Goal: Communication & Community: Answer question/provide support

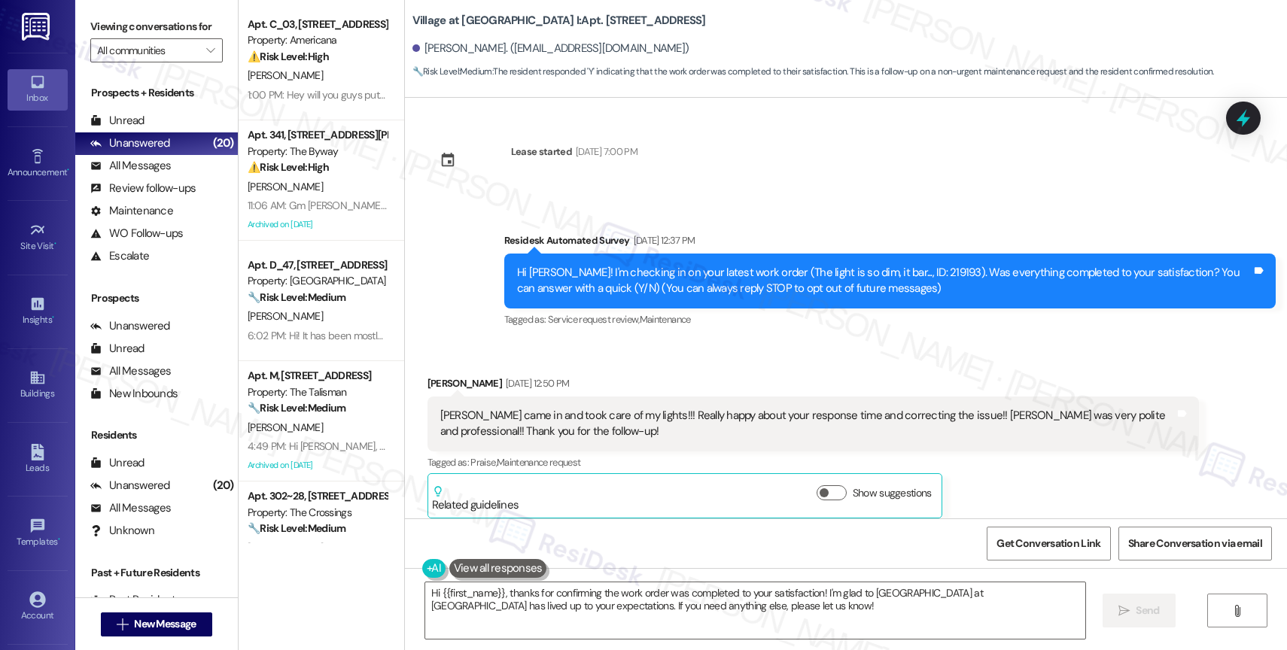
scroll to position [4269, 0]
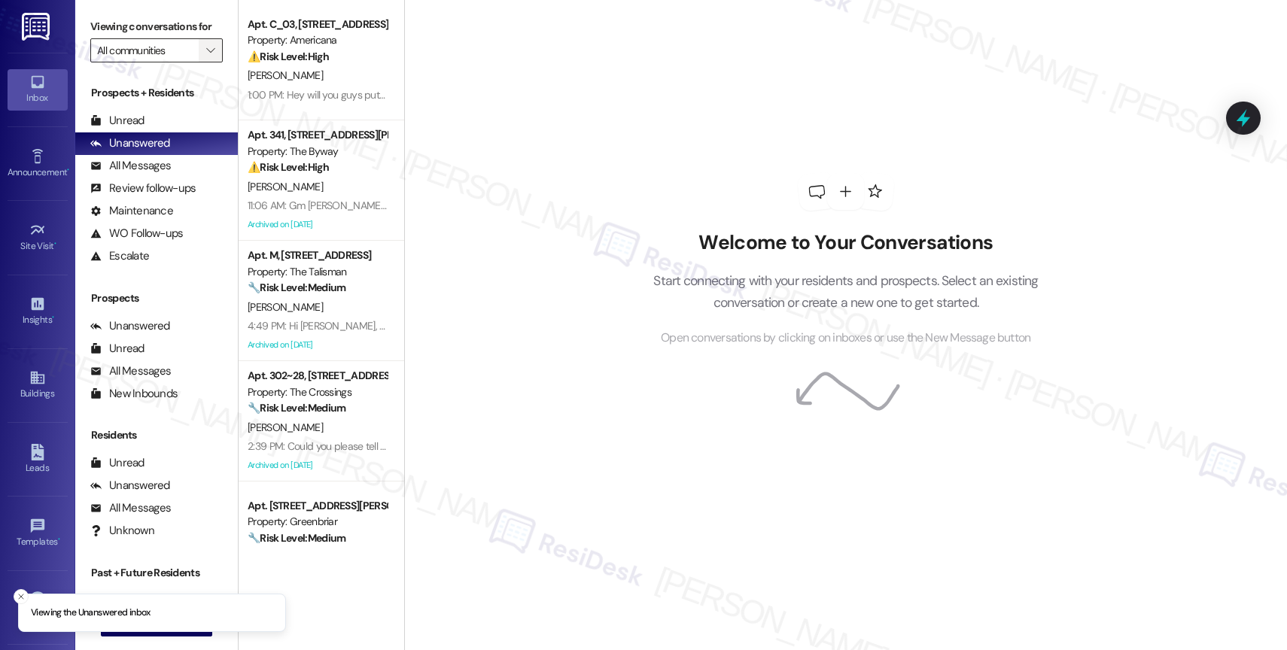
click at [206, 56] on icon "" at bounding box center [210, 50] width 8 height 12
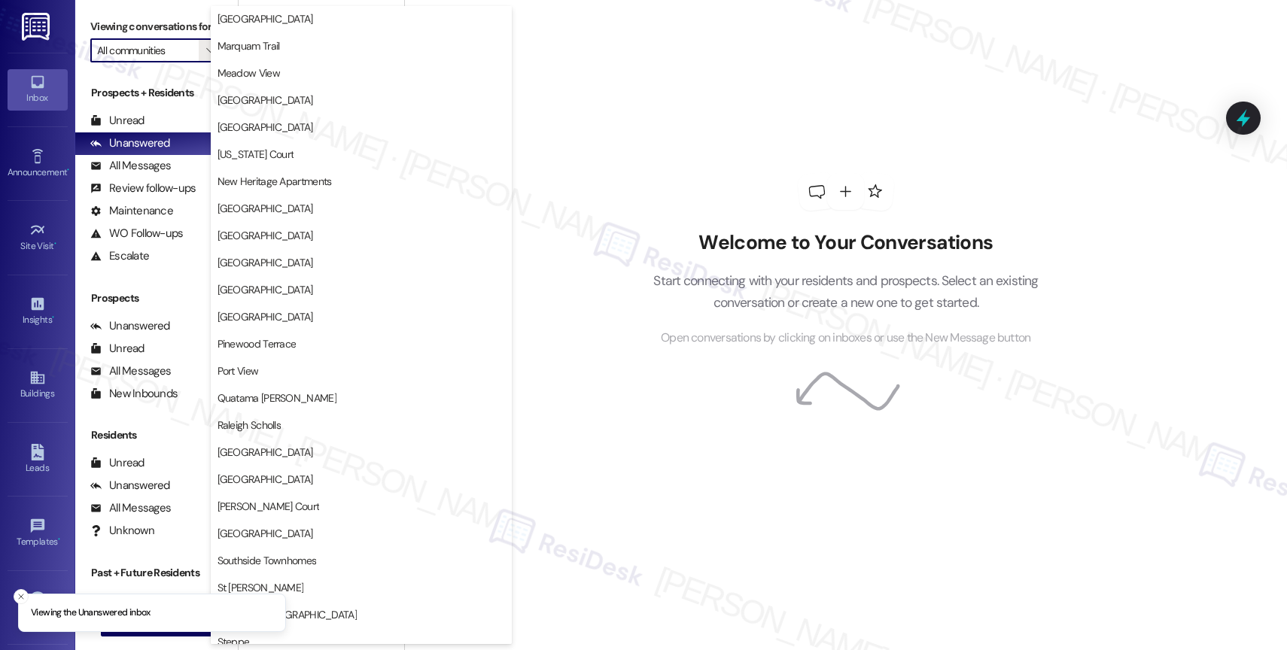
scroll to position [2777, 0]
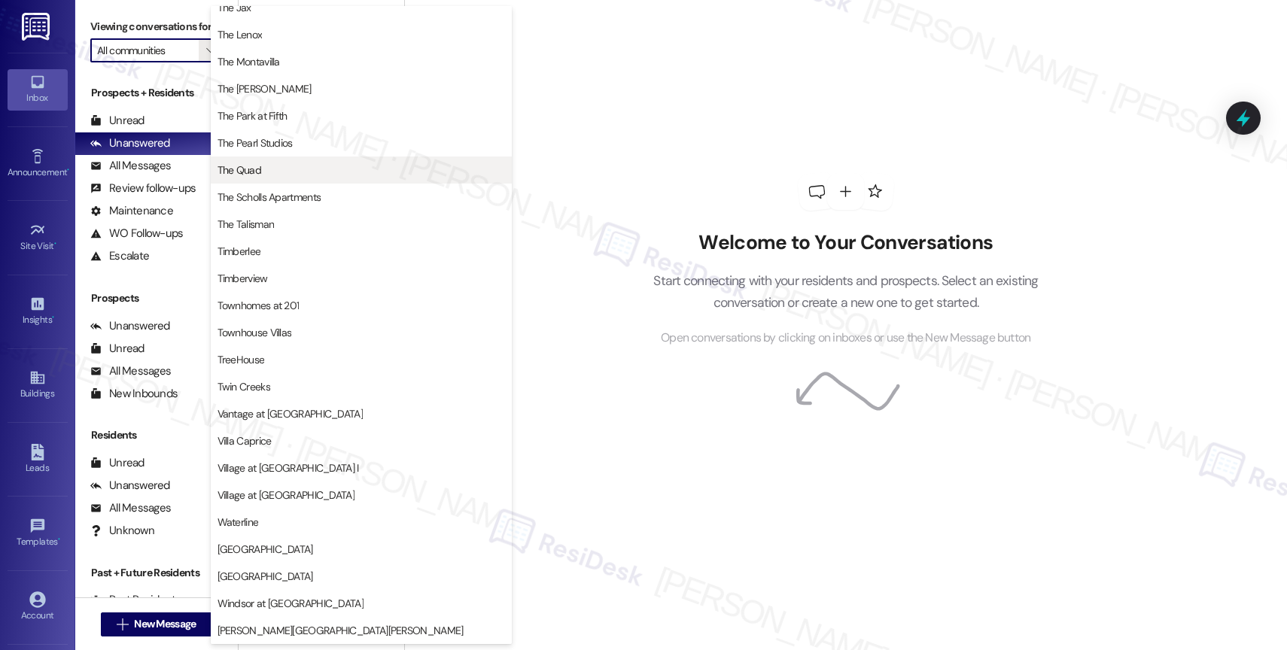
click at [283, 161] on button "The Quad" at bounding box center [361, 170] width 301 height 27
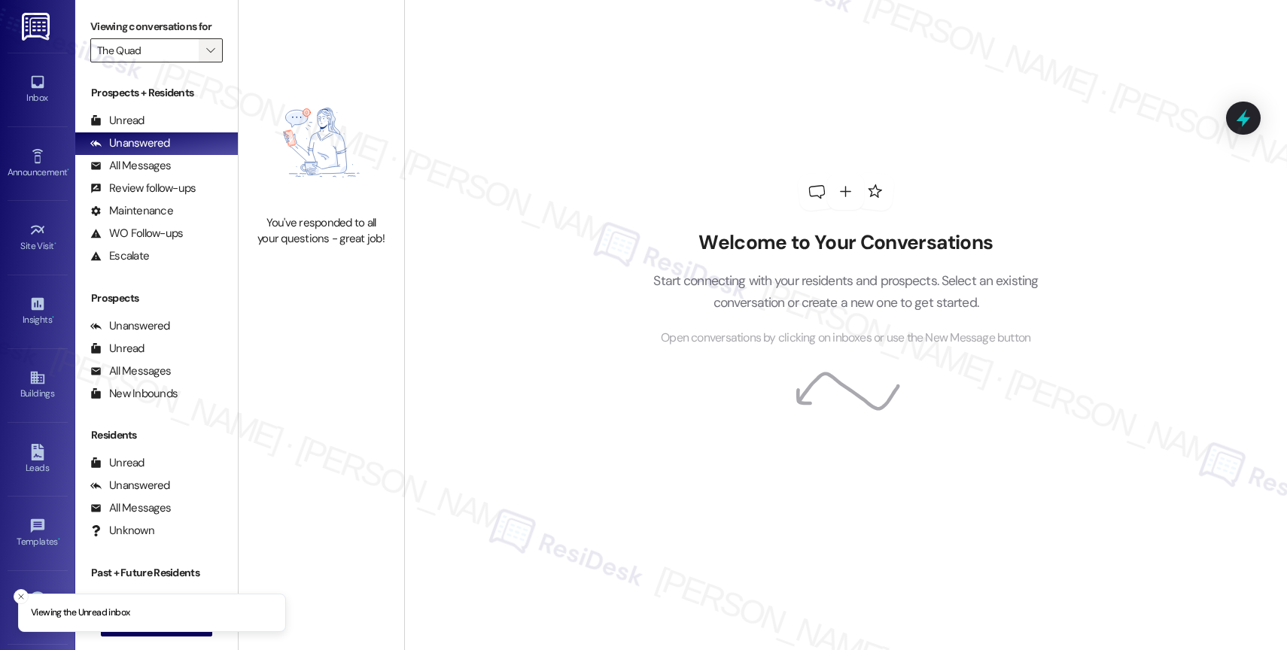
click at [206, 56] on icon "" at bounding box center [210, 50] width 8 height 12
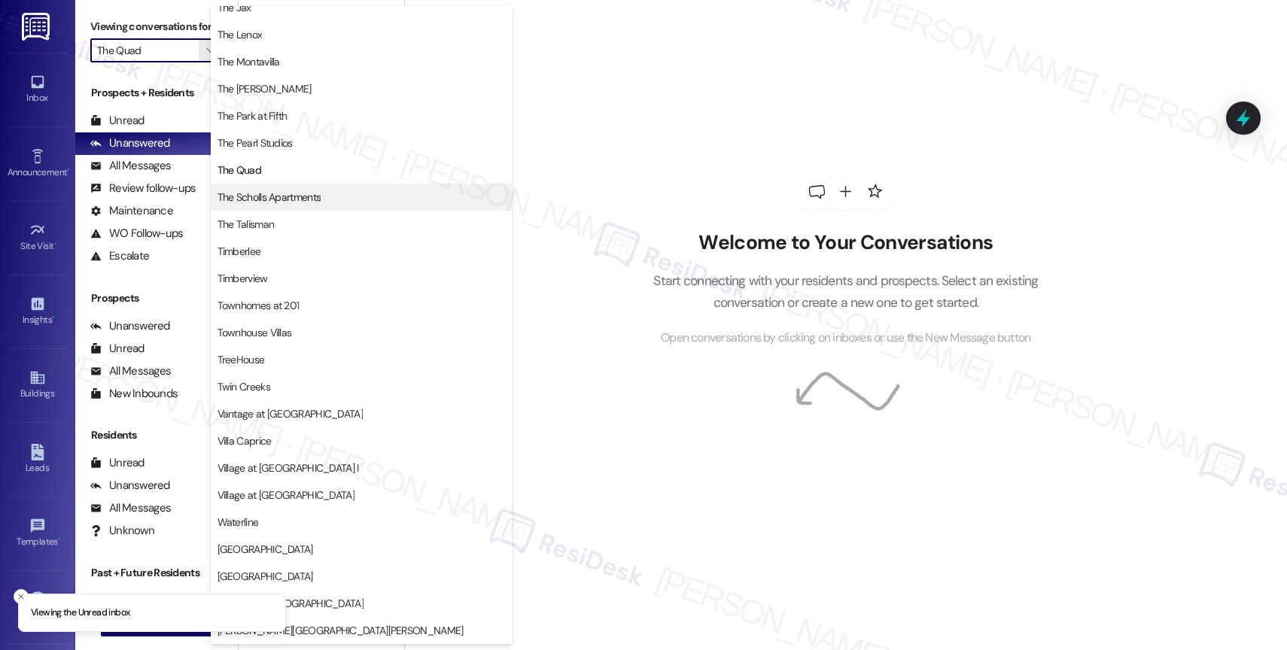
scroll to position [2741, 0]
click at [263, 190] on span "The Scholls Apartments" at bounding box center [270, 197] width 104 height 15
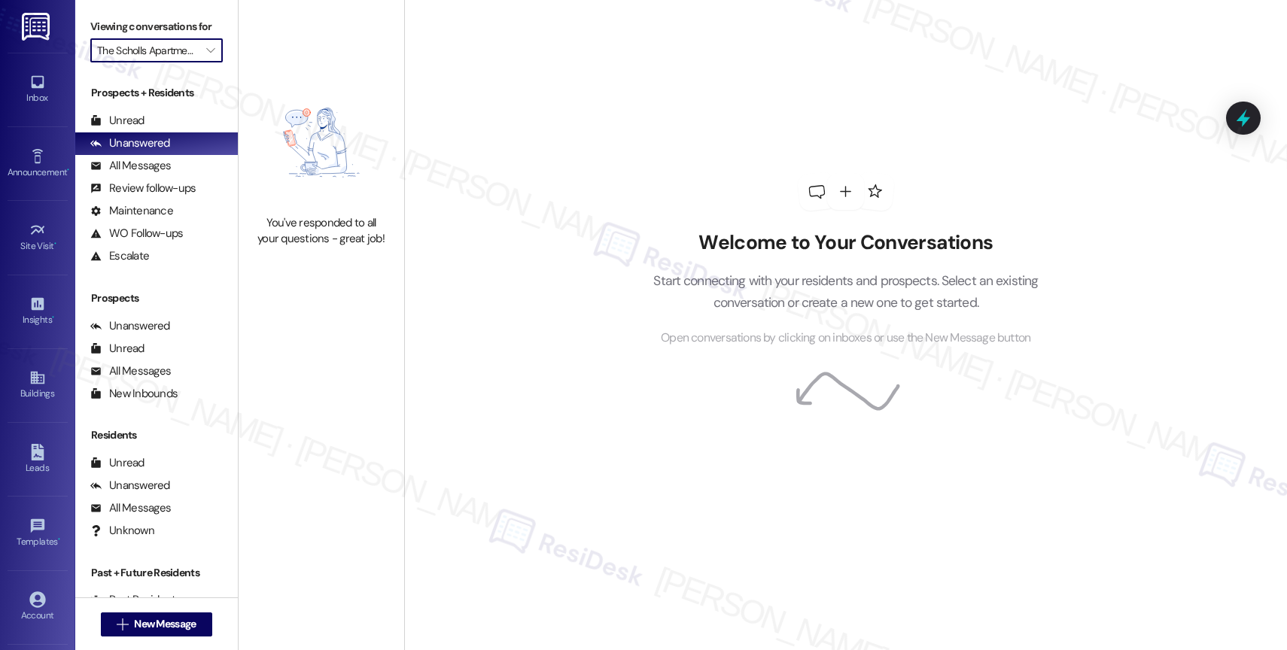
click at [203, 62] on span "" at bounding box center [210, 50] width 14 height 24
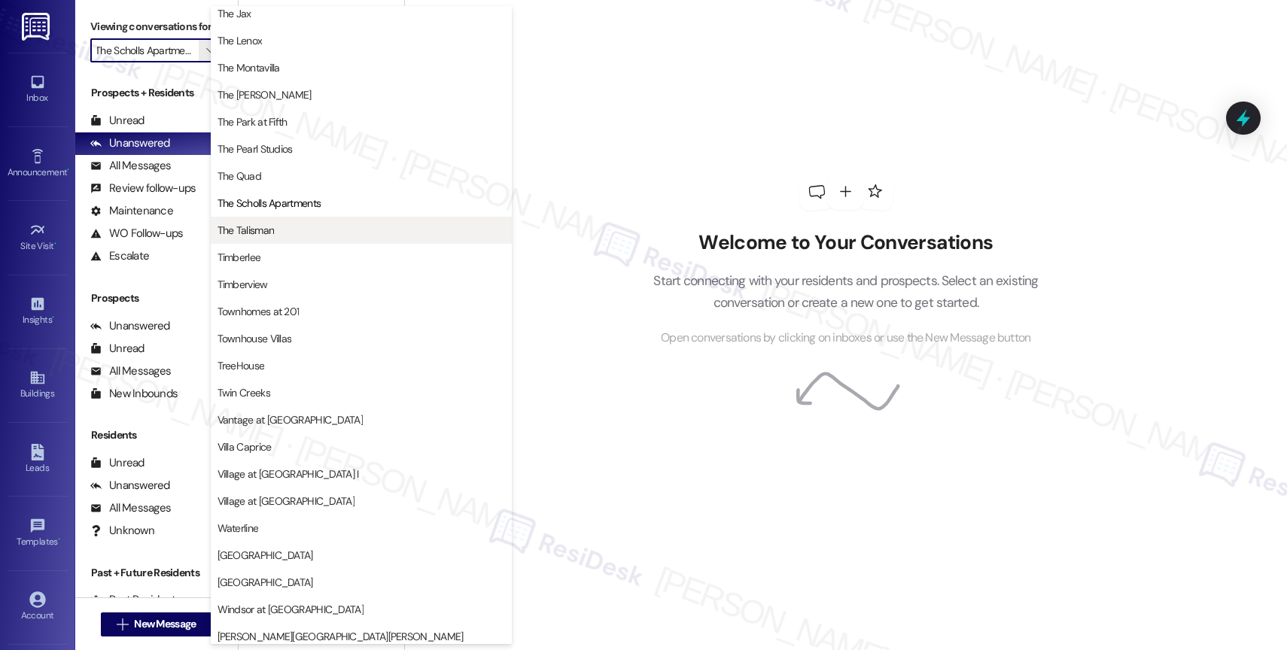
scroll to position [2701, 0]
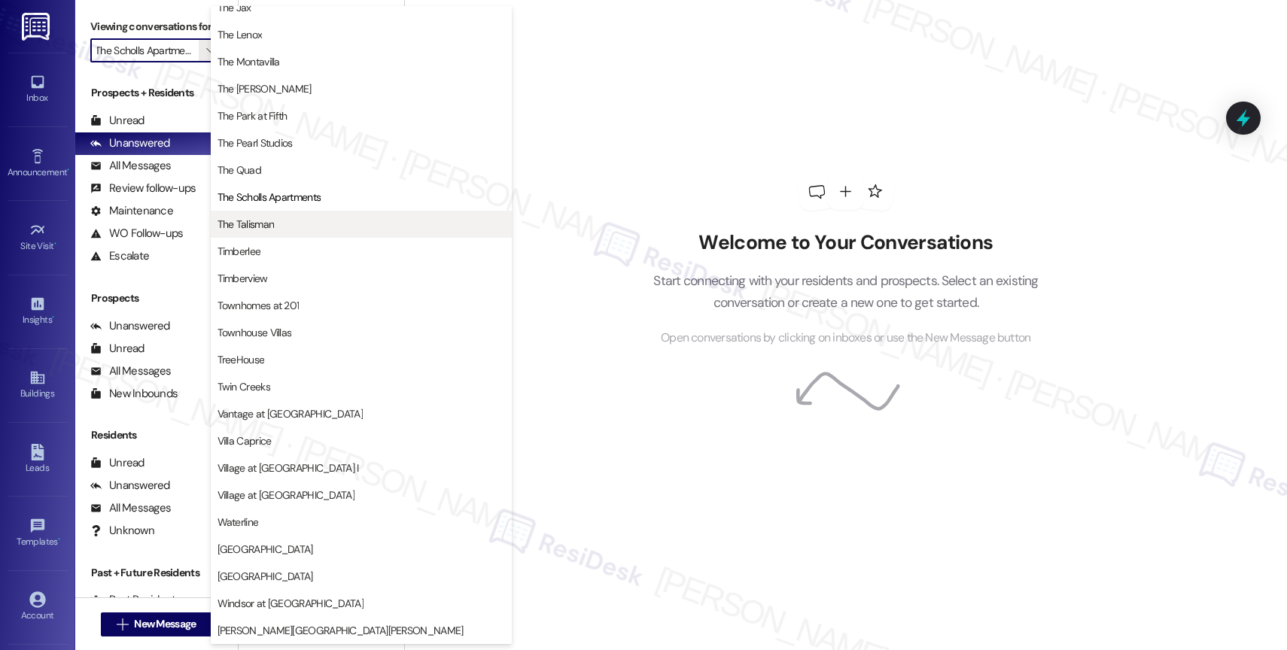
click at [277, 215] on button "The Talisman" at bounding box center [361, 224] width 301 height 27
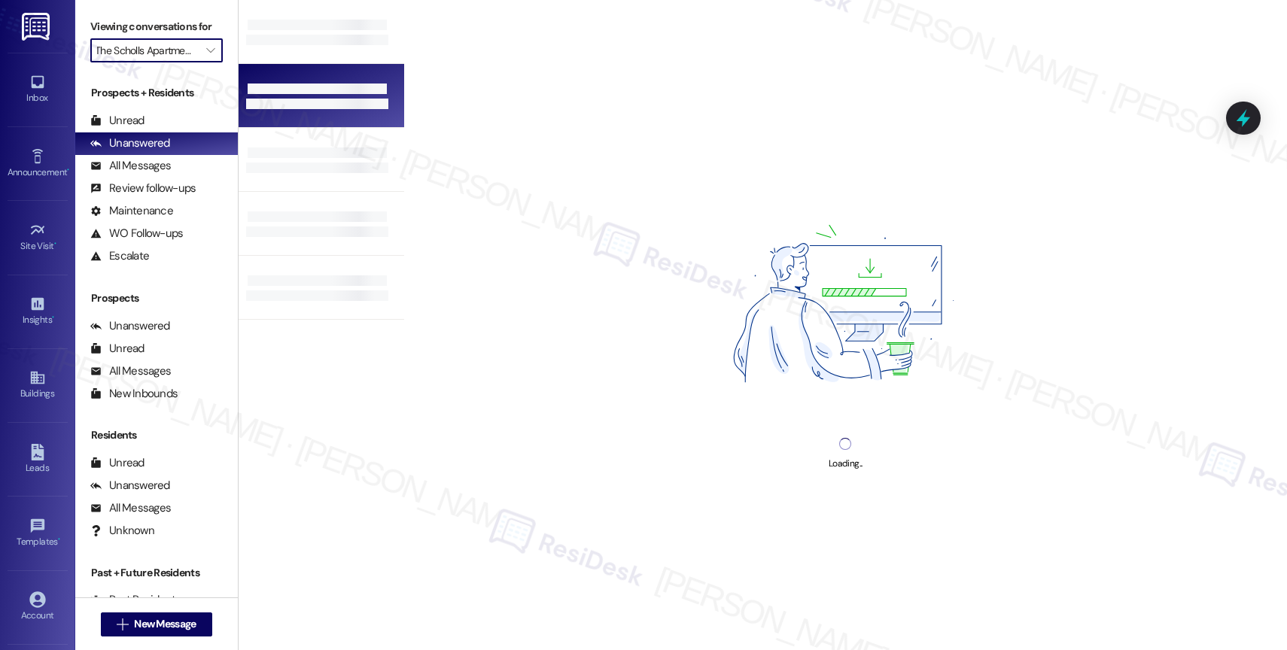
type input "The Talisman"
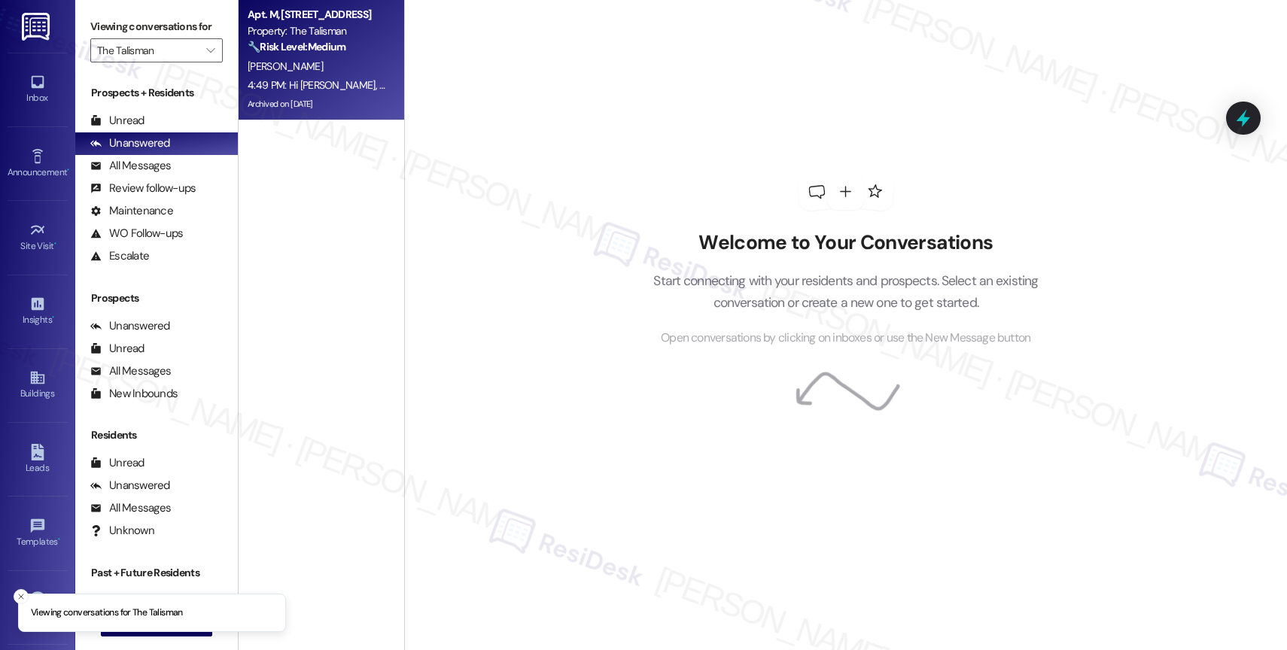
click at [312, 71] on div "[PERSON_NAME]" at bounding box center [317, 66] width 142 height 19
click at [315, 62] on div "[PERSON_NAME]" at bounding box center [317, 66] width 142 height 19
click at [304, 59] on div "[PERSON_NAME]" at bounding box center [317, 66] width 142 height 19
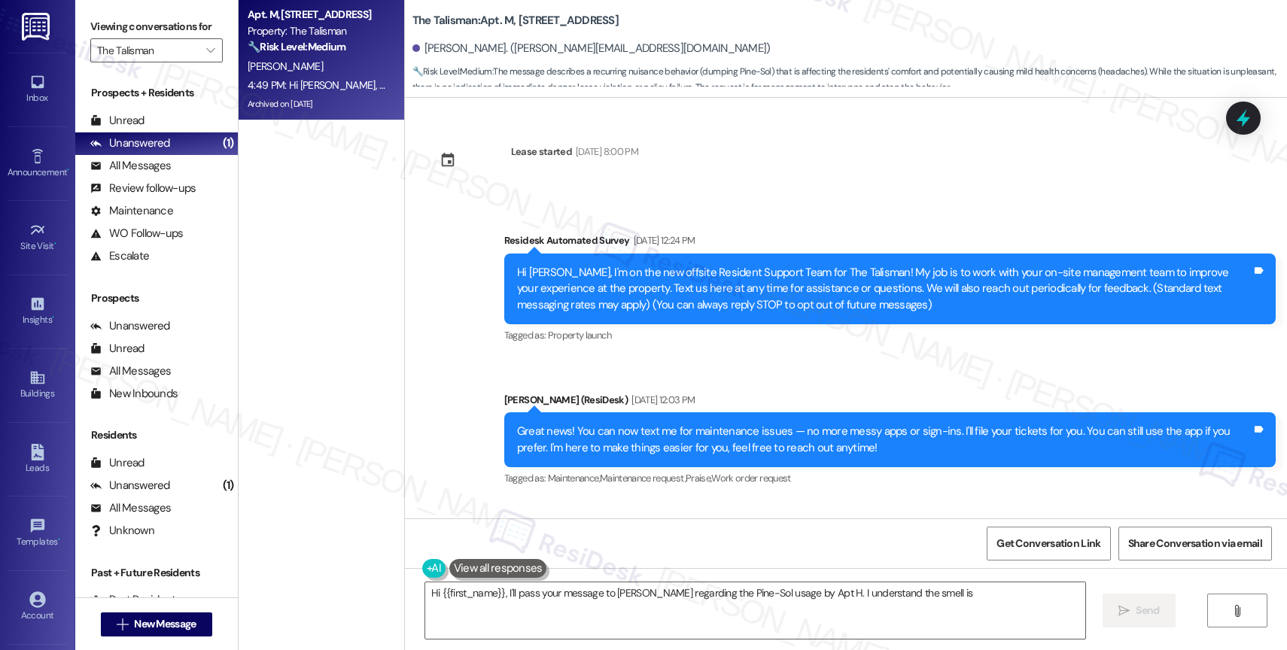
scroll to position [49031, 0]
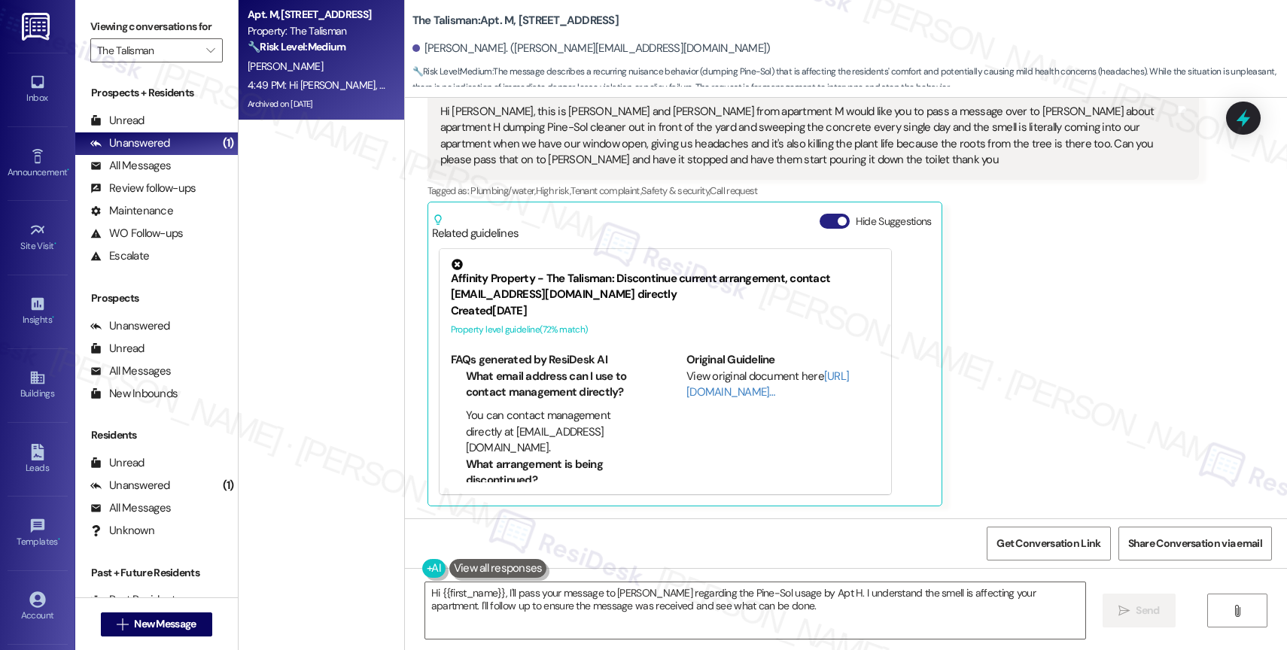
click at [838, 221] on span "button" at bounding box center [842, 221] width 9 height 9
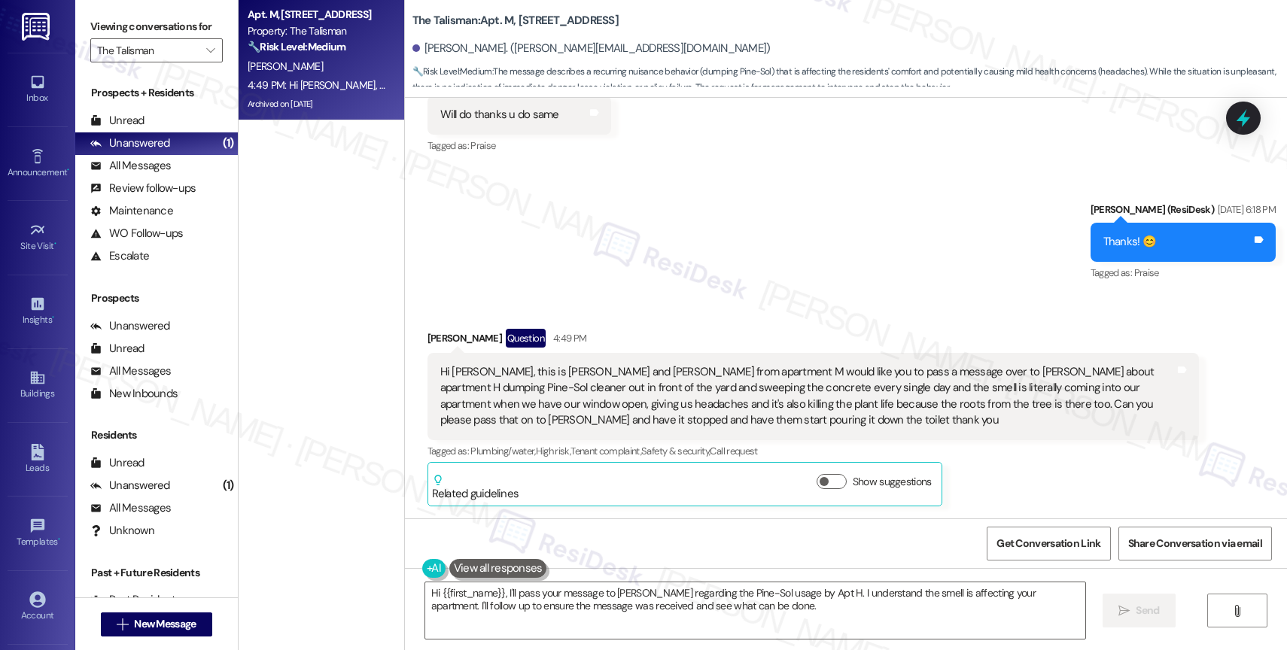
click at [671, 275] on div "Sent via SMS [PERSON_NAME] (ResiDesk) [DATE] 6:18 PM Thanks! 😊 Tags and notes T…" at bounding box center [846, 231] width 882 height 127
click at [575, 403] on div "Hi [PERSON_NAME], this is [PERSON_NAME] and [PERSON_NAME] from apartment M woul…" at bounding box center [807, 396] width 735 height 65
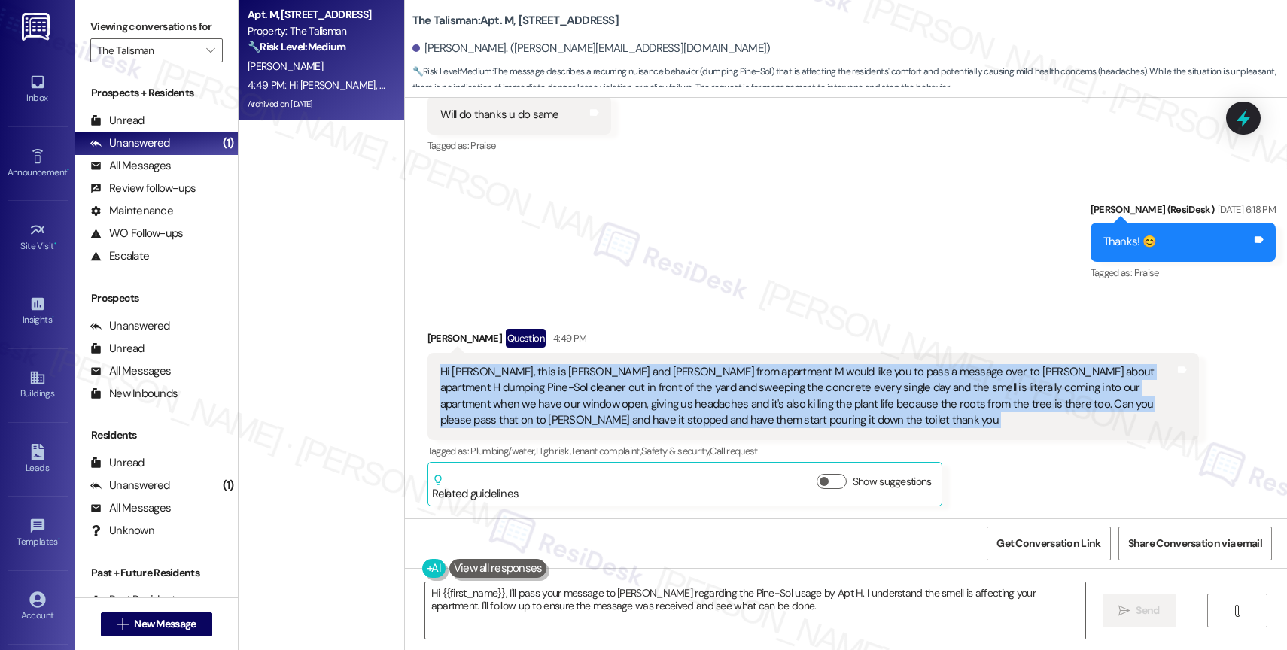
click at [575, 403] on div "Hi [PERSON_NAME], this is [PERSON_NAME] and [PERSON_NAME] from apartment M woul…" at bounding box center [807, 396] width 735 height 65
copy div "Hi [PERSON_NAME], this is [PERSON_NAME] and [PERSON_NAME] from apartment M woul…"
click at [513, 601] on textarea "Hi {{first_name}}, I'll pass your message to [PERSON_NAME] regarding the Pine-S…" at bounding box center [755, 611] width 660 height 56
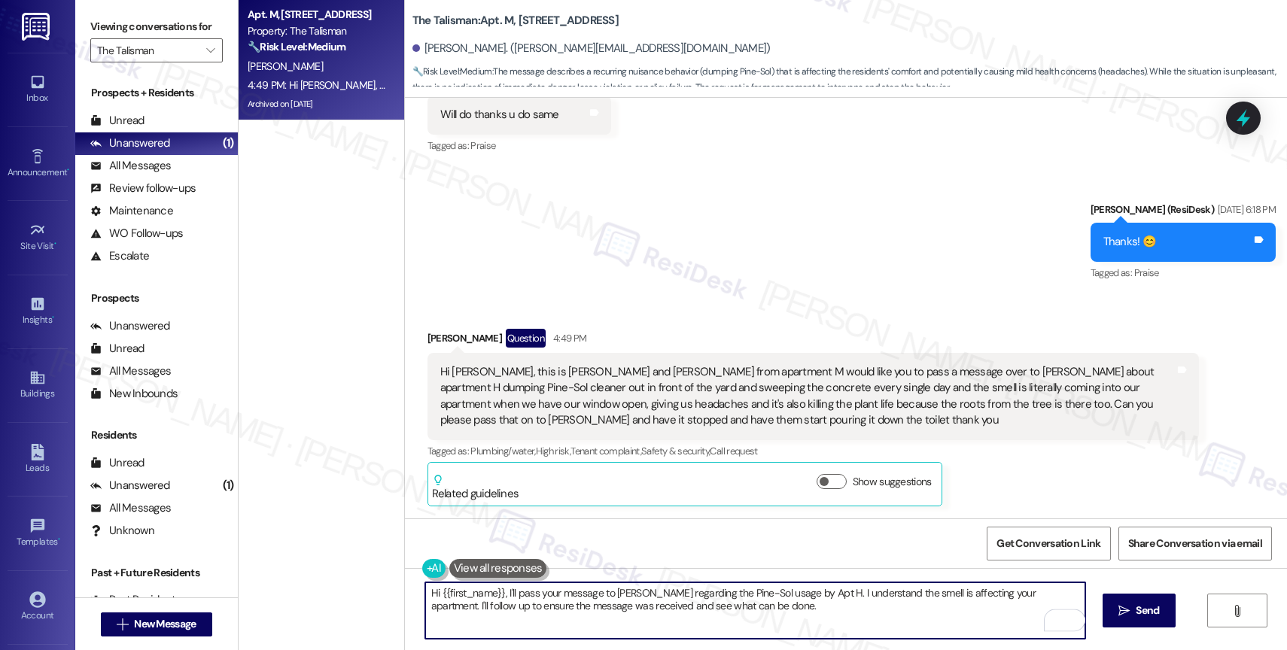
click at [502, 594] on textarea "Hi {{first_name}}, I'll pass your message to [PERSON_NAME] regarding the Pine-S…" at bounding box center [755, 611] width 660 height 56
drag, startPoint x: 586, startPoint y: 600, endPoint x: 764, endPoint y: 618, distance: 178.6
click at [764, 618] on textarea "Hi {{first_name}}, I'll pass your message to [PERSON_NAME] regarding the Pine-S…" at bounding box center [755, 611] width 660 height 56
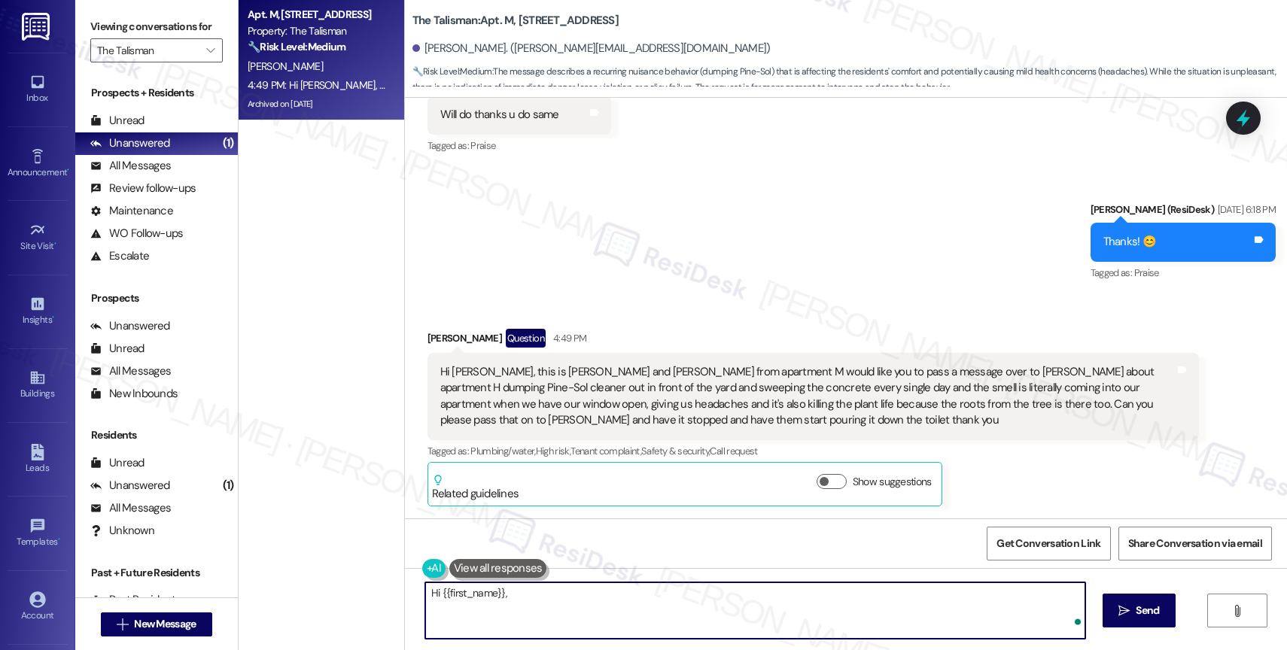
paste textarea "Hi [PERSON_NAME] and [PERSON_NAME], thank you for reaching out and bringing thi…"
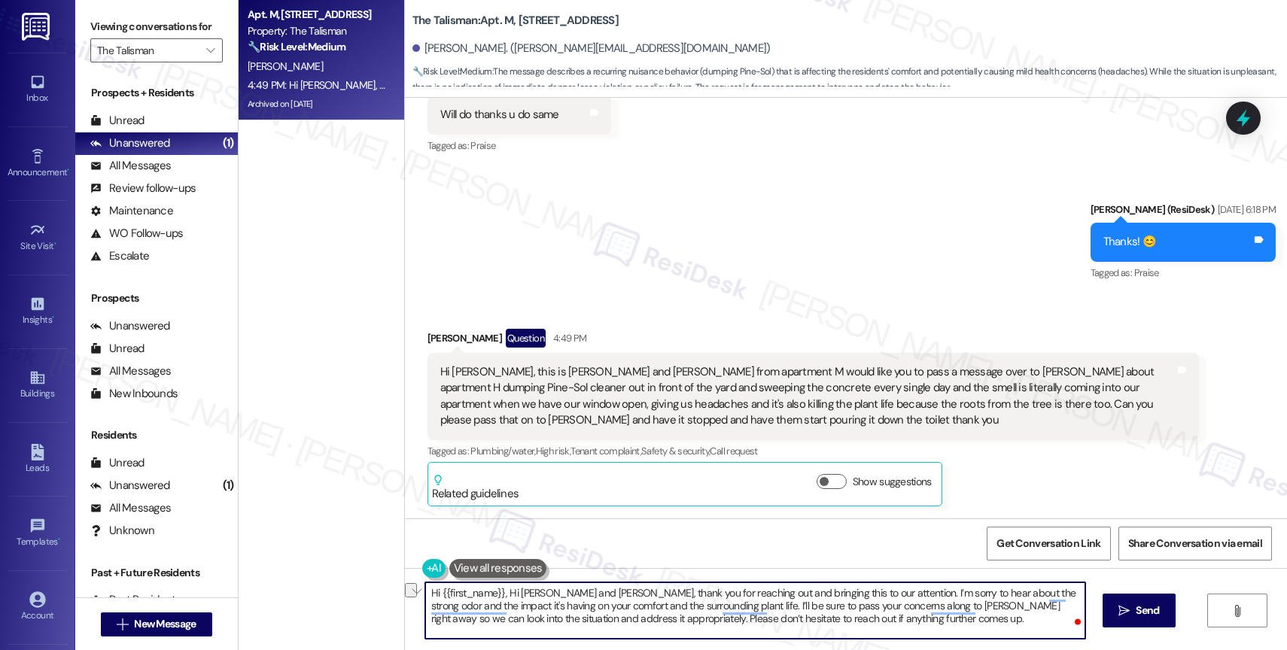
drag, startPoint x: 545, startPoint y: 594, endPoint x: 429, endPoint y: 585, distance: 116.3
click at [428, 586] on textarea "Hi {{first_name}}, Hi [PERSON_NAME] and [PERSON_NAME], thank you for reaching o…" at bounding box center [755, 611] width 660 height 56
drag, startPoint x: 496, startPoint y: 591, endPoint x: 419, endPoint y: 578, distance: 77.8
click at [420, 582] on div "Hi {{first_name}}, Hi [PERSON_NAME] and [PERSON_NAME], thank you for reaching o…" at bounding box center [748, 611] width 662 height 58
drag, startPoint x: 787, startPoint y: 587, endPoint x: 755, endPoint y: 554, distance: 46.3
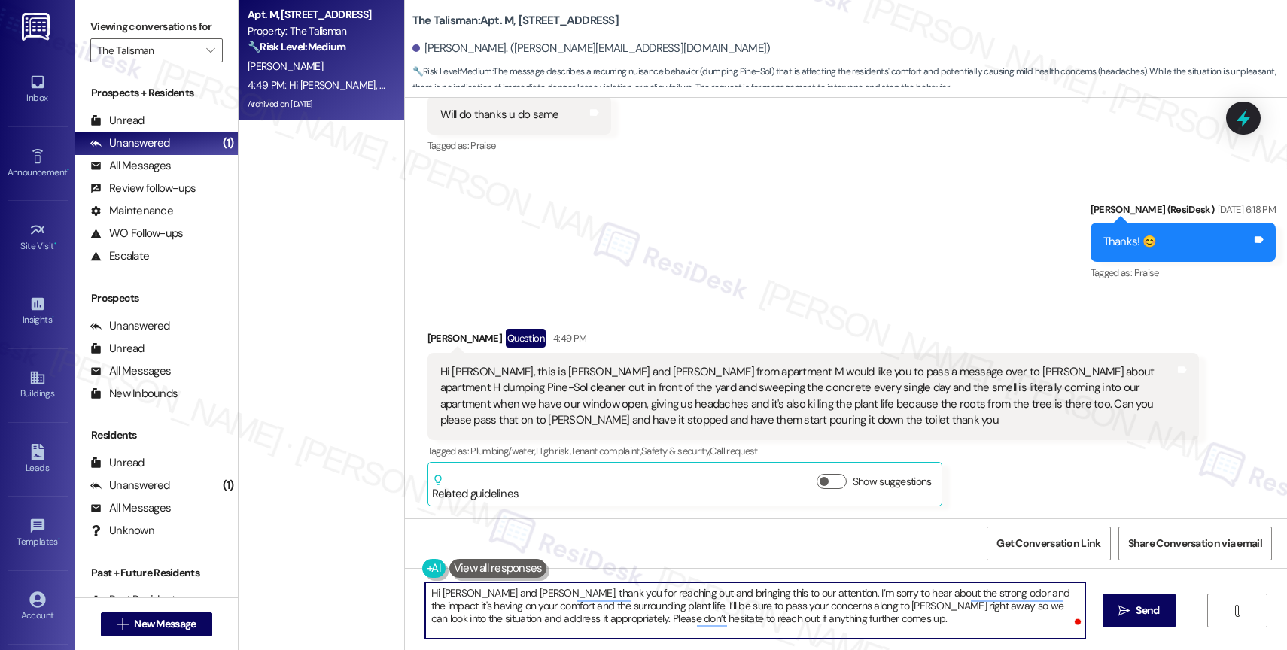
click at [755, 554] on div "Lease started [DATE] 8:00 PM Survey, sent via SMS Residesk Automated Survey [DA…" at bounding box center [846, 423] width 882 height 650
click at [570, 613] on textarea "Hi [PERSON_NAME] and [PERSON_NAME], thank you for reaching out and bringing thi…" at bounding box center [755, 611] width 660 height 56
click at [760, 621] on textarea "Hi [PERSON_NAME] and [PERSON_NAME], thank you for contacting us and bringing th…" at bounding box center [755, 611] width 660 height 56
drag, startPoint x: 482, startPoint y: 619, endPoint x: 834, endPoint y: 621, distance: 351.5
click at [834, 621] on textarea "Hi [PERSON_NAME] and [PERSON_NAME], thank you for contacting us and bringing th…" at bounding box center [755, 611] width 660 height 56
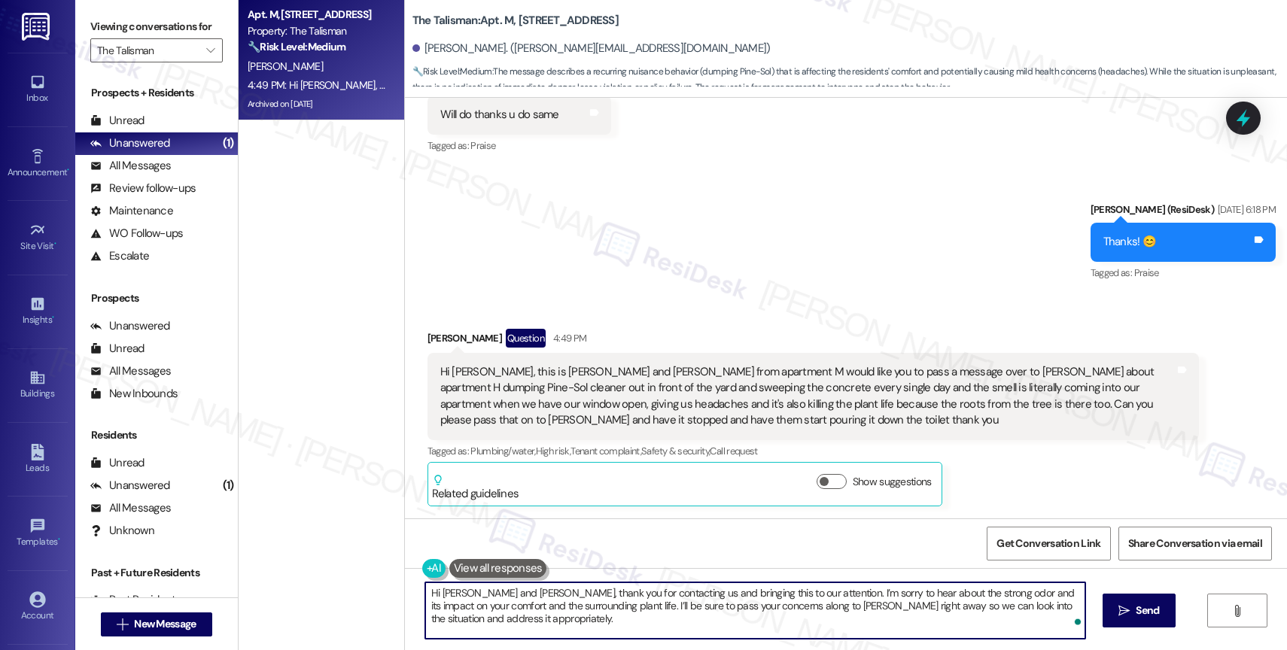
type textarea "Hi [PERSON_NAME] and [PERSON_NAME], thank you for contacting us and bringing th…"
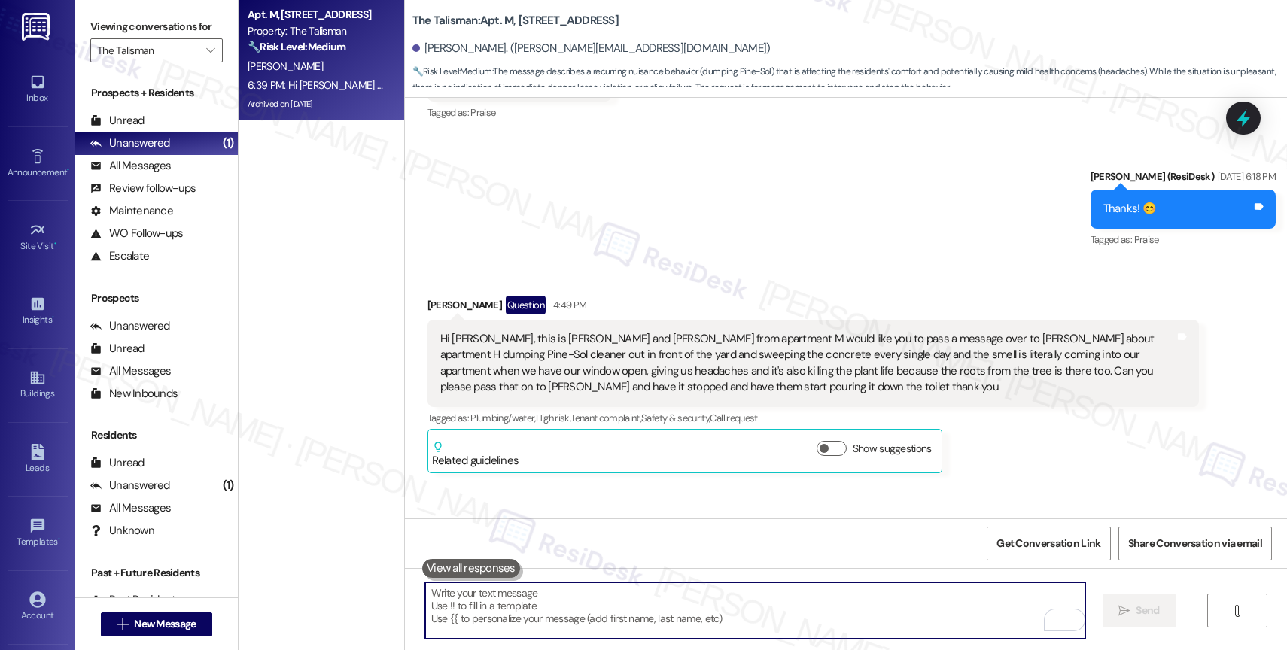
scroll to position [48892, 0]
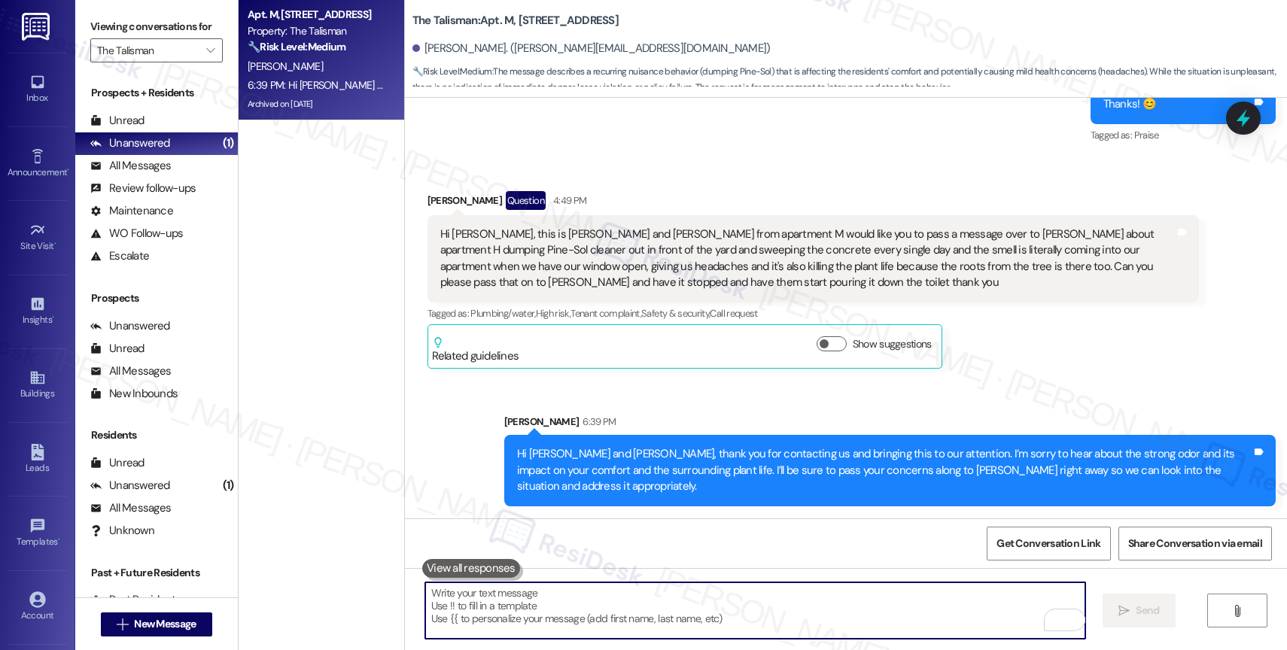
click at [546, 602] on textarea "To enrich screen reader interactions, please activate Accessibility in Grammarl…" at bounding box center [755, 611] width 660 height 56
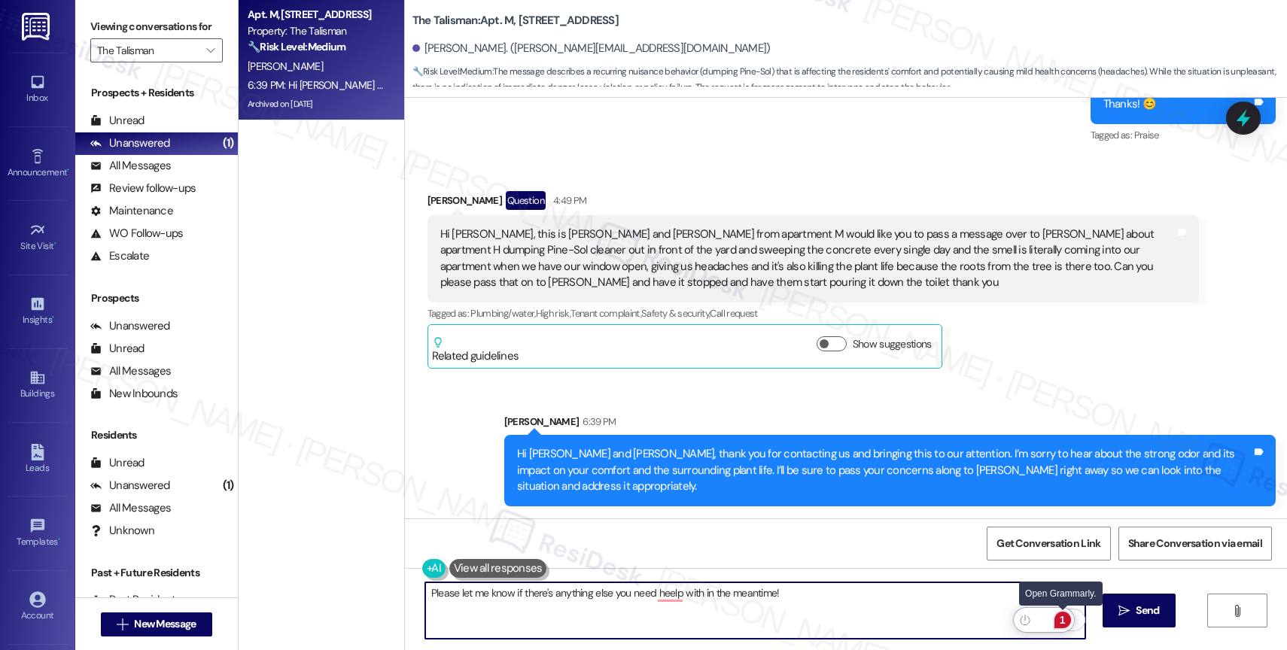
click at [1064, 619] on div "1" at bounding box center [1063, 620] width 17 height 17
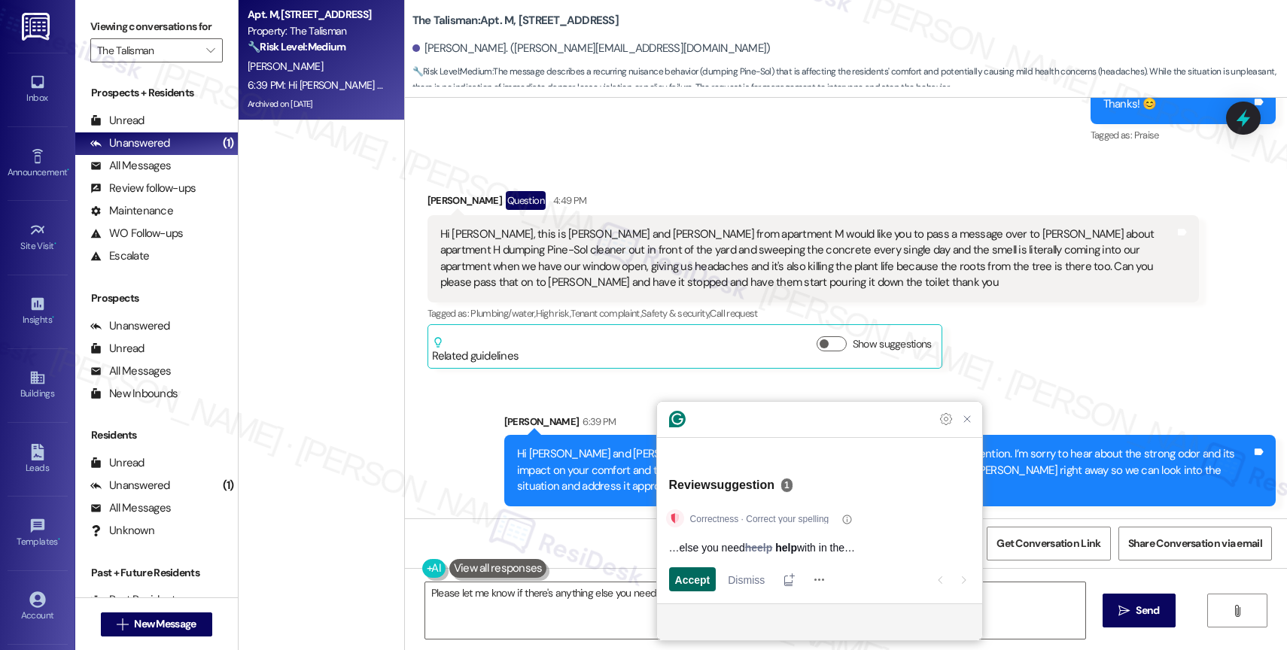
click at [681, 577] on span "Accept" at bounding box center [692, 580] width 35 height 16
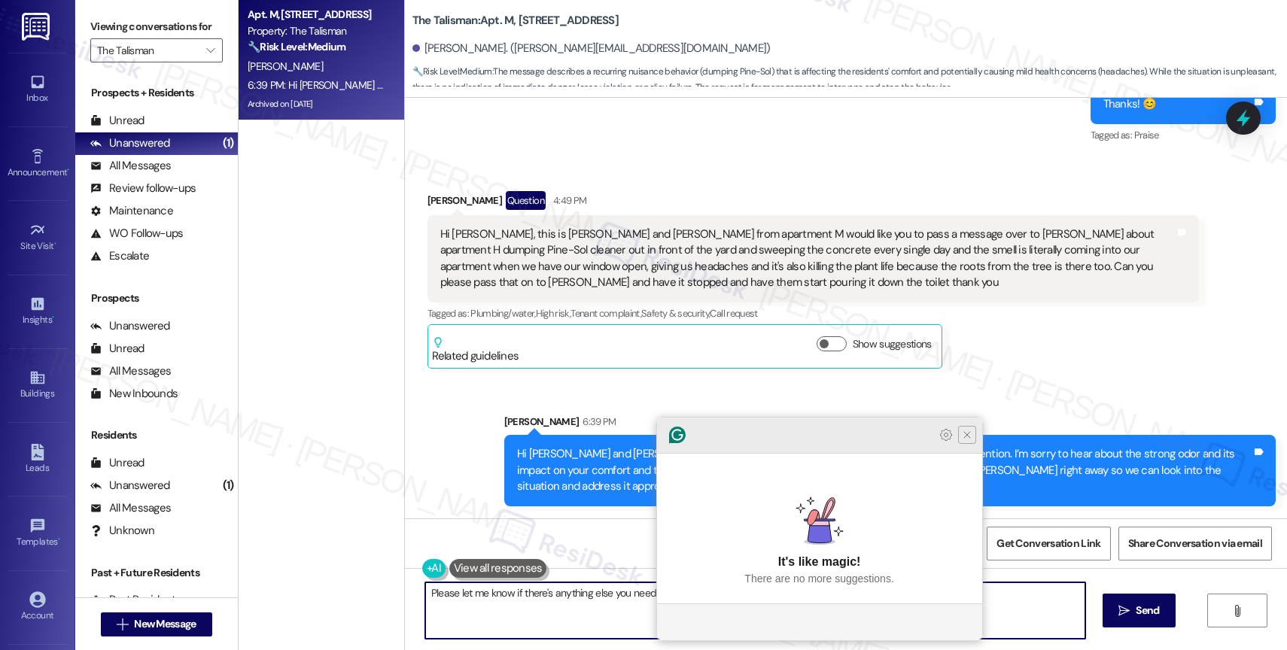
type textarea "Please let me know if there's anything else you need help with in the meantime!"
click at [964, 441] on icon "Close Grammarly Assistant" at bounding box center [967, 435] width 12 height 12
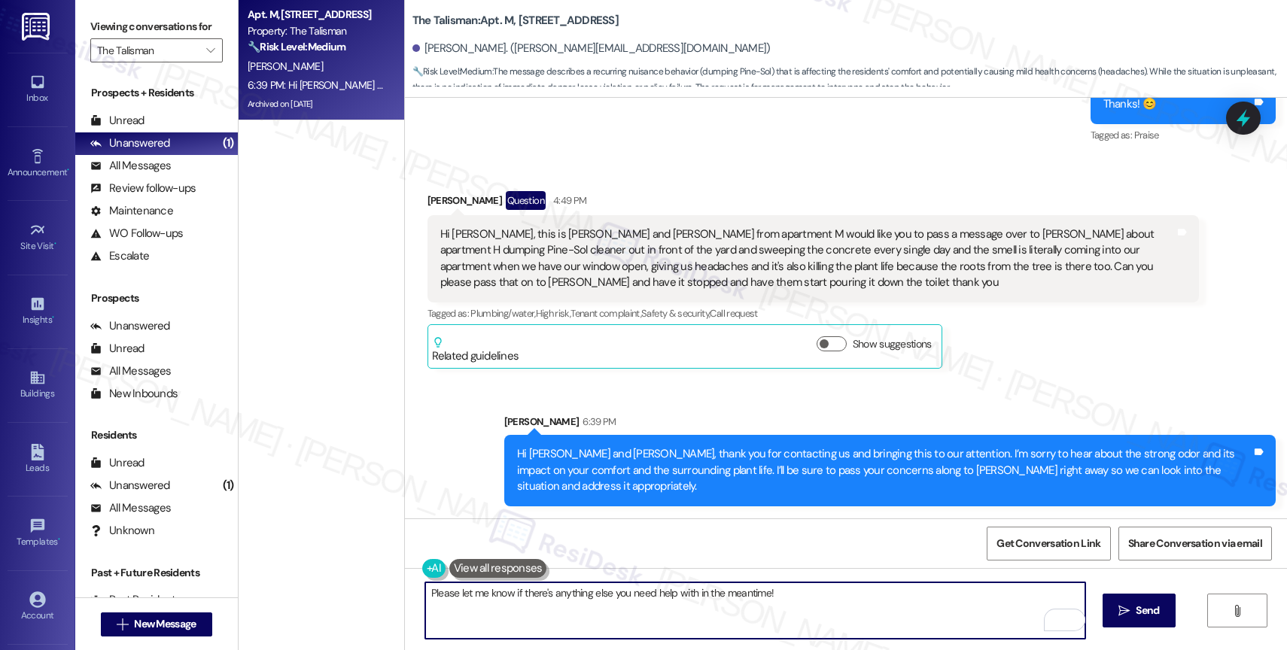
click at [820, 609] on textarea "Please let me know if there's anything else you need help with in the meantime!" at bounding box center [755, 611] width 660 height 56
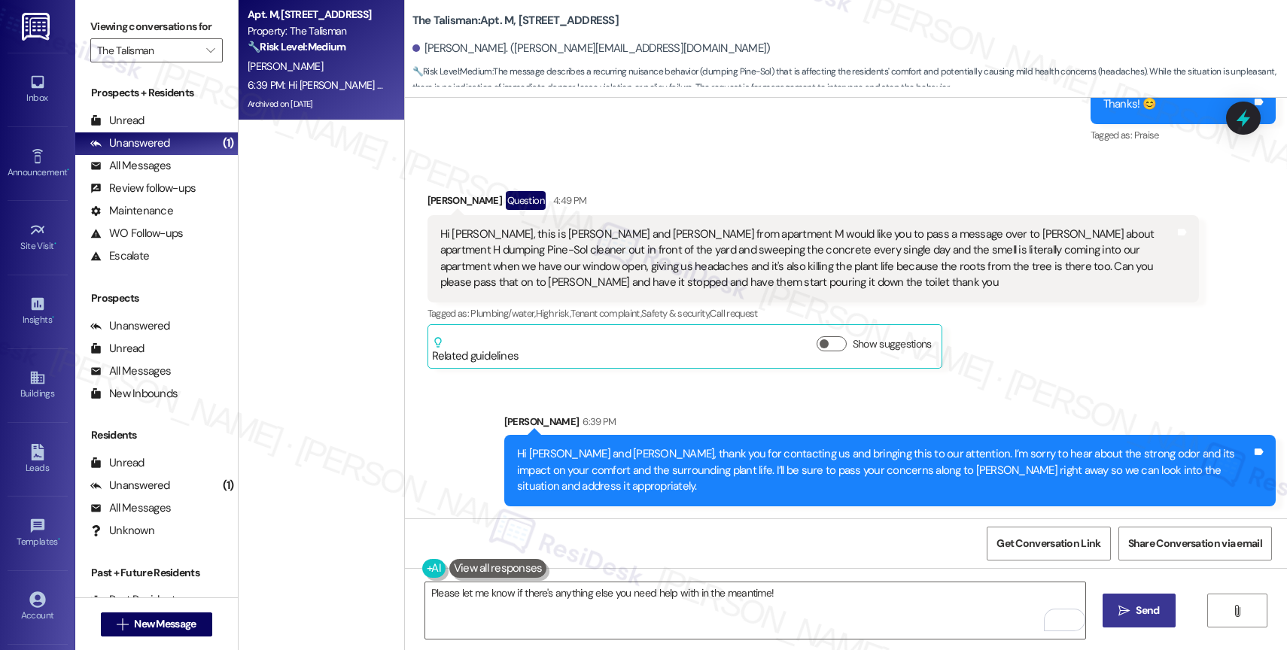
click at [1121, 611] on icon "" at bounding box center [1124, 611] width 11 height 12
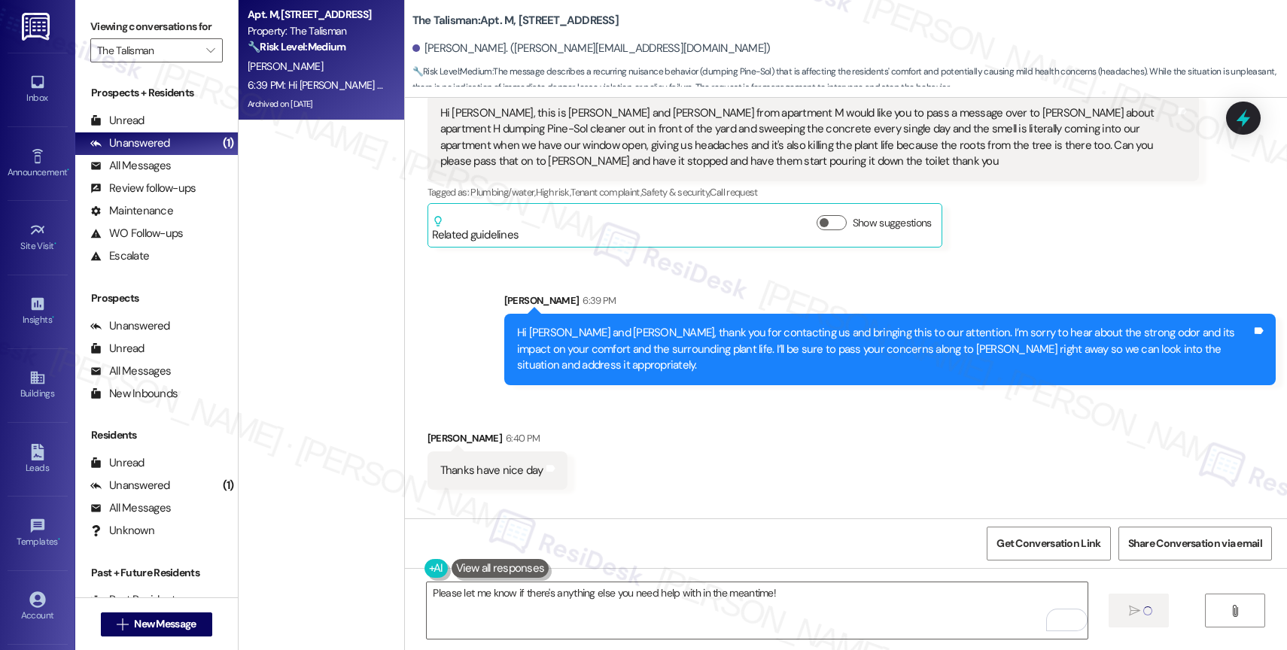
scroll to position [49102, 0]
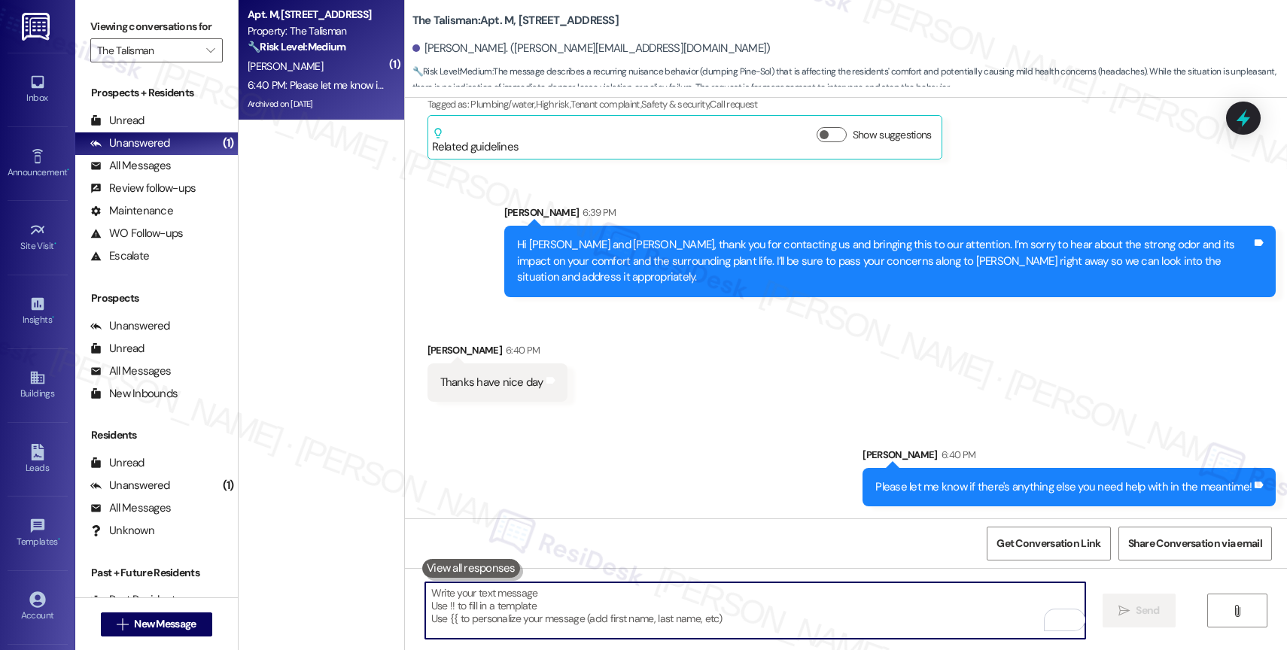
click at [479, 610] on textarea "To enrich screen reader interactions, please activate Accessibility in Grammarl…" at bounding box center [755, 611] width 660 height 56
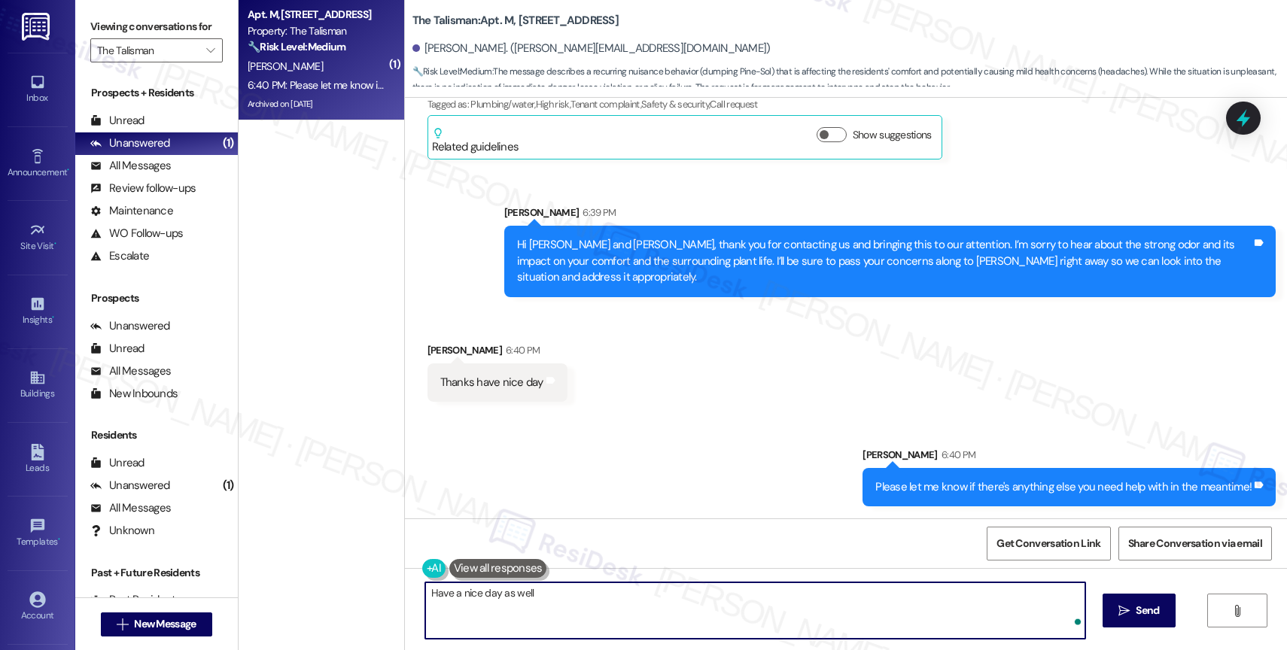
type textarea "Have a nice day as well!"
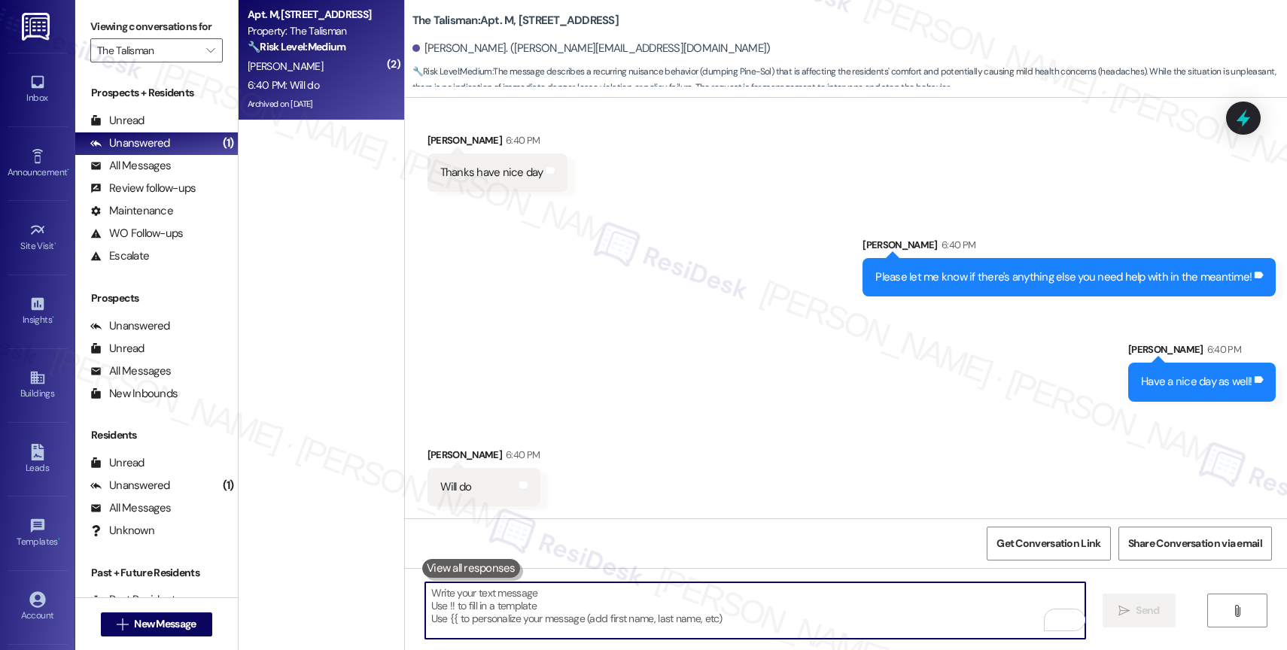
scroll to position [49311, 0]
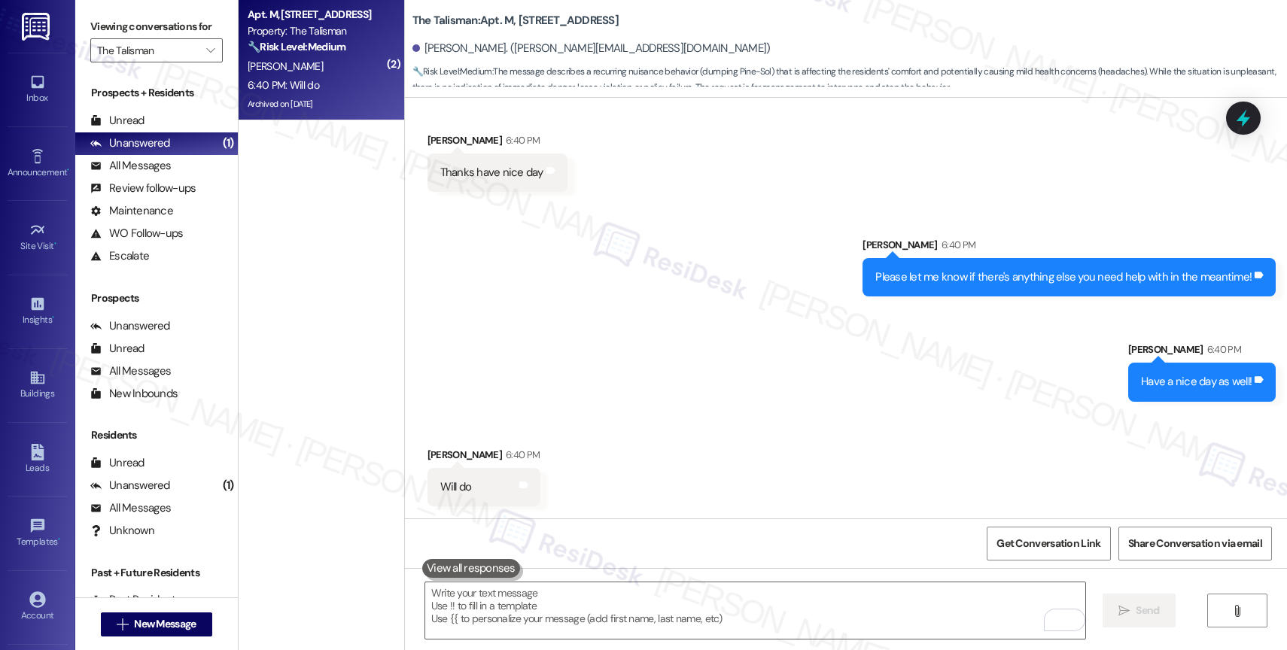
click at [625, 390] on div "Sent via SMS [PERSON_NAME] 6:40 PM Please let me know if there's anything else …" at bounding box center [846, 308] width 882 height 210
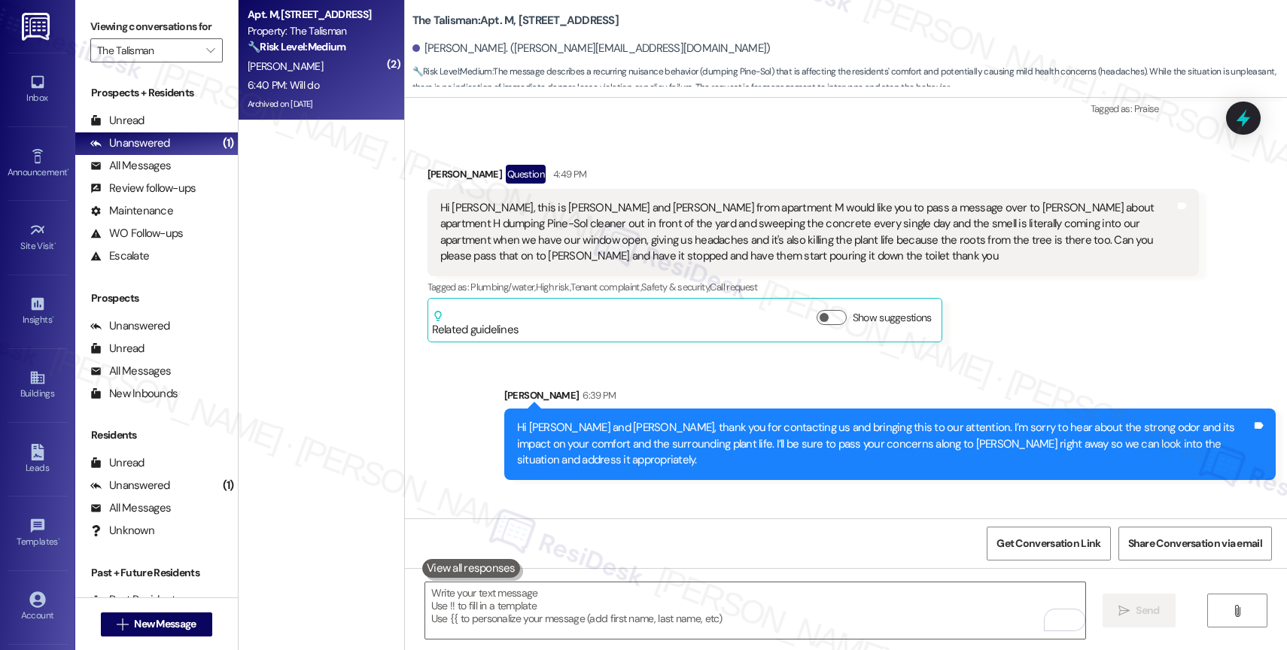
scroll to position [48897, 0]
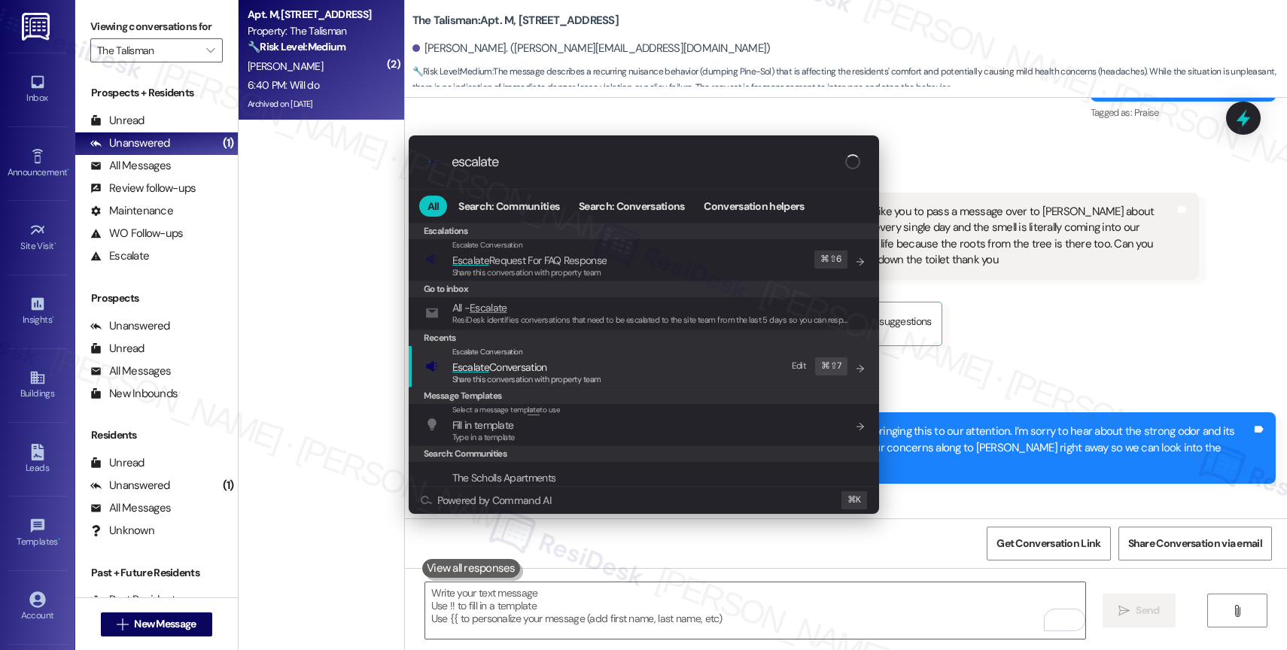
type input "escalate"
click at [557, 363] on span "Escalate Conversation" at bounding box center [526, 367] width 149 height 17
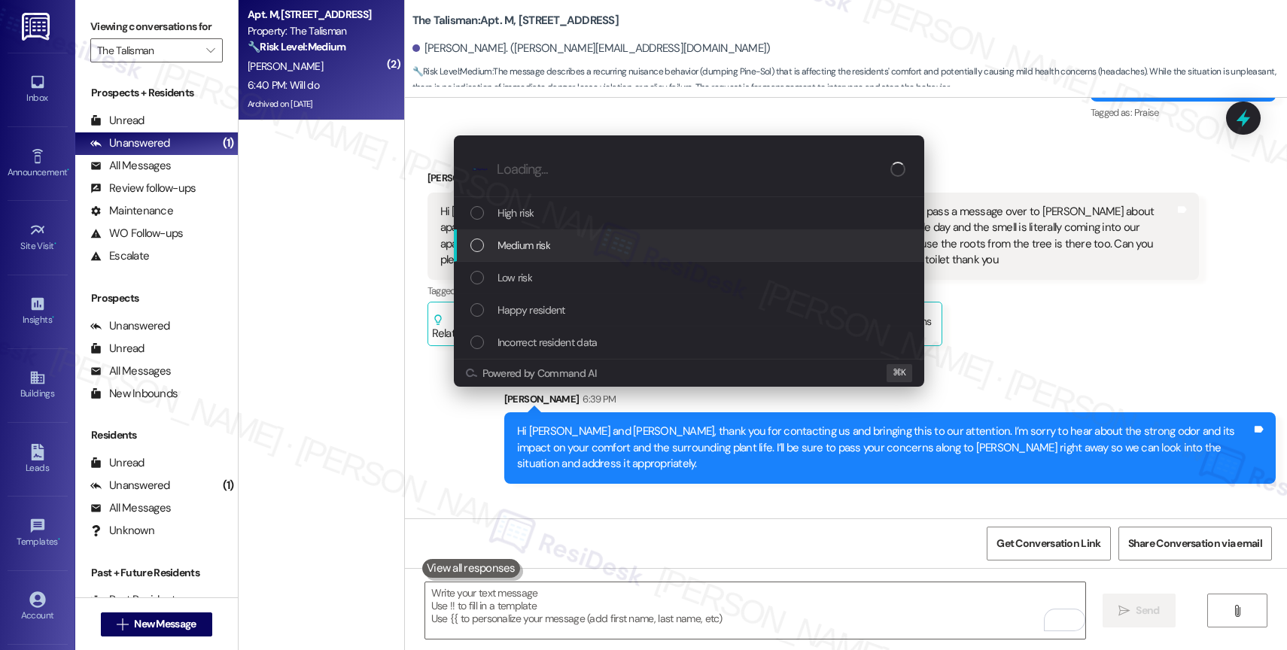
click at [531, 247] on span "Medium risk" at bounding box center [524, 245] width 53 height 17
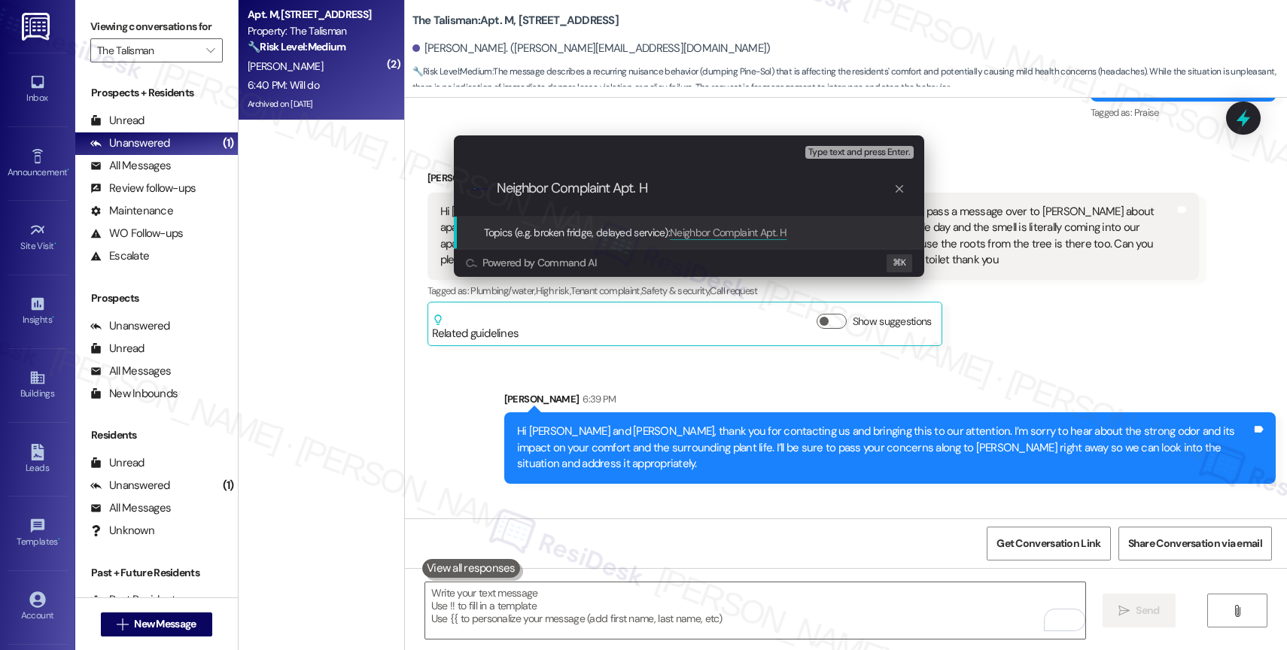
click at [614, 188] on input "Neighbor Complaint Apt. H" at bounding box center [695, 189] width 397 height 16
type input "Neighbor Complaint - Apt. H"
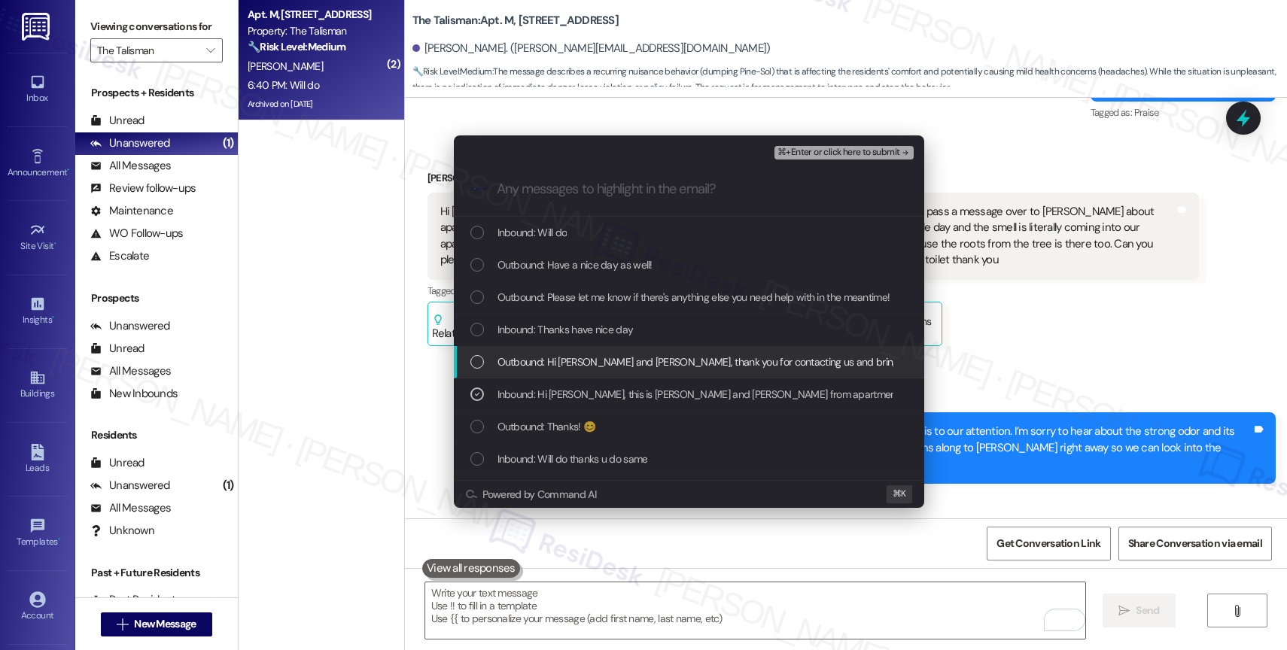
drag, startPoint x: 578, startPoint y: 364, endPoint x: 576, endPoint y: 336, distance: 28.7
click at [579, 363] on span "Outbound: Hi [PERSON_NAME] and [PERSON_NAME], thank you for contacting us and b…" at bounding box center [1259, 362] width 1522 height 17
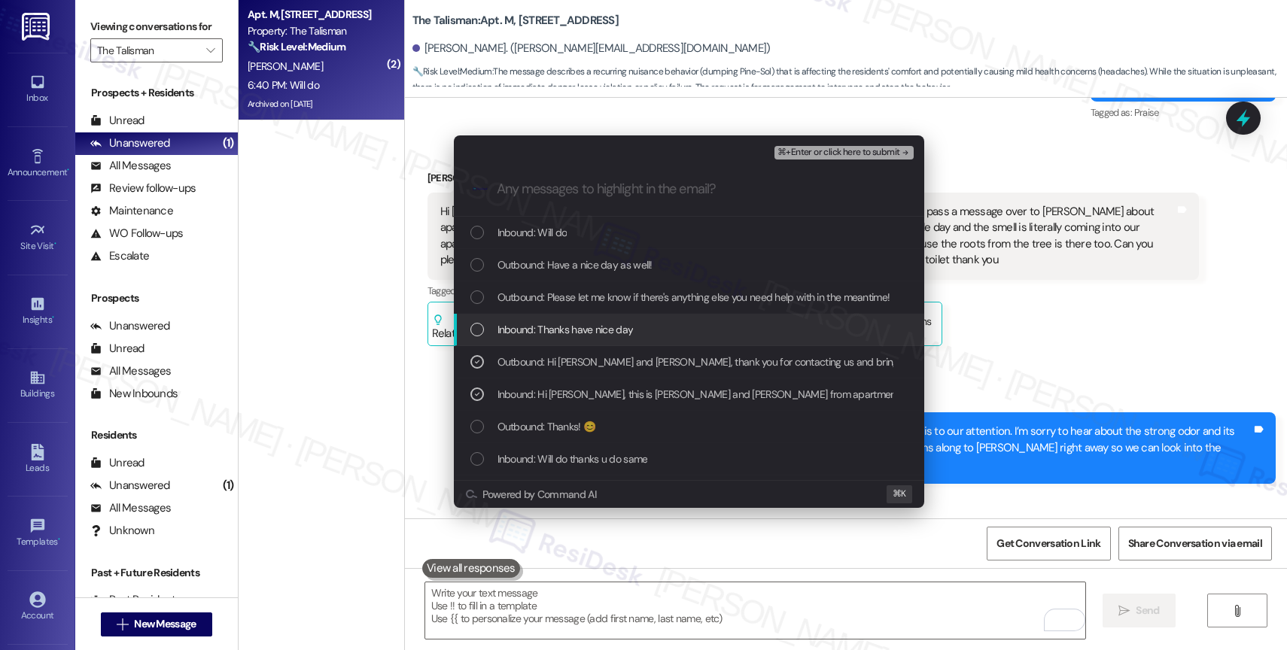
click at [576, 333] on span "Inbound: Thanks have nice day" at bounding box center [566, 329] width 136 height 17
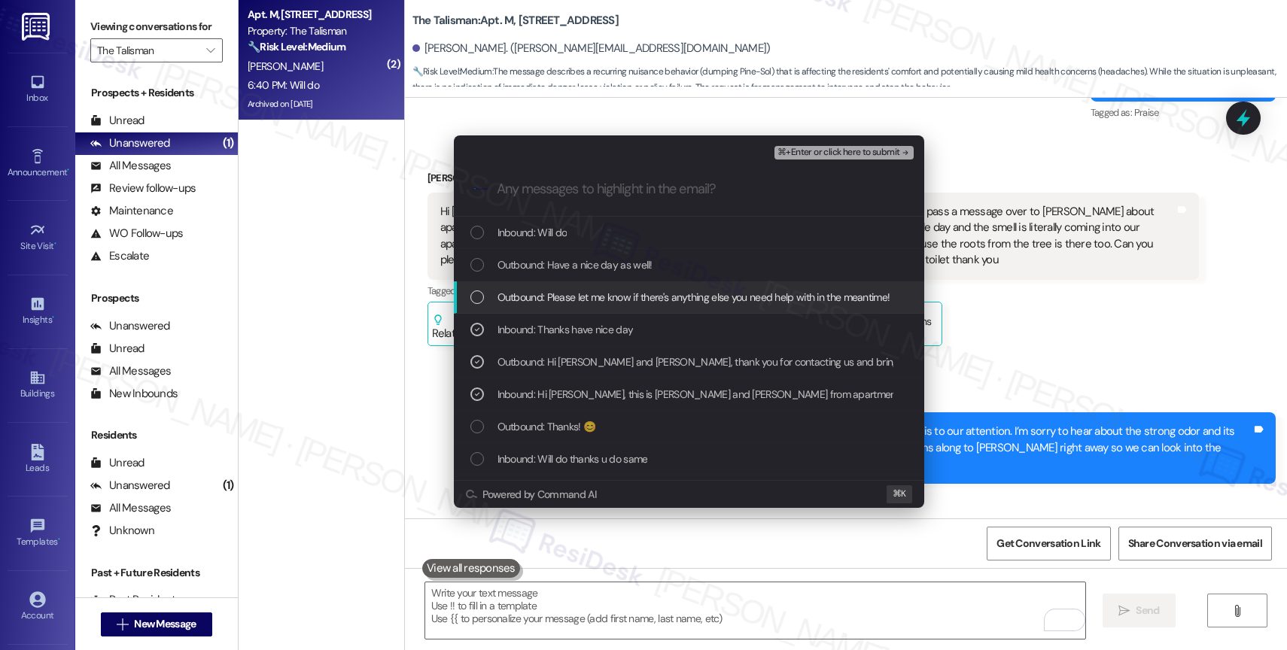
click at [571, 305] on span "Outbound: Please let me know if there's anything else you need help with in the…" at bounding box center [694, 297] width 393 height 17
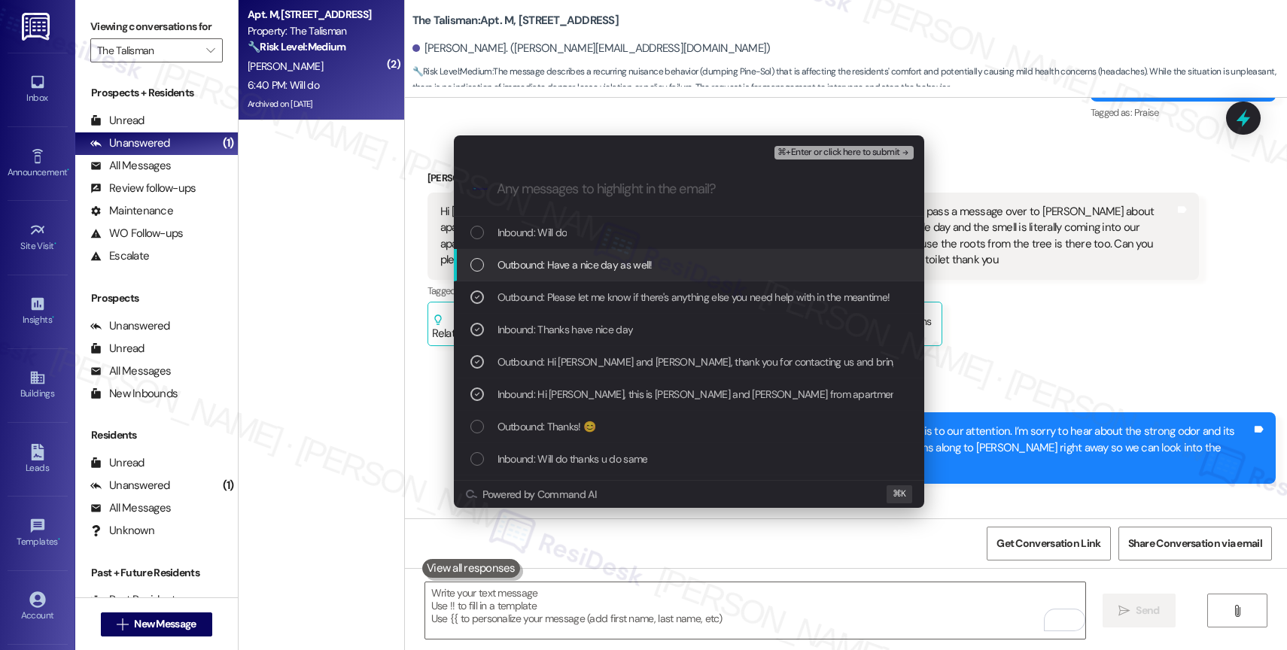
click at [591, 265] on span "Outbound: Have a nice day as well!" at bounding box center [575, 265] width 155 height 17
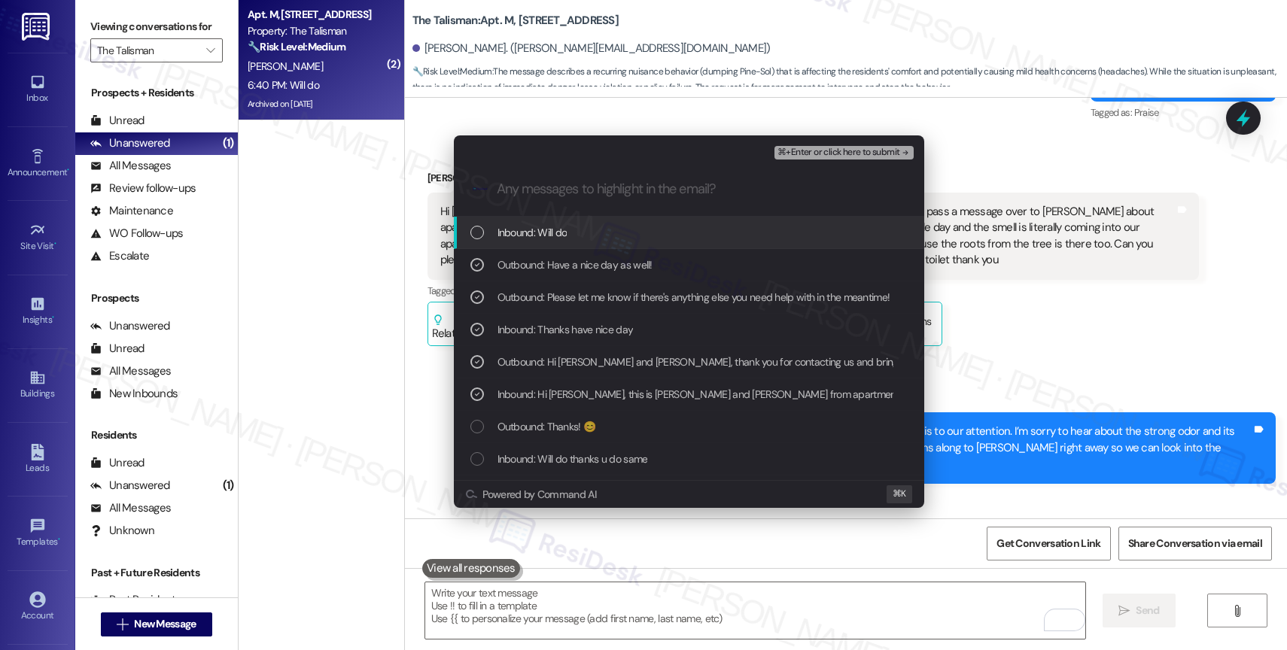
click at [866, 150] on span "⌘+Enter or click here to submit" at bounding box center [839, 153] width 122 height 11
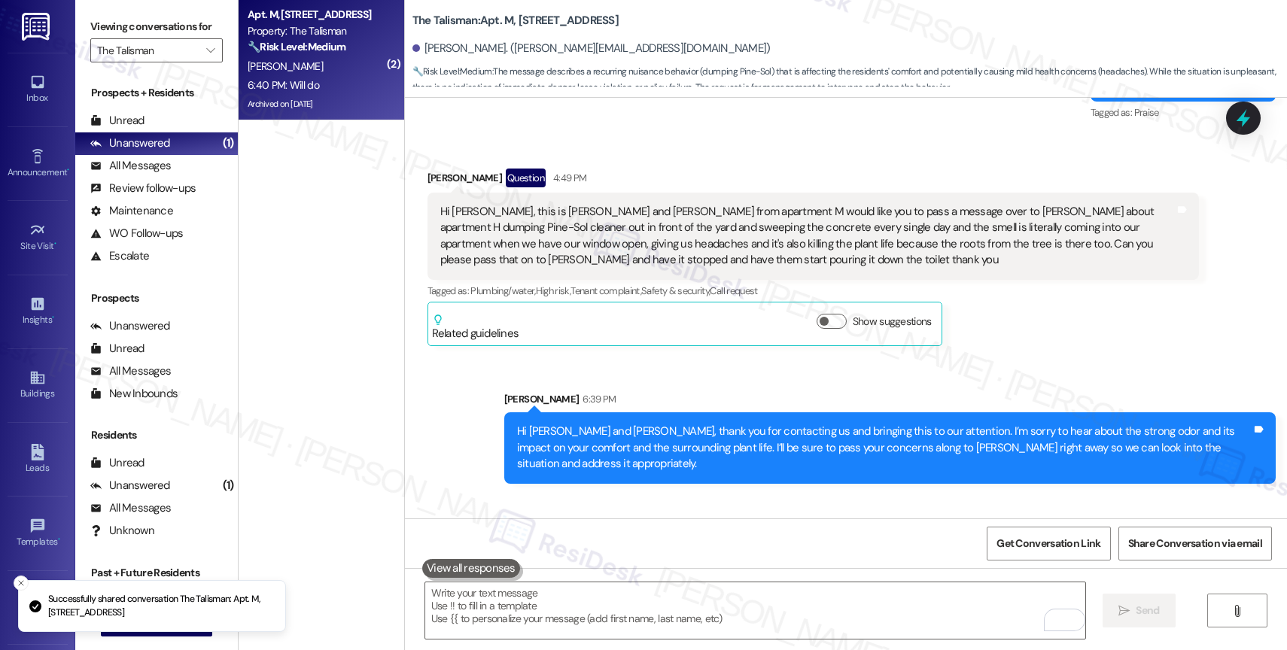
scroll to position [0, 0]
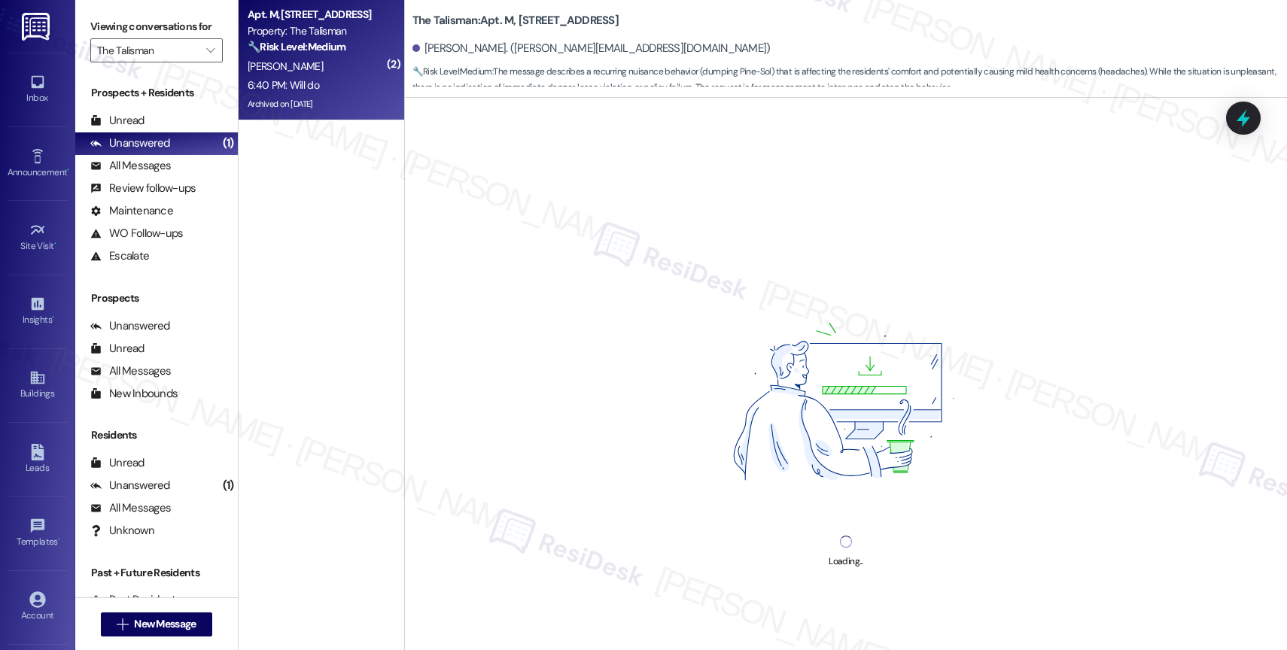
click at [803, 364] on div "Loading..." at bounding box center [846, 423] width 882 height 650
click at [347, 73] on div "[PERSON_NAME]" at bounding box center [317, 66] width 142 height 19
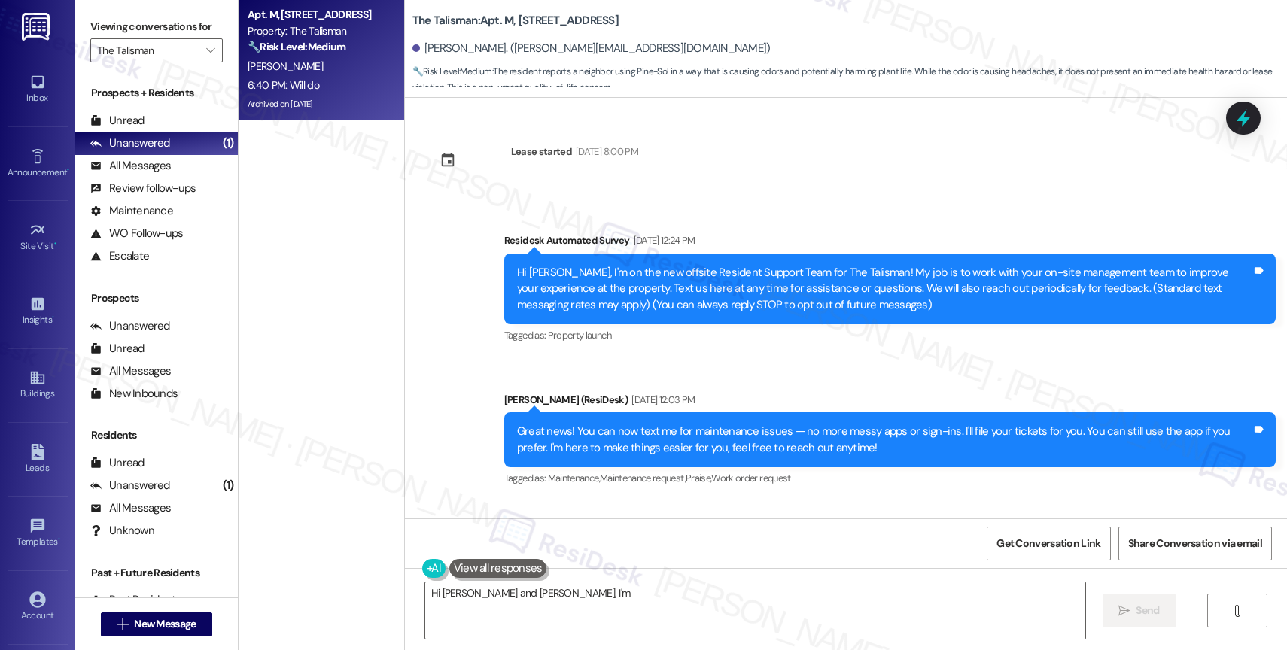
scroll to position [49589, 0]
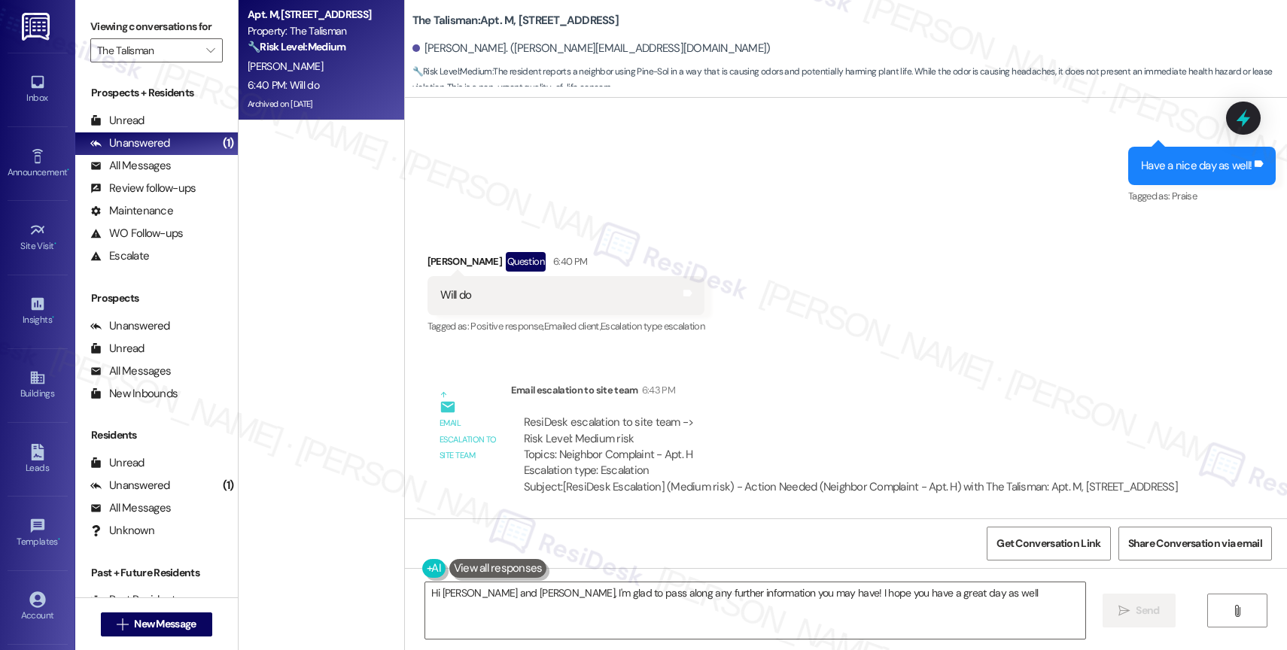
type textarea "Hi [PERSON_NAME] and [PERSON_NAME], I'm glad to pass along any further informat…"
click at [814, 348] on div "Lease started [DATE] 8:00 PM Survey, sent via SMS Residesk Automated Survey [DA…" at bounding box center [846, 308] width 882 height 421
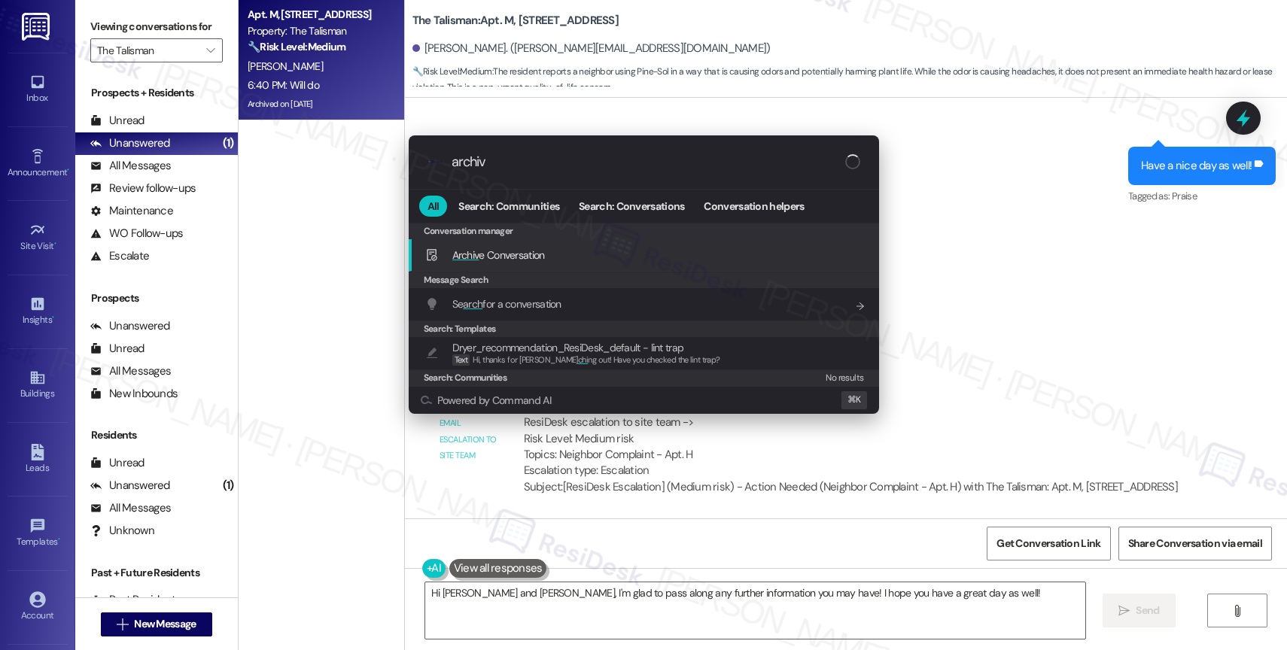
type input "archive"
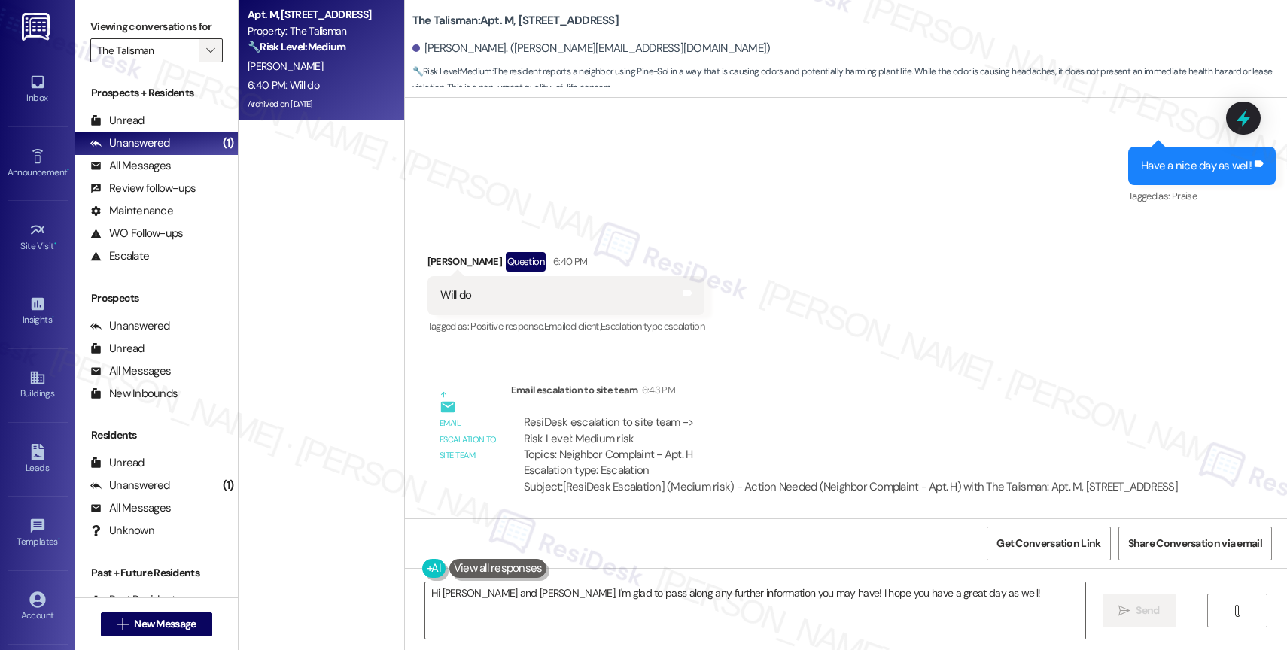
click at [206, 56] on icon "" at bounding box center [210, 50] width 8 height 12
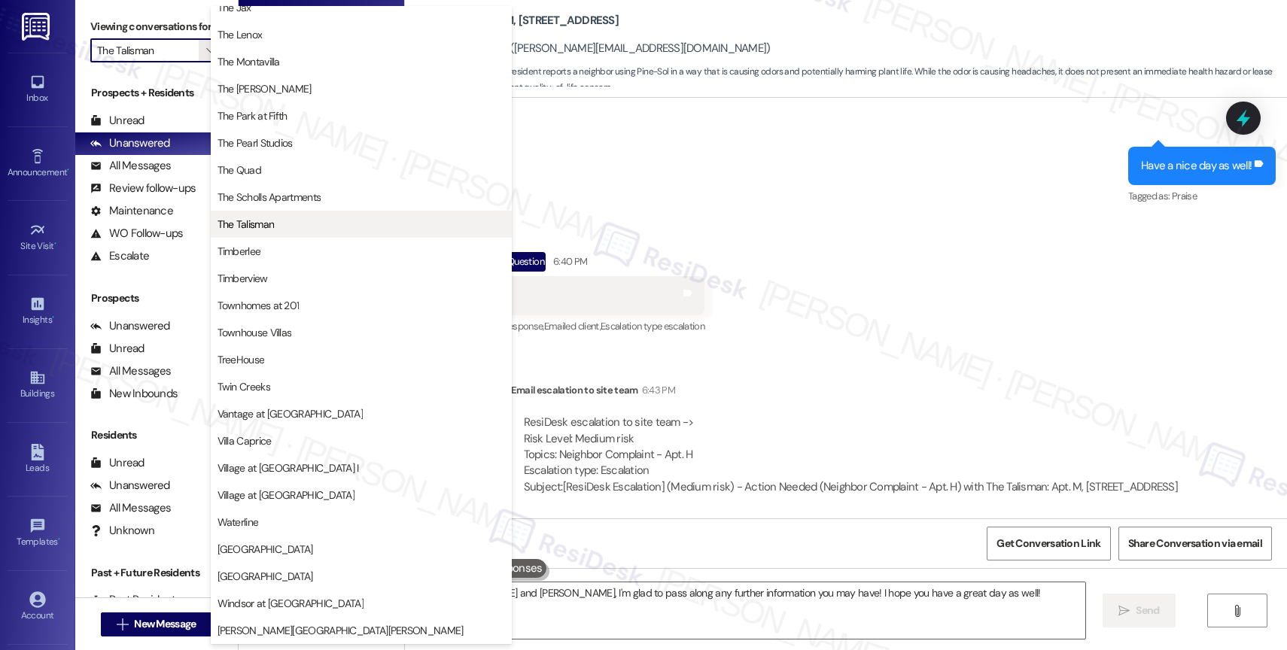
scroll to position [2756, 0]
click at [269, 245] on span "Timberlee" at bounding box center [362, 251] width 288 height 15
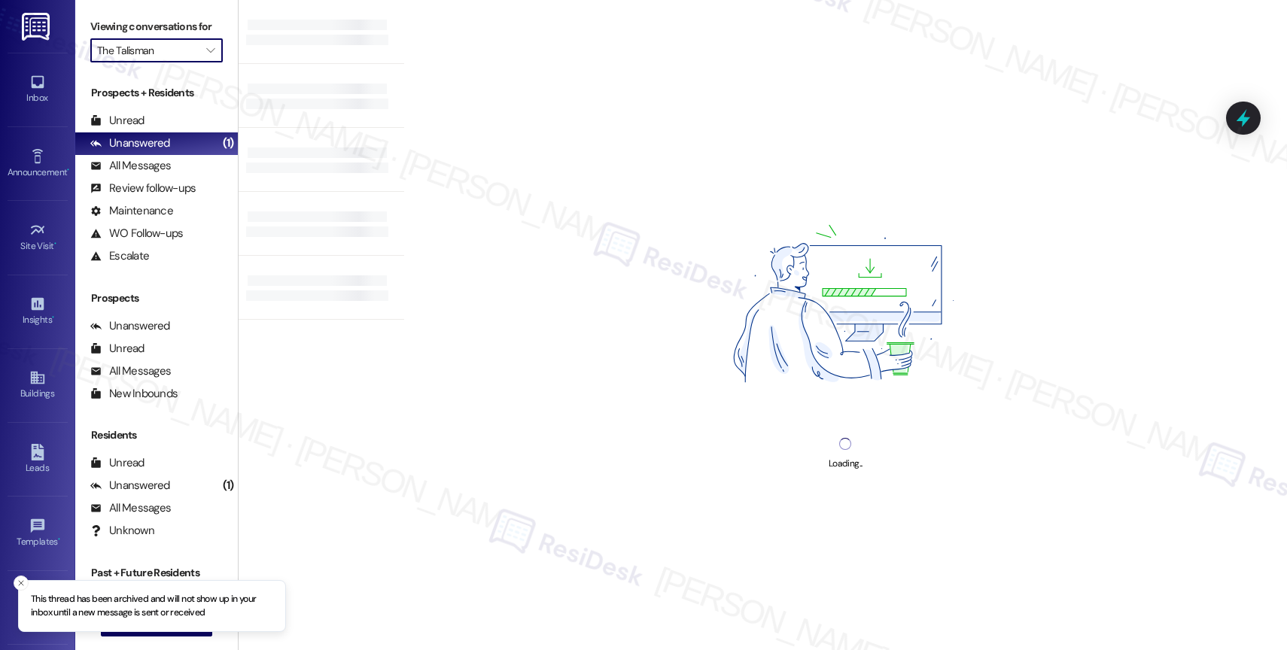
type input "Timberlee"
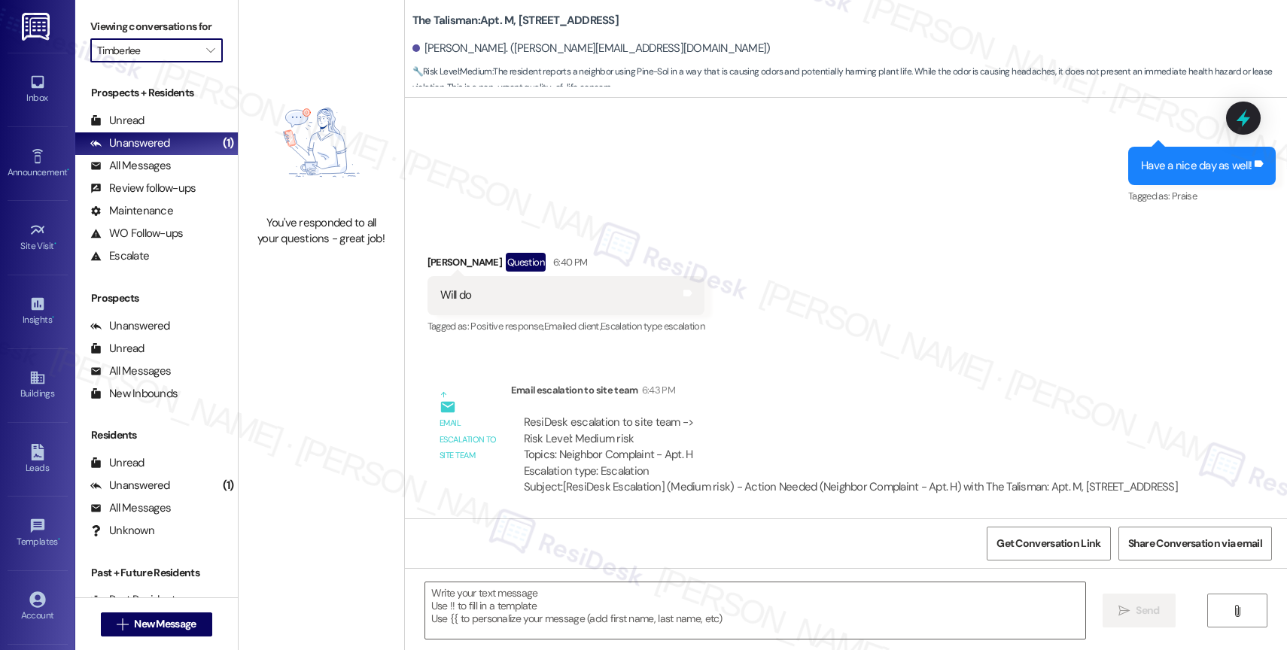
scroll to position [49479, 0]
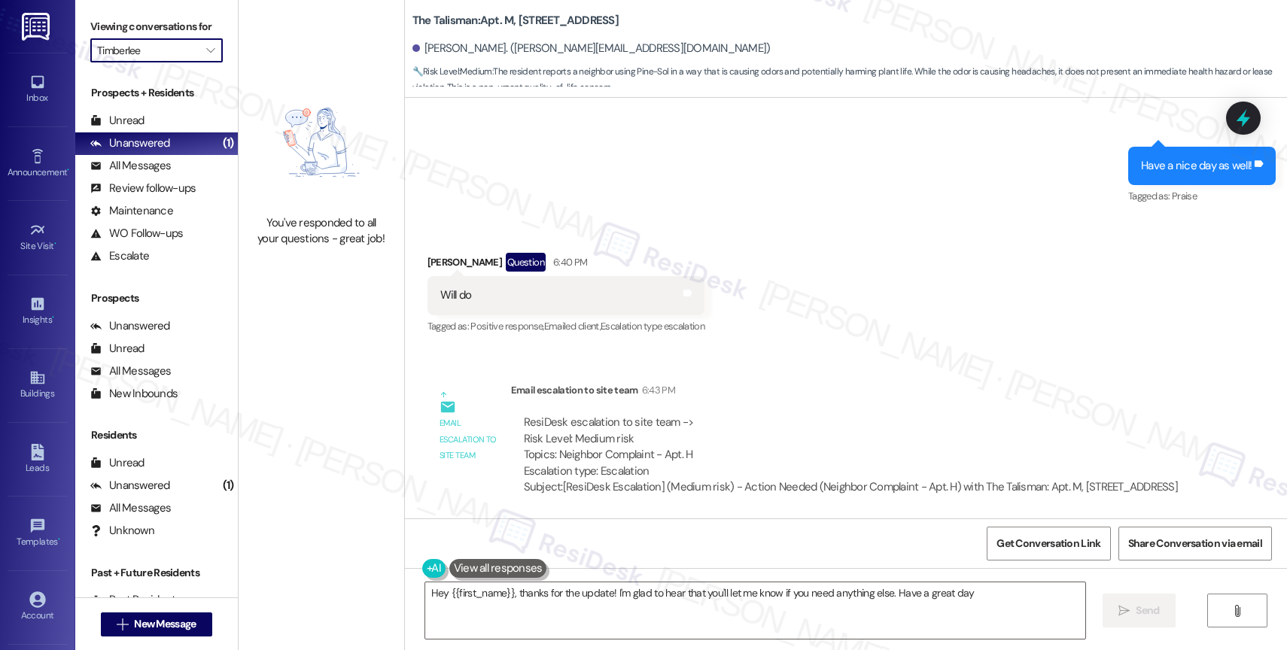
type textarea "Hey {{first_name}}, thanks for the update! I'm glad to hear that you'll let me …"
click at [815, 371] on div "Email escalation to site team Email escalation to site team 6:43 PM ResiDesk es…" at bounding box center [809, 444] width 786 height 147
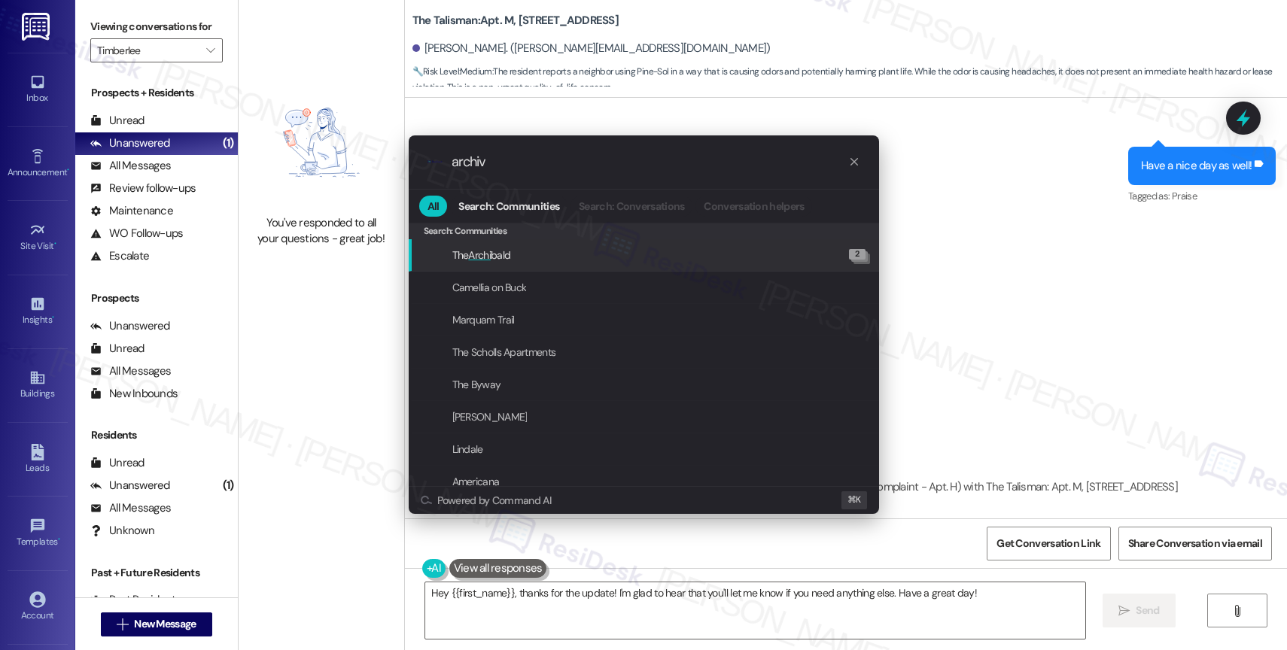
type input "archive"
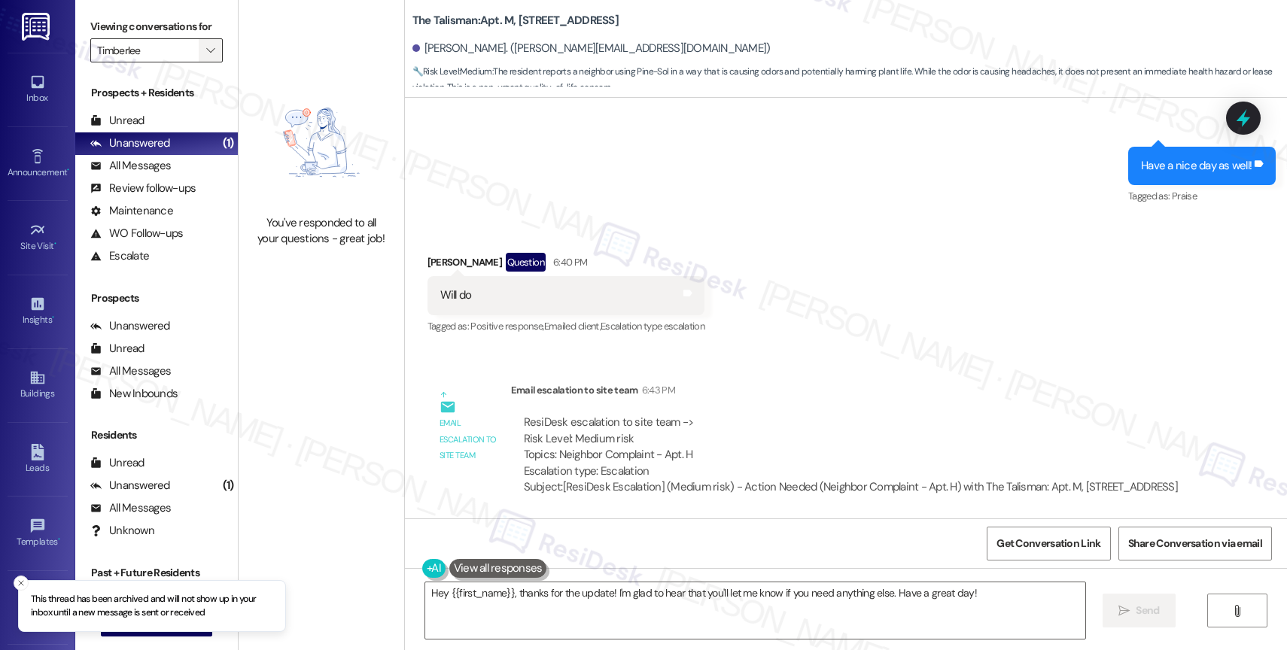
click at [206, 56] on icon "" at bounding box center [210, 50] width 8 height 12
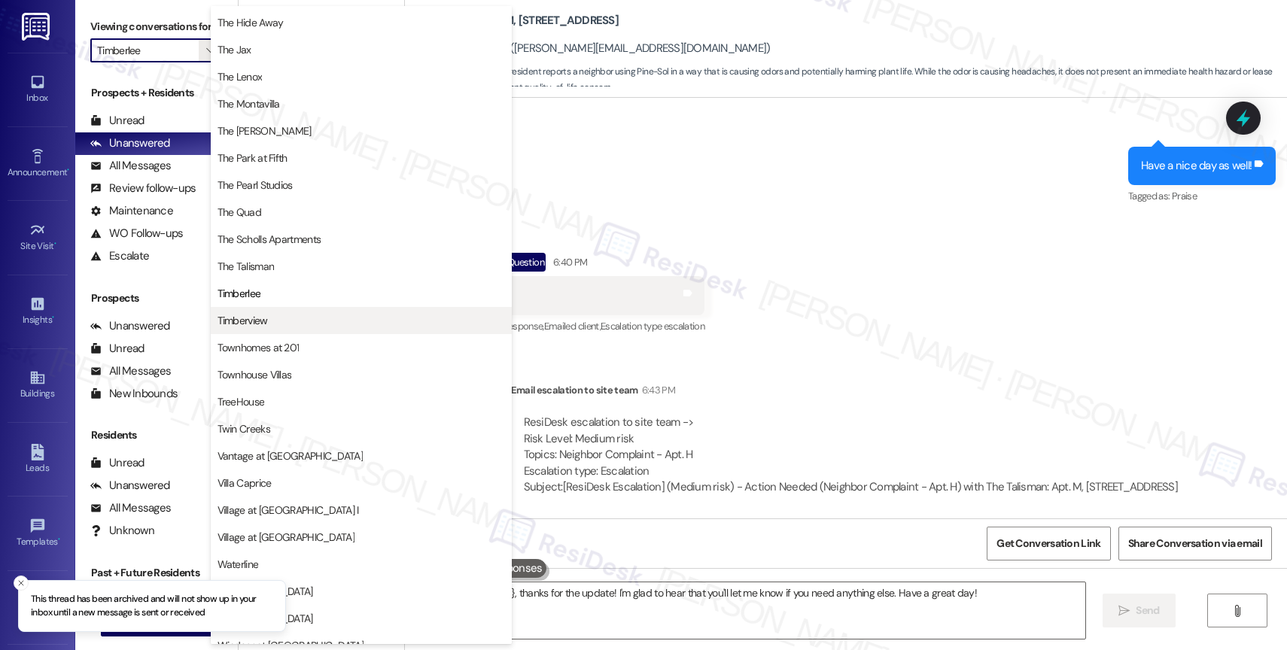
scroll to position [2747, 0]
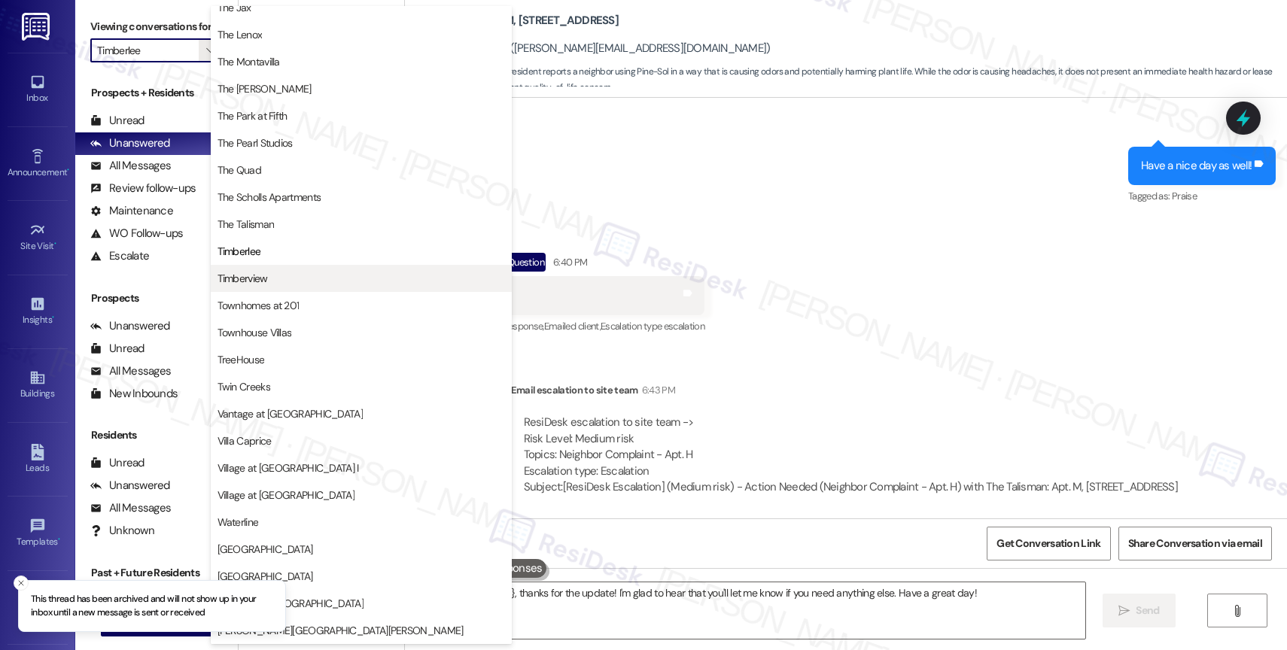
click at [294, 270] on button "Timberview" at bounding box center [361, 278] width 301 height 27
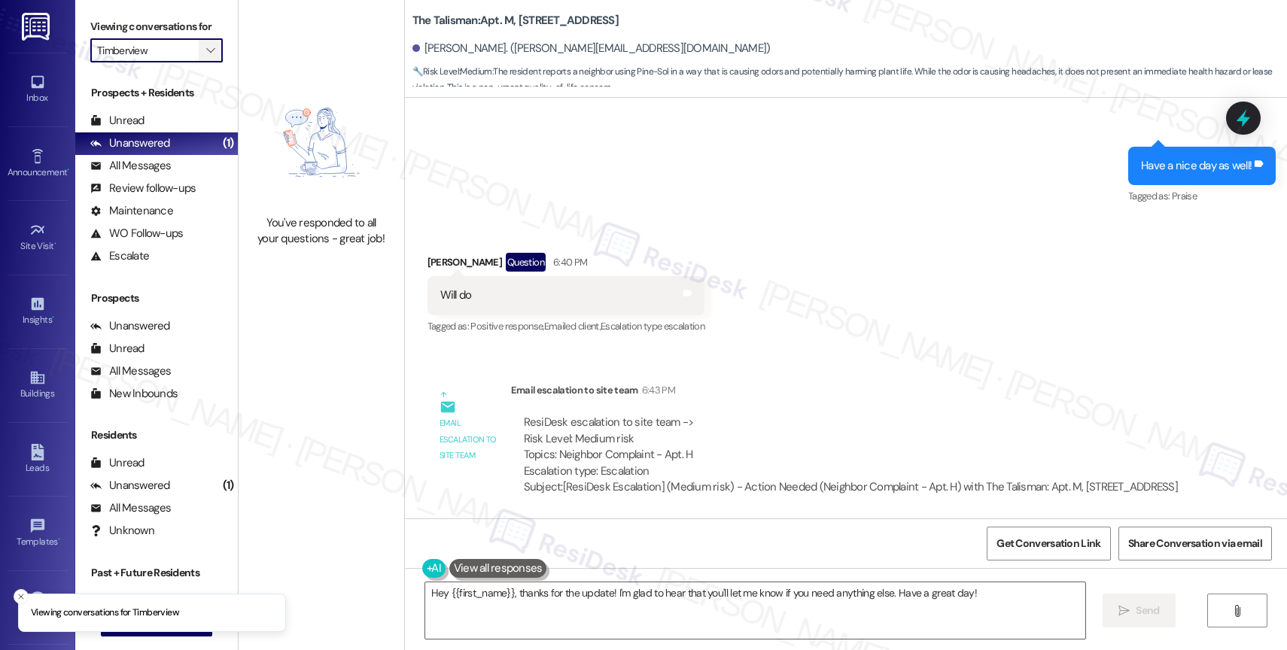
click at [206, 56] on icon "" at bounding box center [210, 50] width 8 height 12
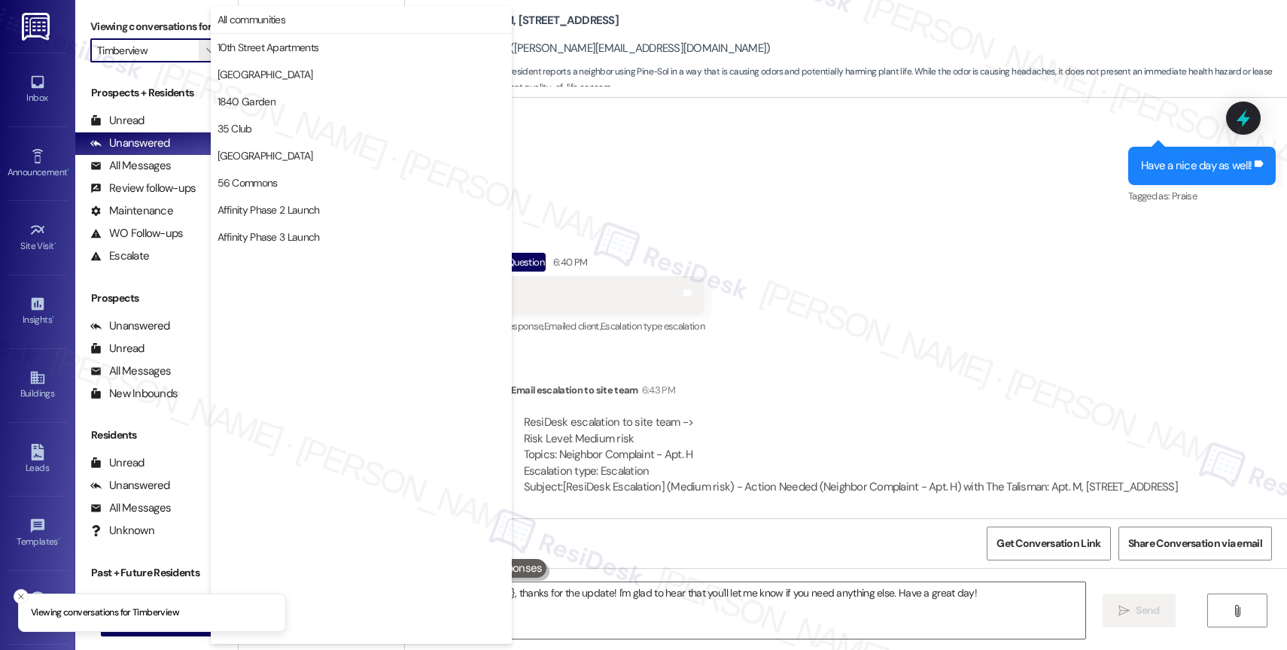
scroll to position [2595, 0]
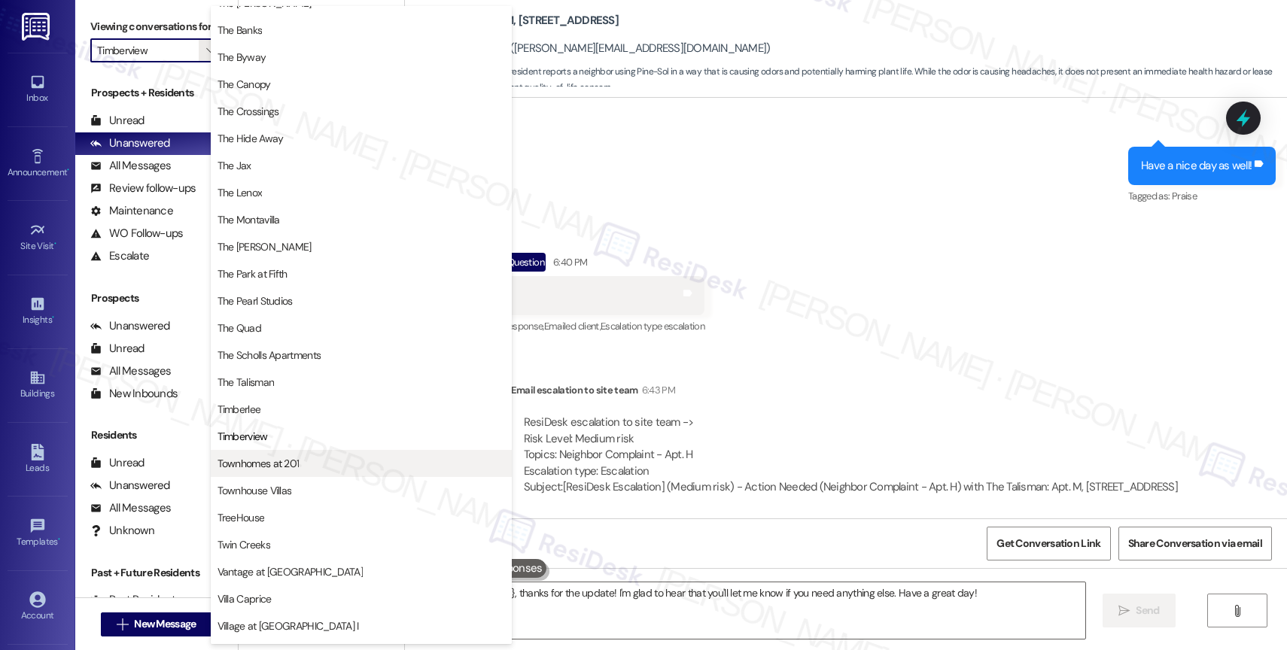
click at [297, 455] on button "Townhomes at 201" at bounding box center [361, 463] width 301 height 27
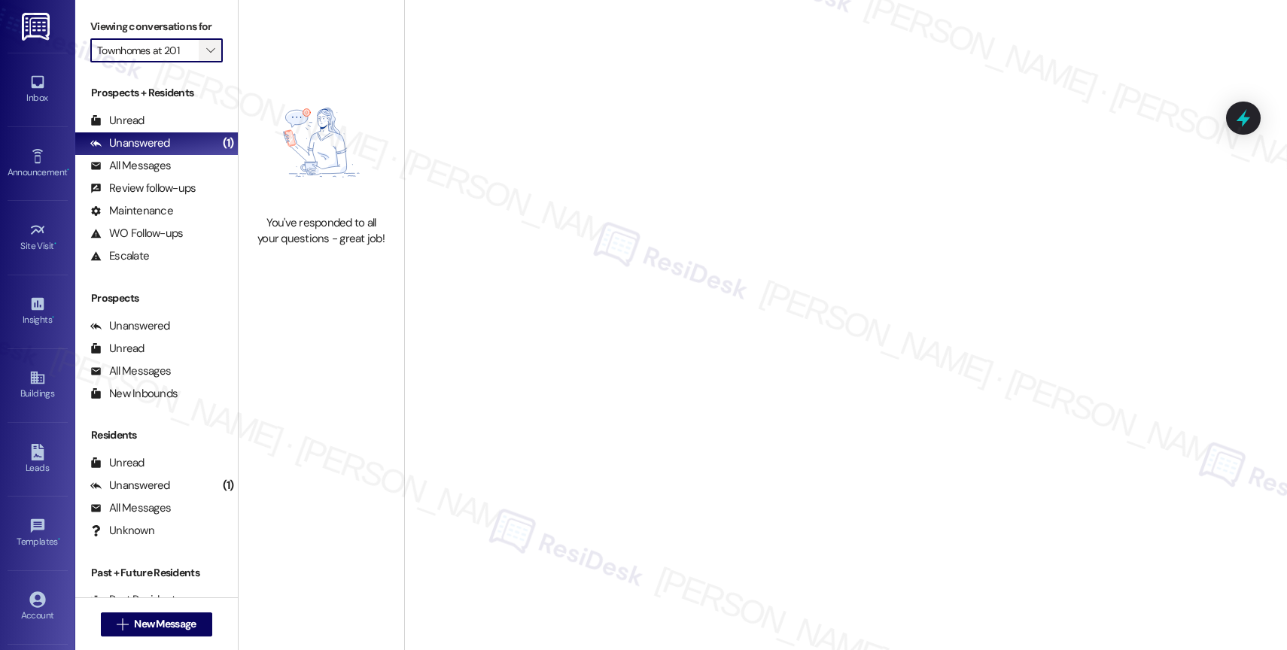
click at [206, 56] on icon "" at bounding box center [210, 50] width 8 height 12
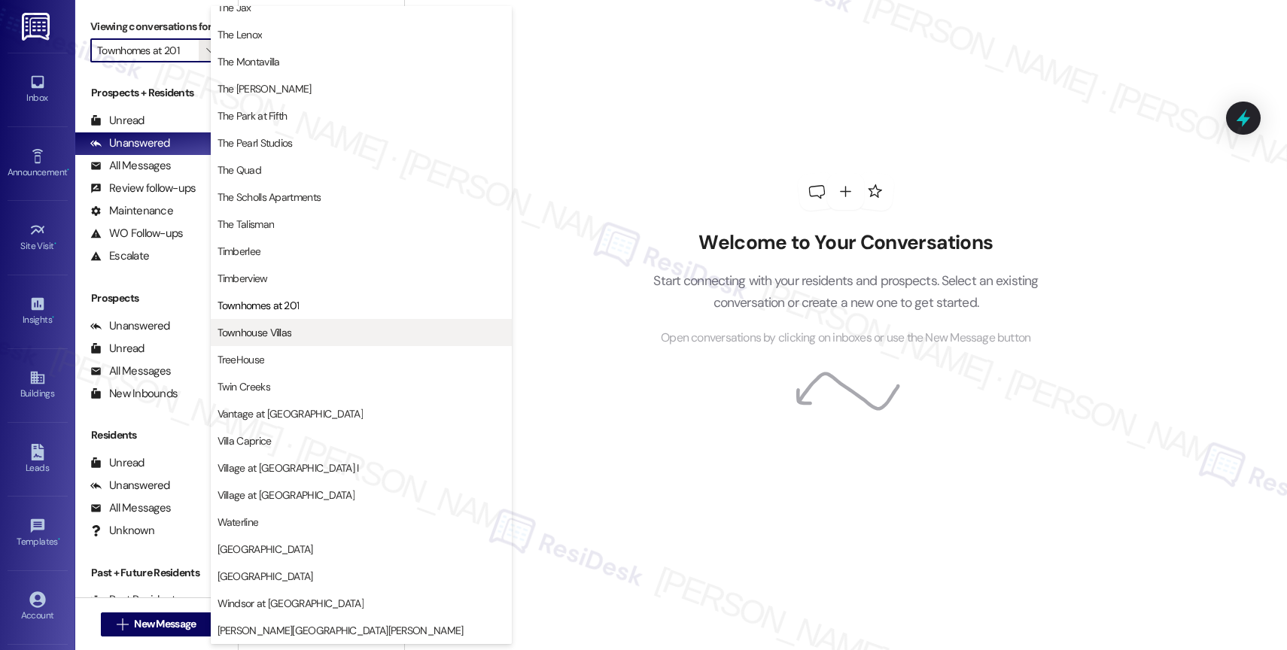
scroll to position [2701, 0]
click at [304, 336] on span "Townhouse Villas" at bounding box center [362, 332] width 288 height 15
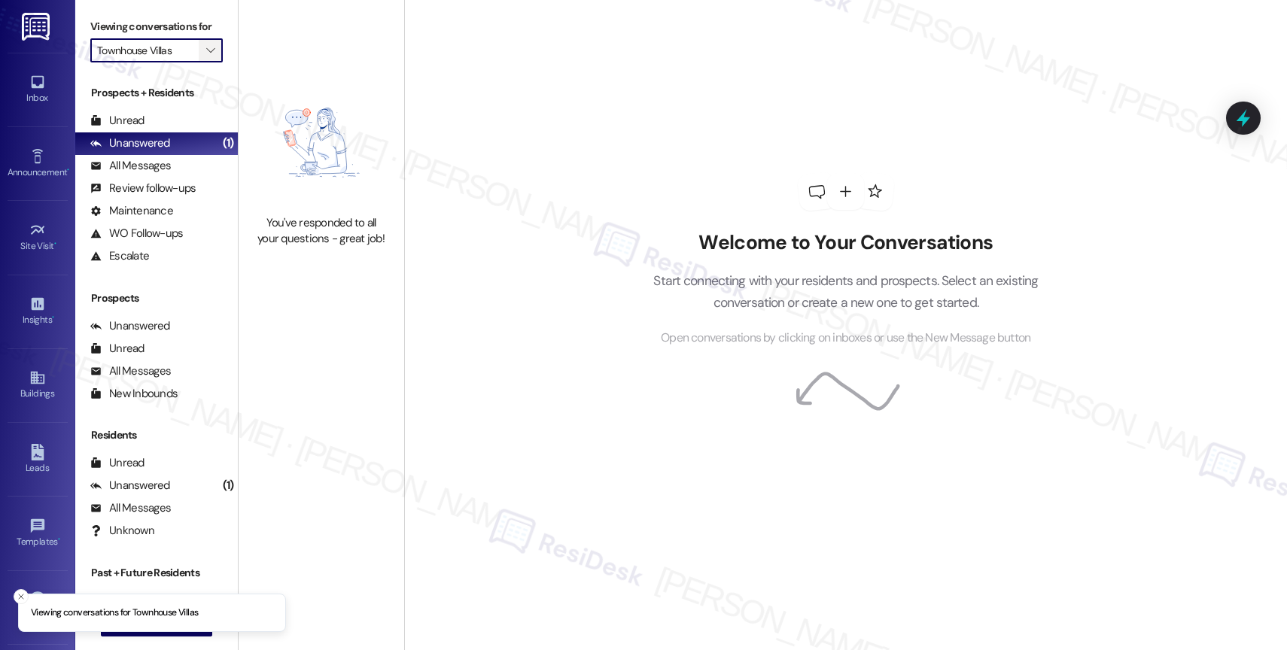
click at [205, 62] on span "" at bounding box center [210, 50] width 14 height 24
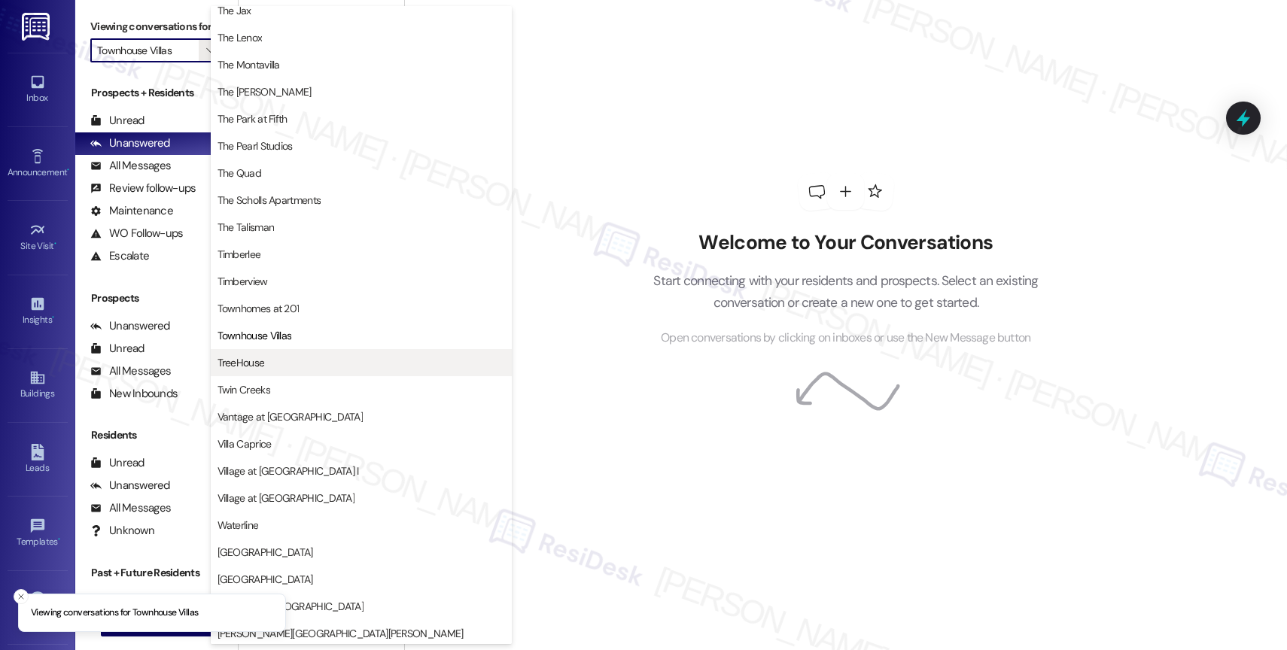
scroll to position [2707, 0]
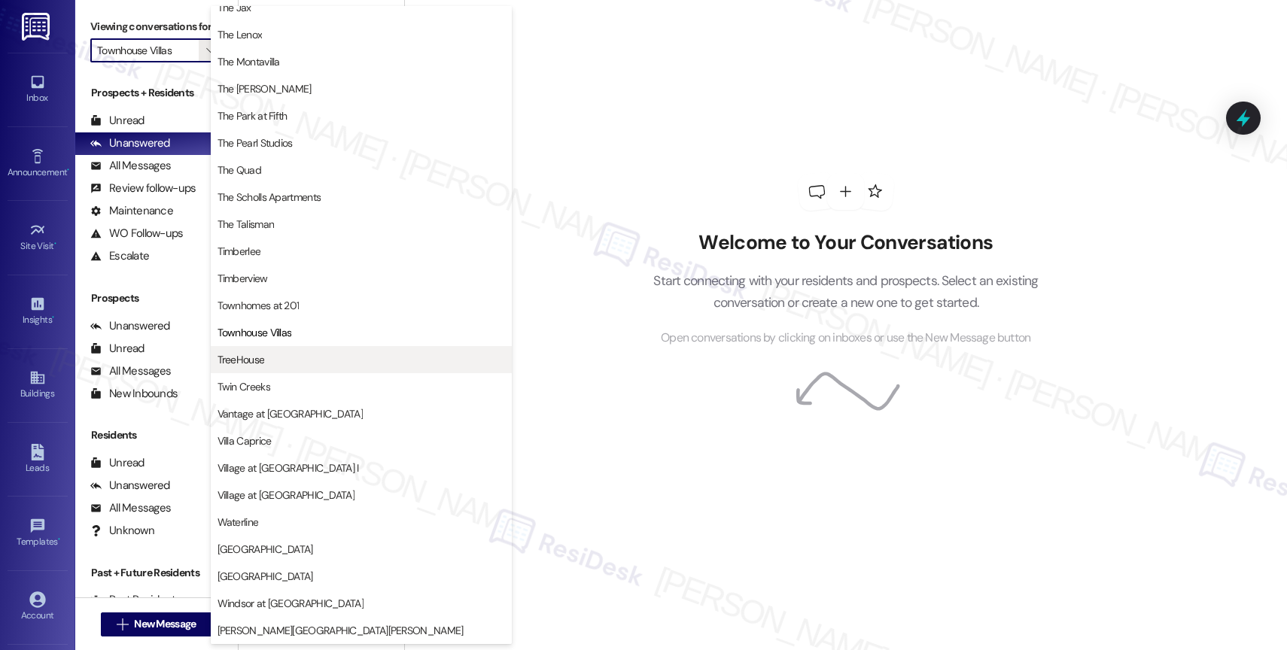
click at [295, 352] on span "TreeHouse" at bounding box center [362, 359] width 288 height 15
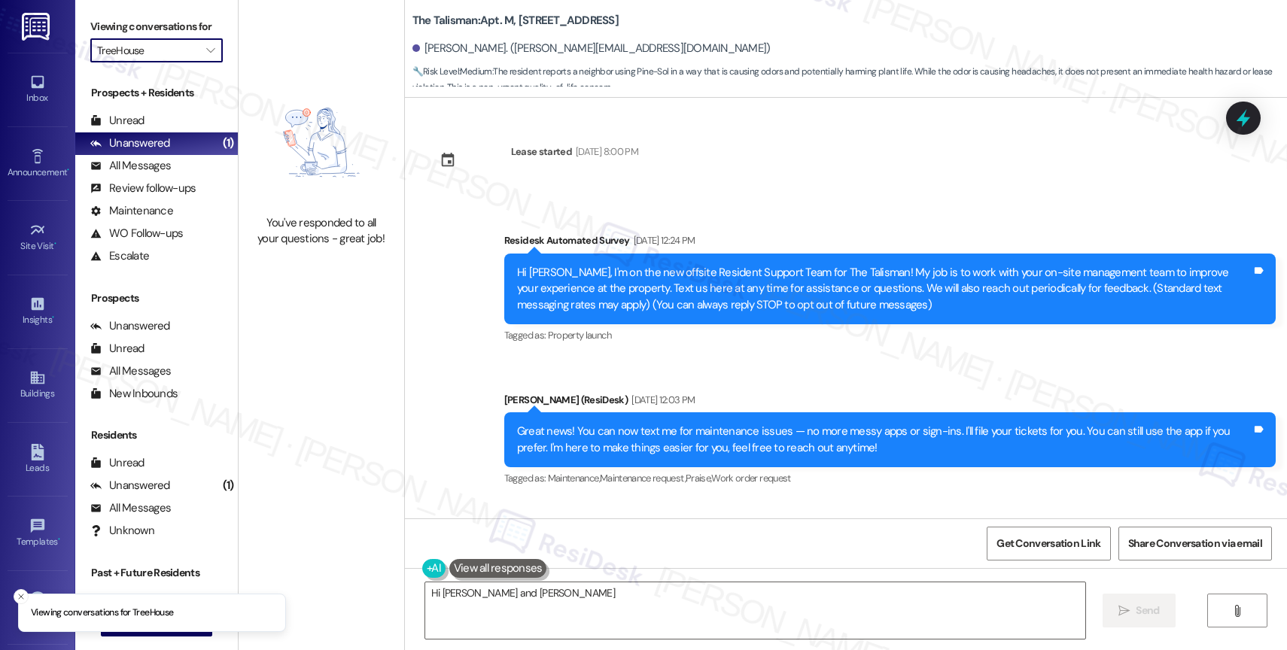
scroll to position [49479, 0]
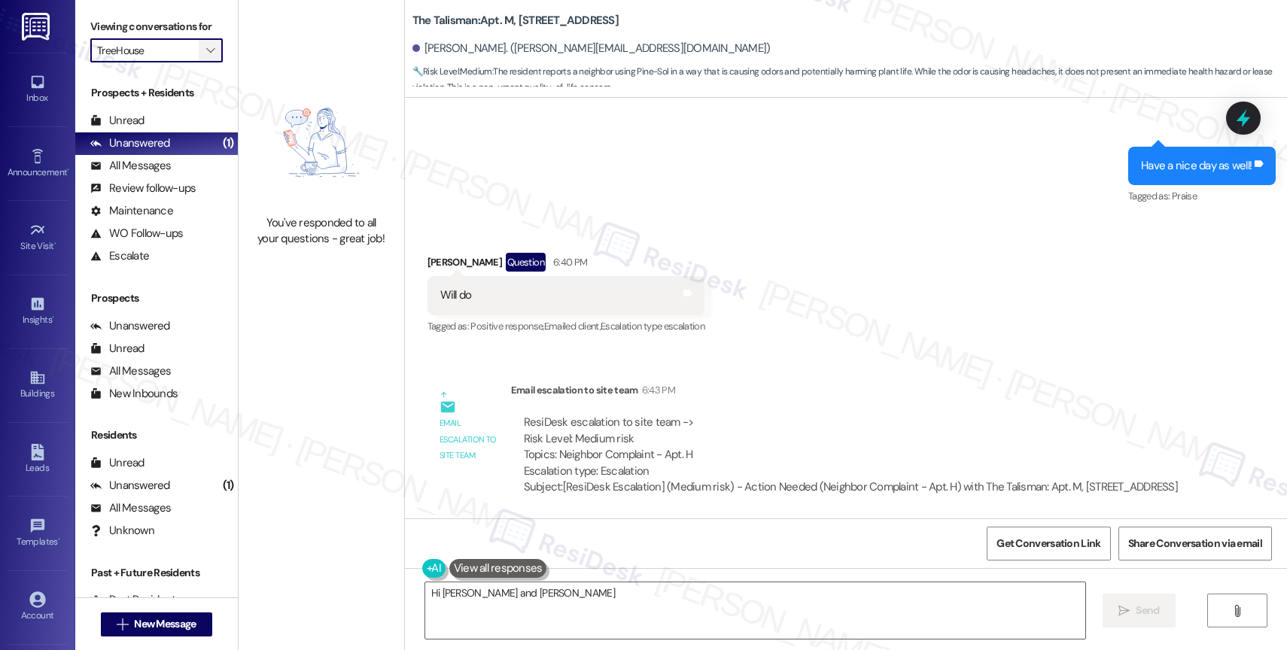
click at [206, 56] on icon "" at bounding box center [210, 50] width 8 height 12
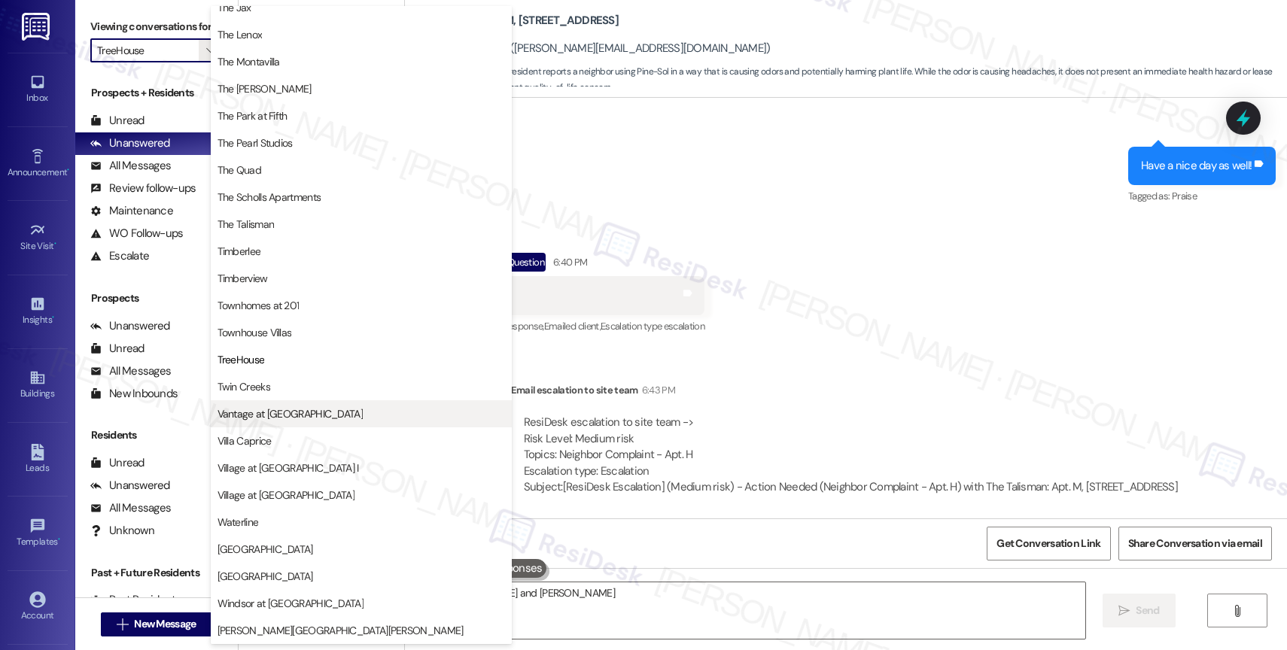
scroll to position [2716, 0]
click at [279, 404] on button "Vantage at [GEOGRAPHIC_DATA]" at bounding box center [361, 413] width 301 height 27
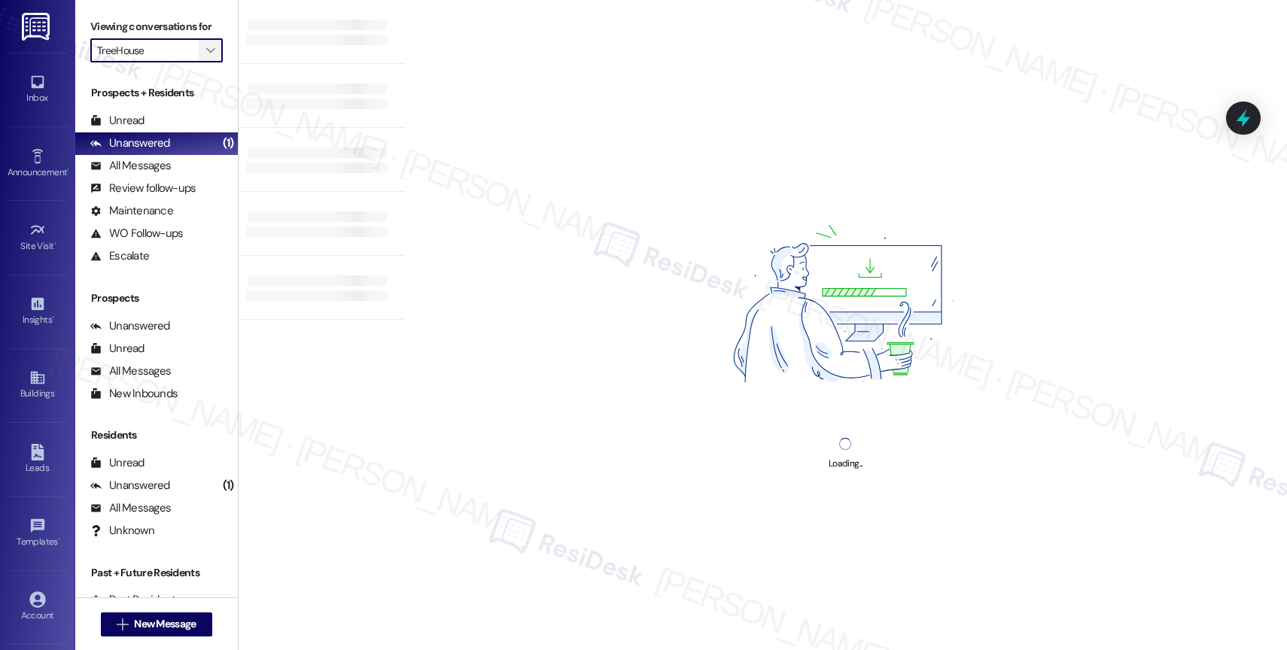
click at [206, 56] on icon "" at bounding box center [210, 50] width 8 height 12
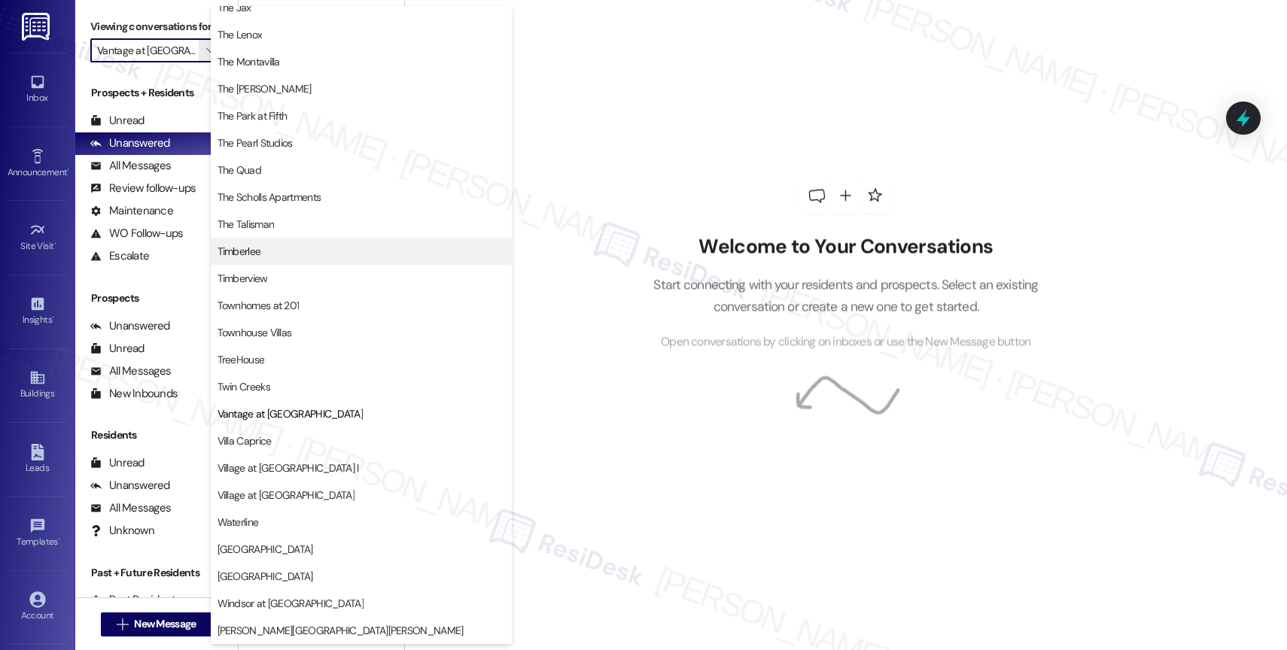
scroll to position [2723, 0]
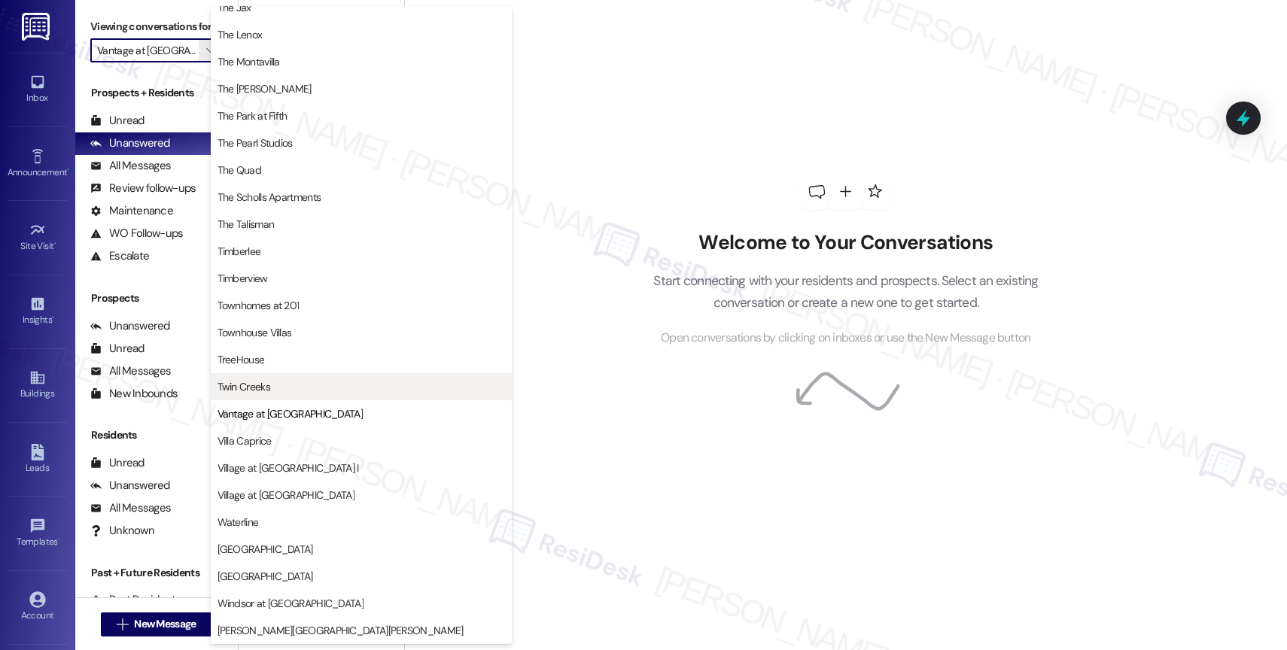
click at [283, 399] on button "Twin Creeks" at bounding box center [361, 386] width 301 height 27
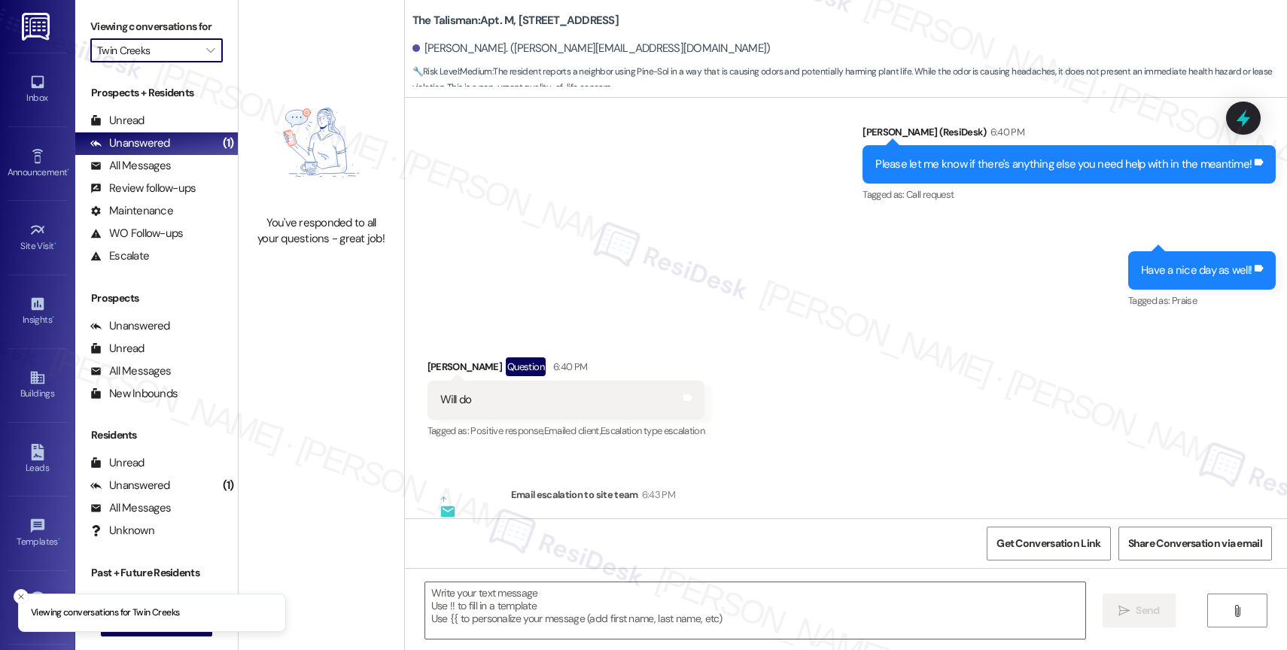
scroll to position [49479, 0]
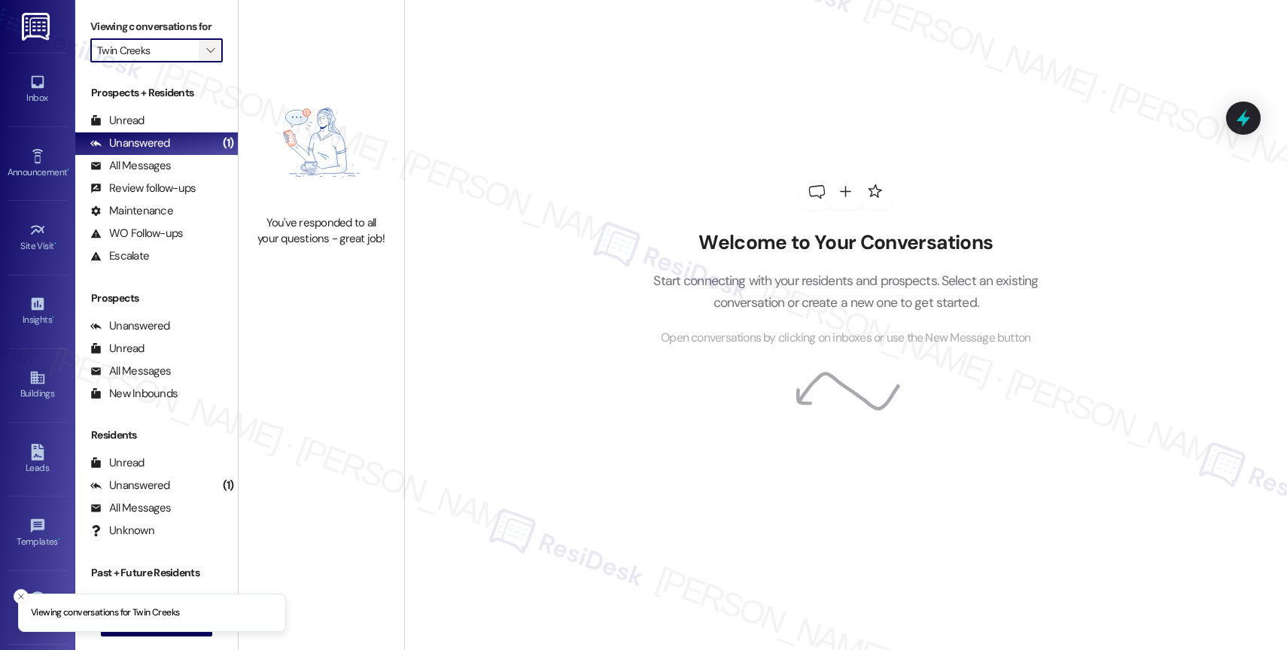
click at [204, 62] on span "" at bounding box center [210, 50] width 14 height 24
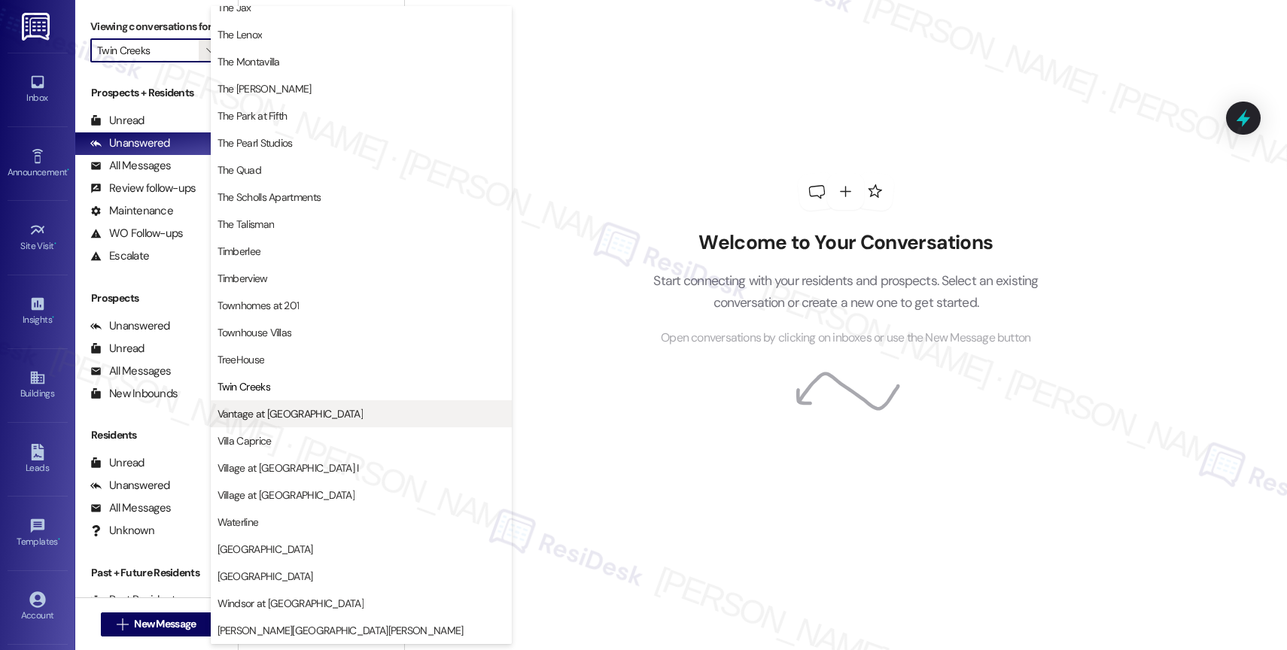
scroll to position [2747, 0]
click at [278, 411] on span "Vantage at [GEOGRAPHIC_DATA]" at bounding box center [290, 413] width 145 height 15
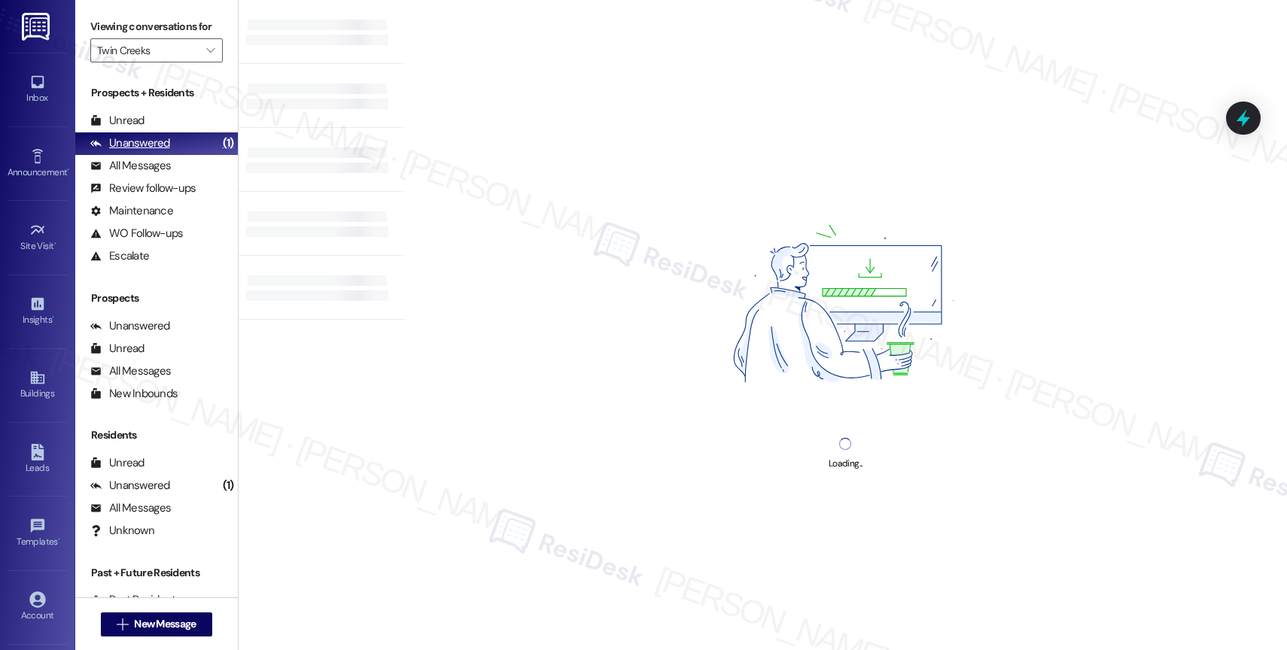
drag, startPoint x: 337, startPoint y: 158, endPoint x: 217, endPoint y: 162, distance: 120.5
click at [217, 162] on div "Viewing conversations for Twin Creeks  Prospects + Residents Unread (0) Unread…" at bounding box center [681, 325] width 1212 height 650
drag, startPoint x: 217, startPoint y: 162, endPoint x: 151, endPoint y: 164, distance: 65.5
click at [151, 155] on div "Unanswered (1)" at bounding box center [156, 143] width 163 height 23
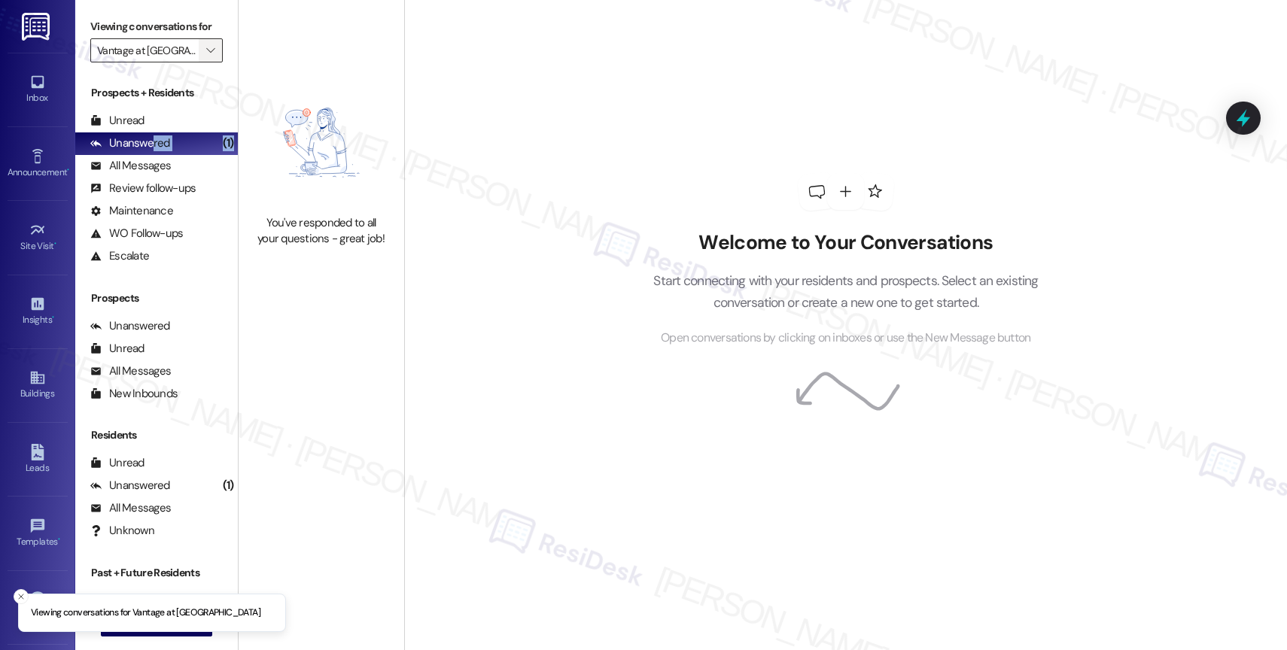
click at [206, 56] on icon "" at bounding box center [210, 50] width 8 height 12
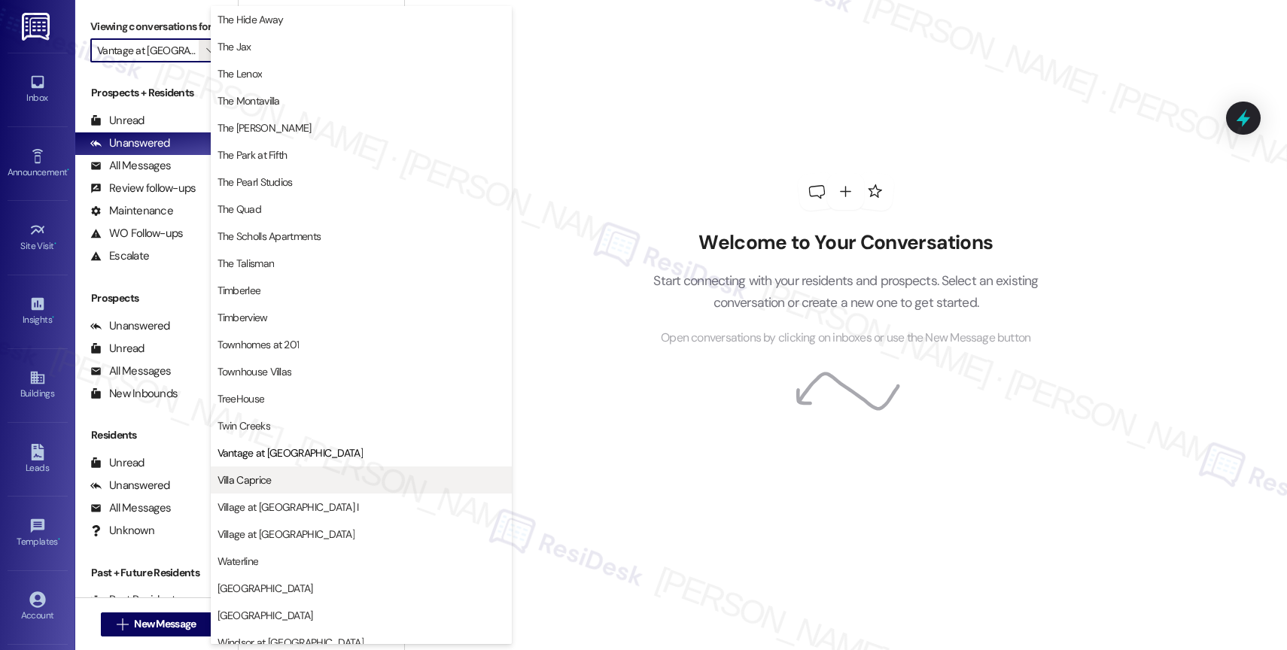
scroll to position [2735, 0]
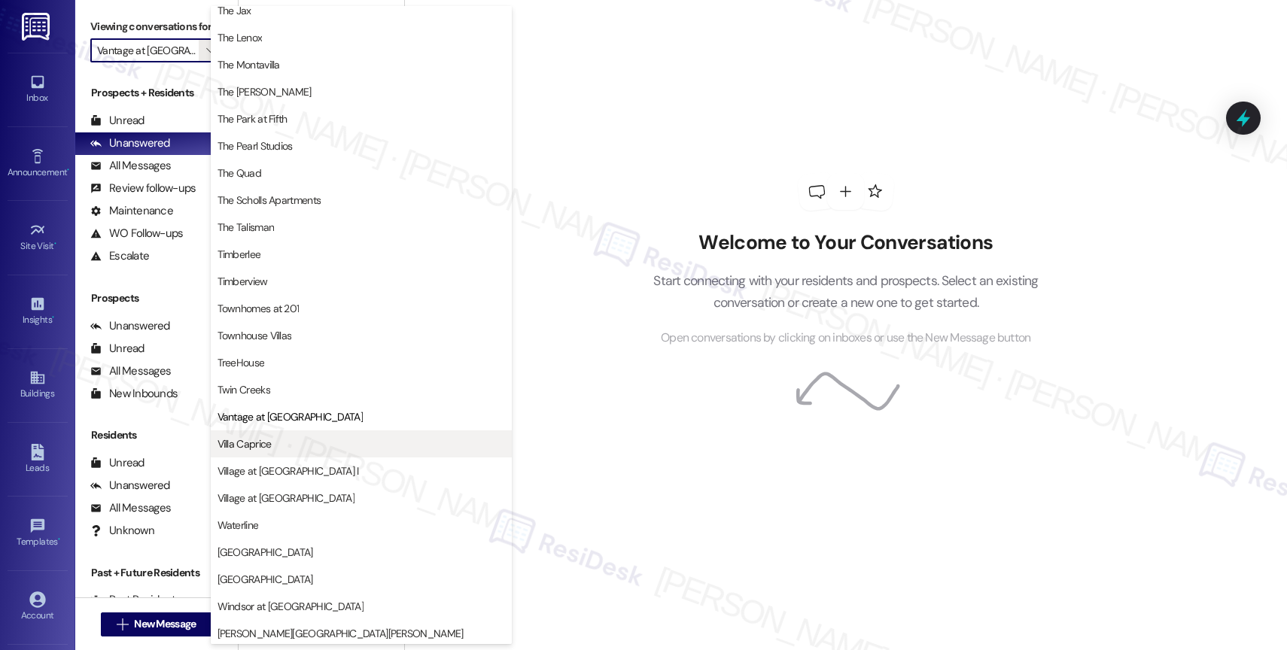
click at [280, 434] on button "Villa Caprice" at bounding box center [361, 444] width 301 height 27
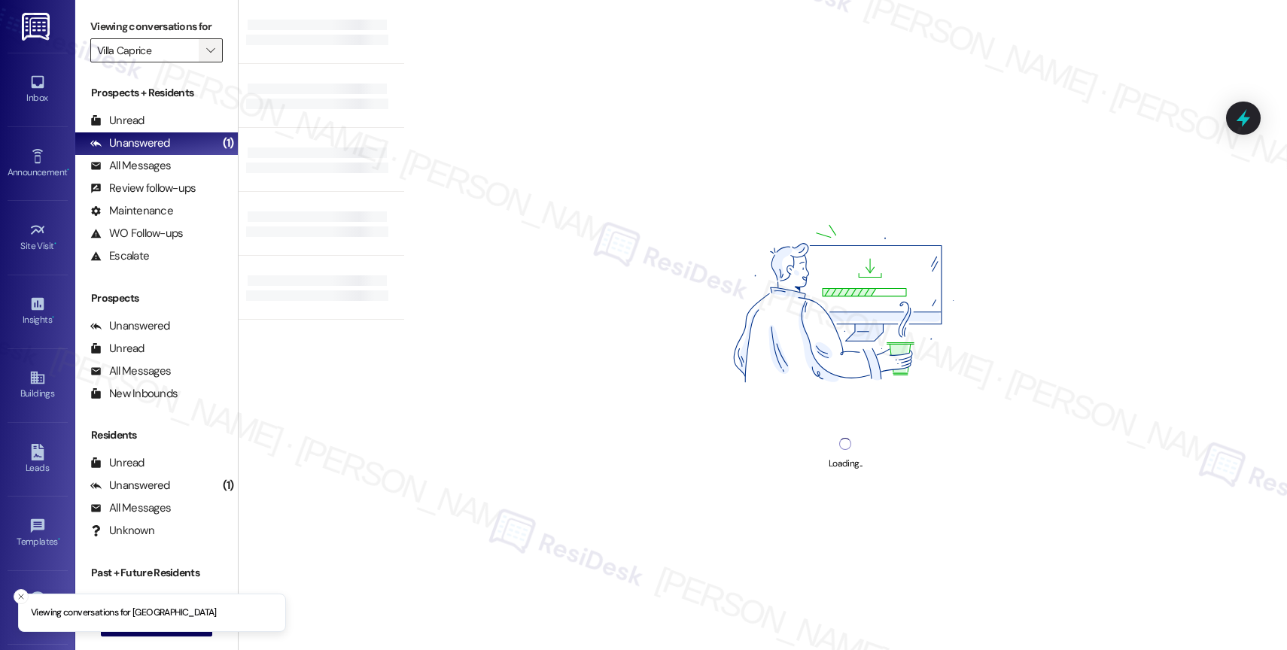
click at [203, 60] on span "" at bounding box center [210, 50] width 14 height 24
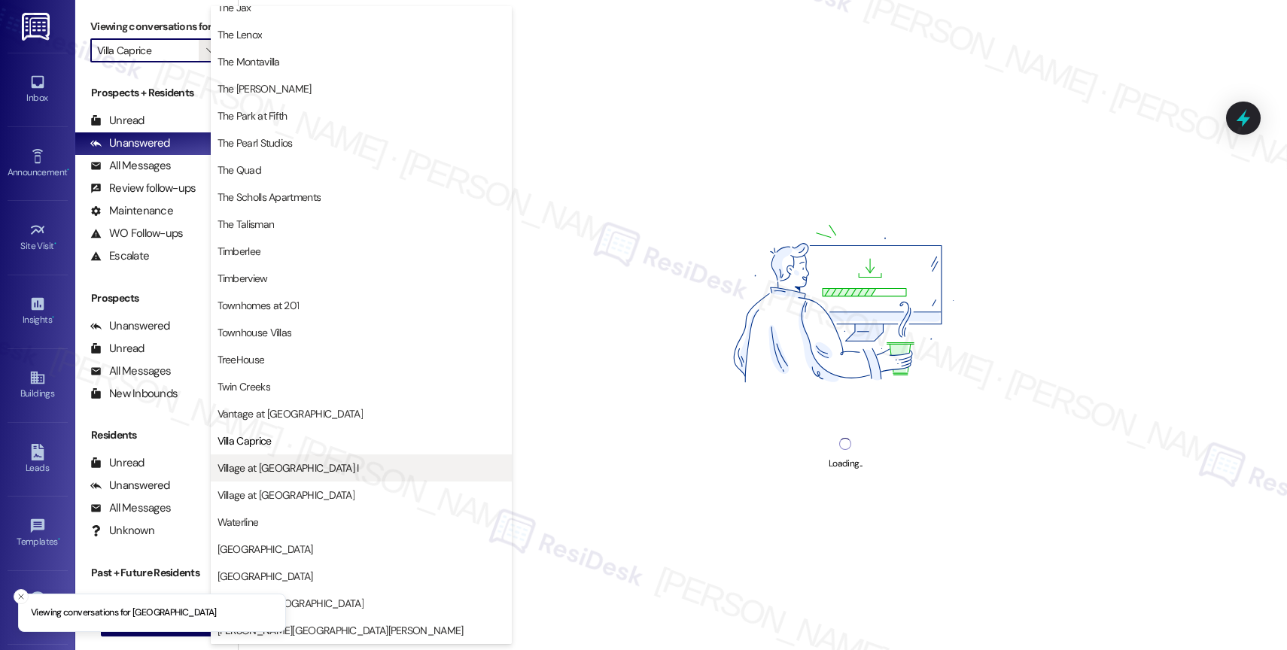
scroll to position [2730, 0]
click at [290, 472] on span "Village at [GEOGRAPHIC_DATA] I" at bounding box center [289, 468] width 142 height 15
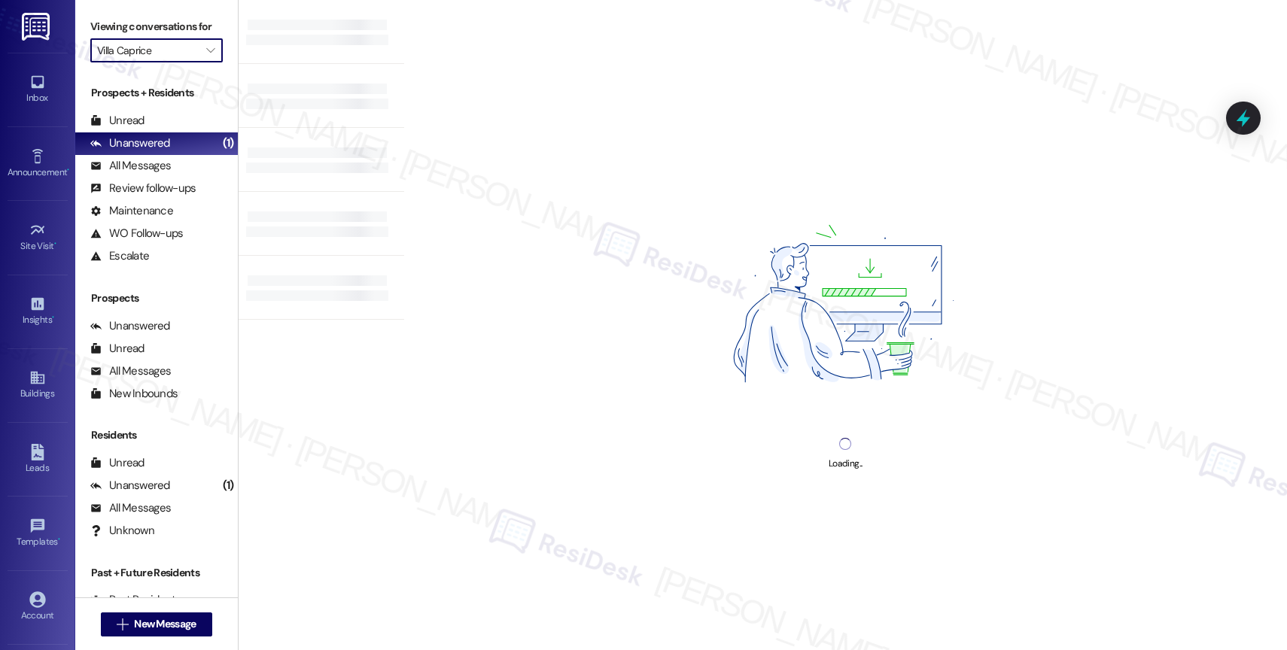
type input "Village at [GEOGRAPHIC_DATA] I"
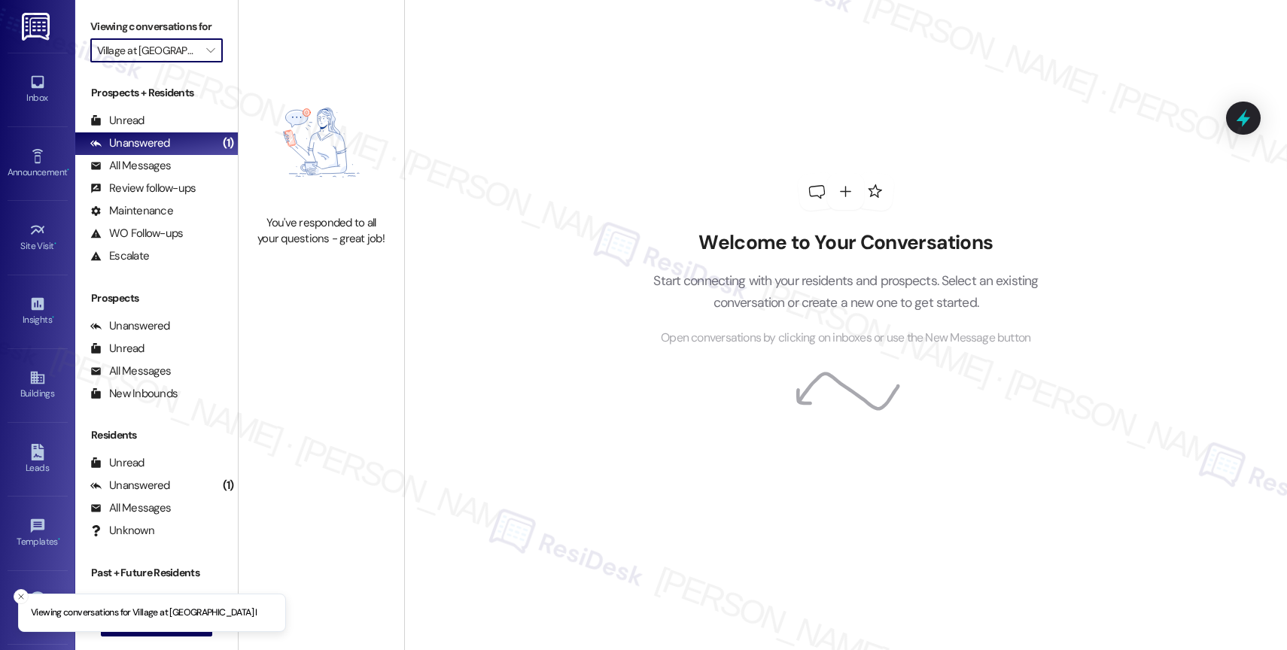
drag, startPoint x: 206, startPoint y: 69, endPoint x: 273, endPoint y: 156, distance: 109.5
click at [217, 75] on div "Viewing conversations for Village at [GEOGRAPHIC_DATA] I " at bounding box center [156, 39] width 163 height 78
click at [206, 56] on icon "" at bounding box center [210, 50] width 8 height 12
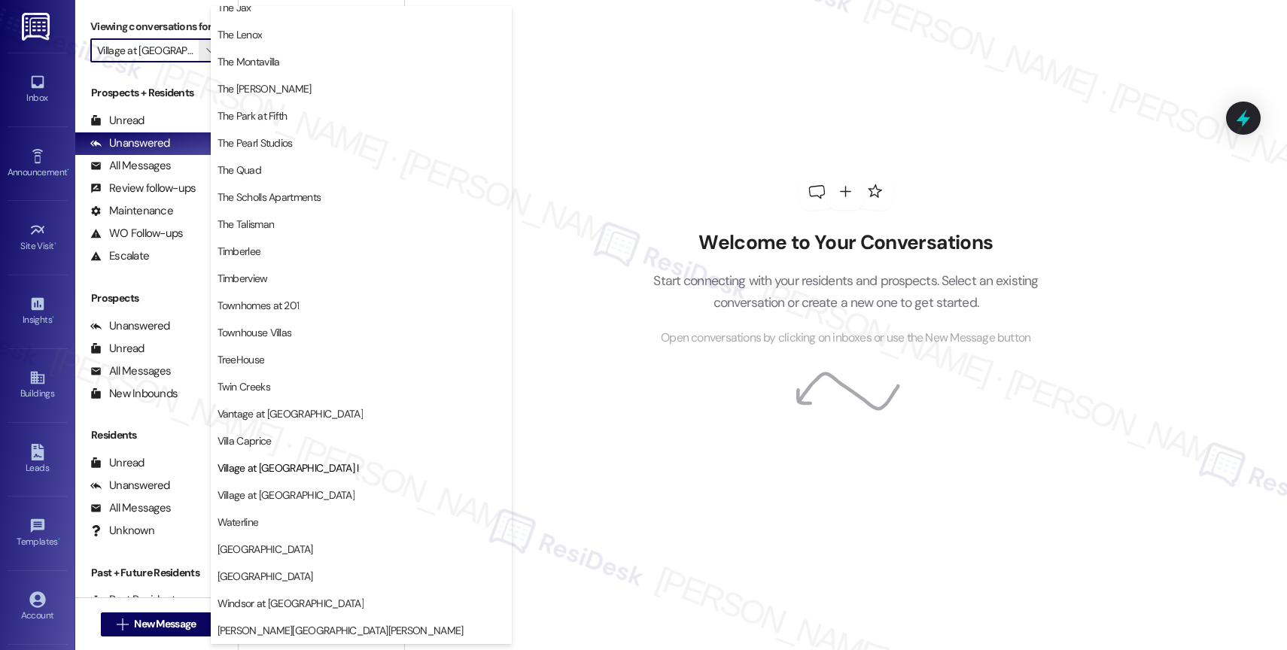
scroll to position [2738, 0]
click at [286, 489] on span "Village at [GEOGRAPHIC_DATA]" at bounding box center [286, 495] width 137 height 15
